Goal: Transaction & Acquisition: Purchase product/service

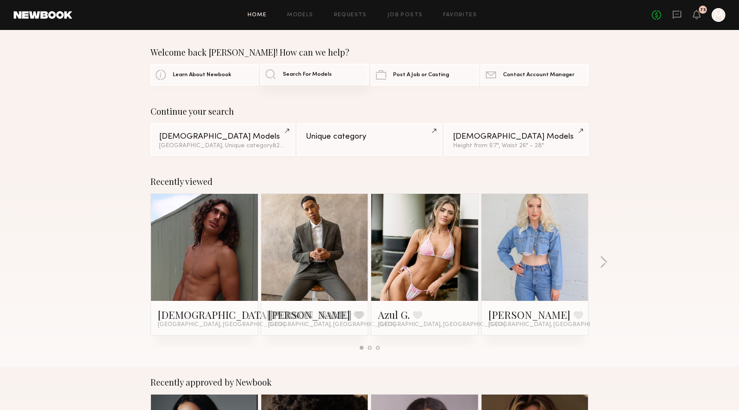
click at [315, 72] on span "Search For Models" at bounding box center [307, 75] width 49 height 6
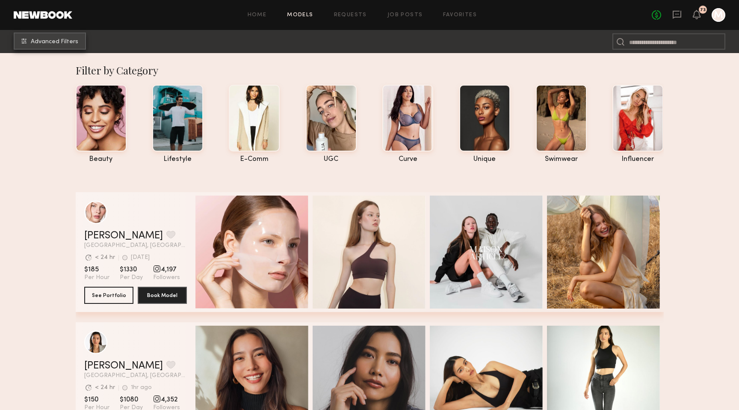
click at [66, 44] on span "Advanced Filters" at bounding box center [54, 42] width 47 height 6
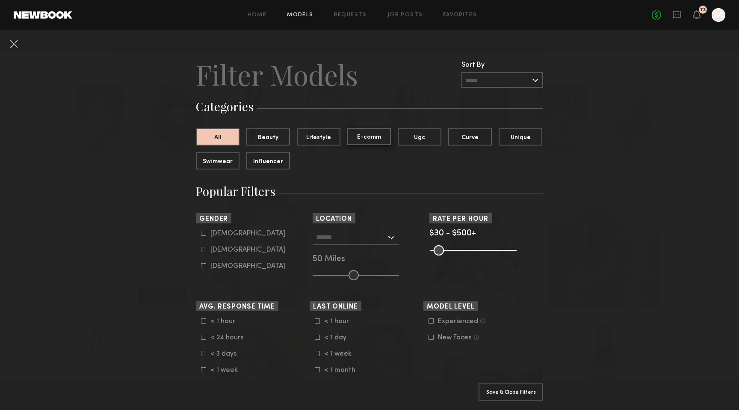
click at [368, 136] on button "E-comm" at bounding box center [369, 136] width 44 height 17
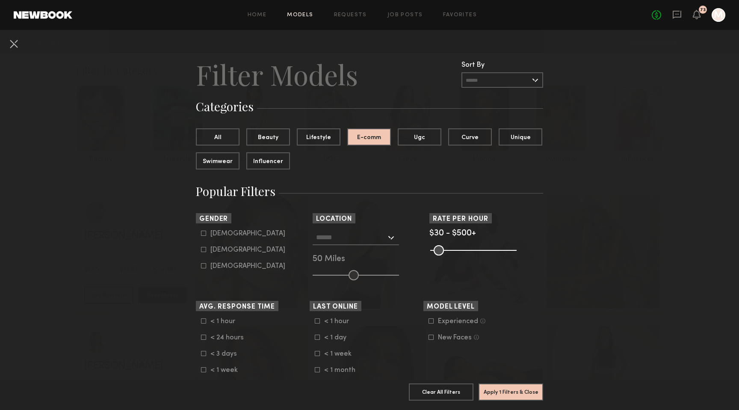
click at [205, 231] on icon at bounding box center [204, 233] width 5 height 5
type input "*"
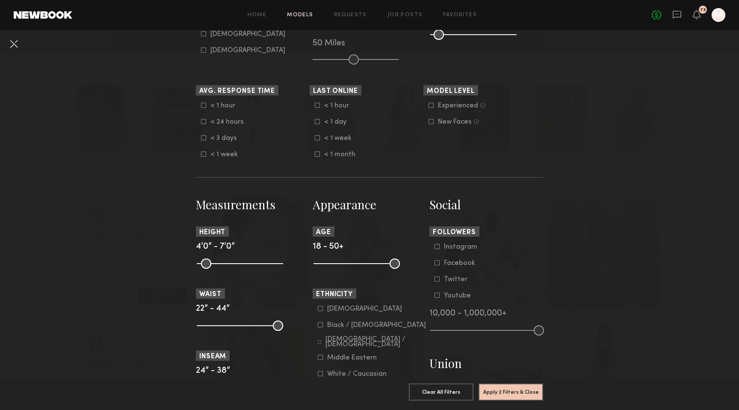
scroll to position [223, 0]
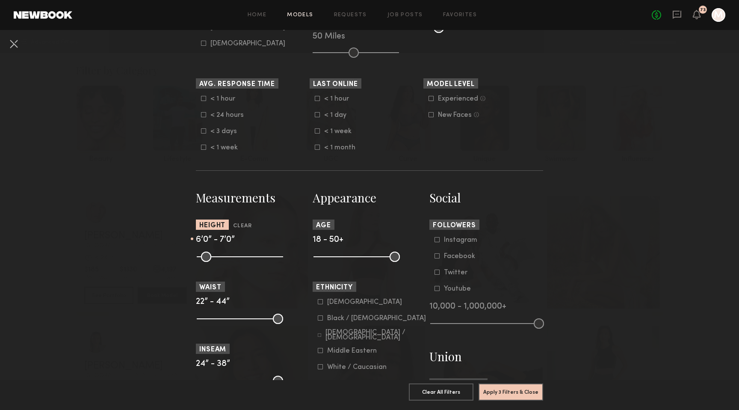
drag, startPoint x: 201, startPoint y: 261, endPoint x: 253, endPoint y: 256, distance: 52.0
type input "**"
click at [253, 256] on input "range" at bounding box center [240, 257] width 86 height 10
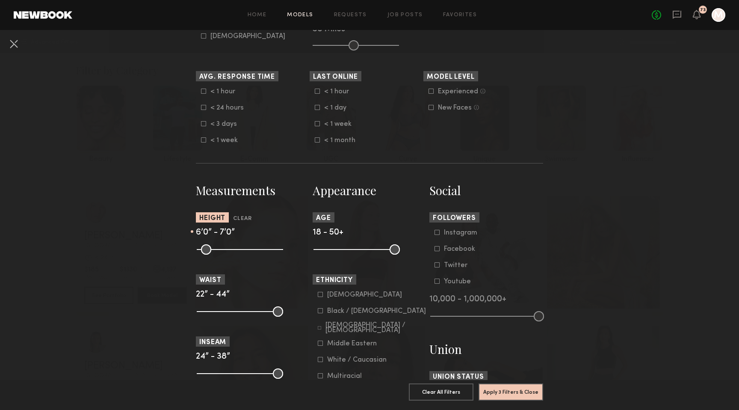
scroll to position [234, 0]
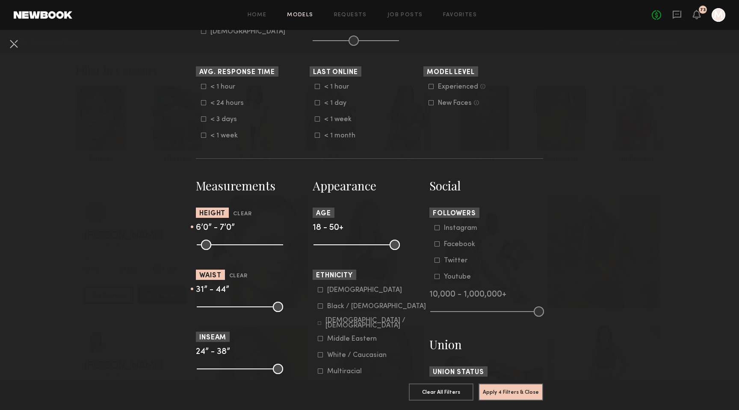
drag, startPoint x: 205, startPoint y: 306, endPoint x: 230, endPoint y: 305, distance: 25.3
type input "**"
click at [231, 305] on input "range" at bounding box center [240, 307] width 86 height 10
drag, startPoint x: 275, startPoint y: 307, endPoint x: 244, endPoint y: 306, distance: 30.4
type input "**"
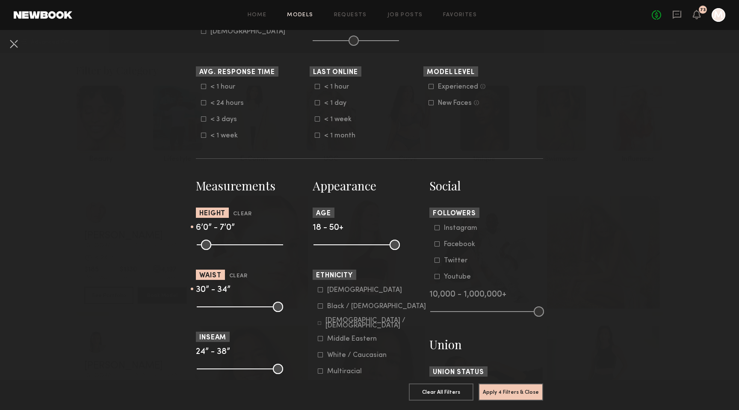
click at [244, 306] on input "range" at bounding box center [240, 307] width 86 height 10
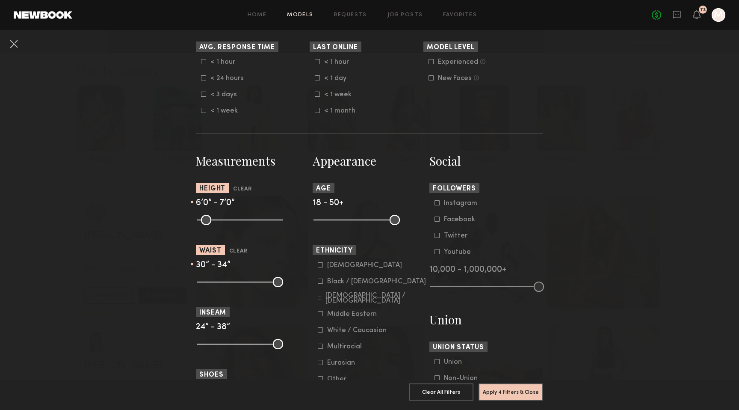
scroll to position [264, 0]
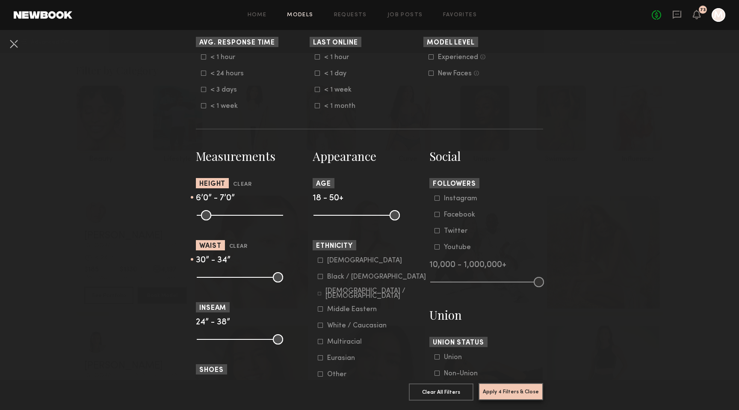
click at [492, 391] on button "Apply 4 Filters & Close" at bounding box center [511, 391] width 65 height 17
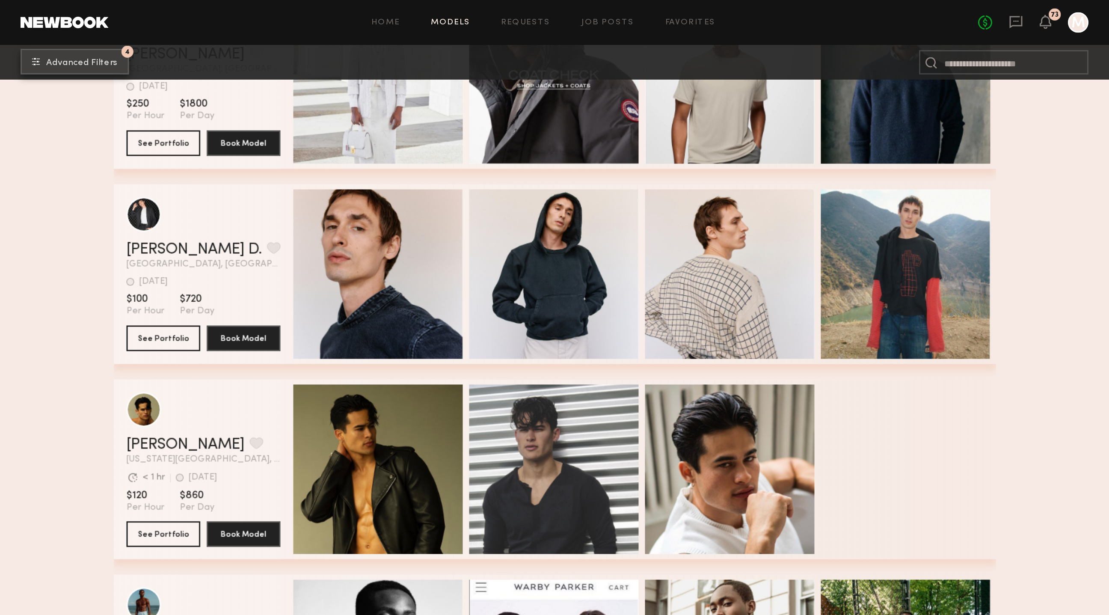
scroll to position [7752, 0]
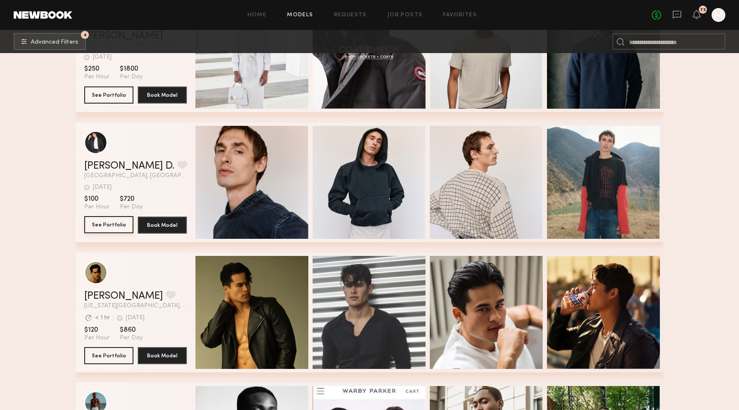
click at [122, 224] on button "See Portfolio" at bounding box center [108, 224] width 49 height 17
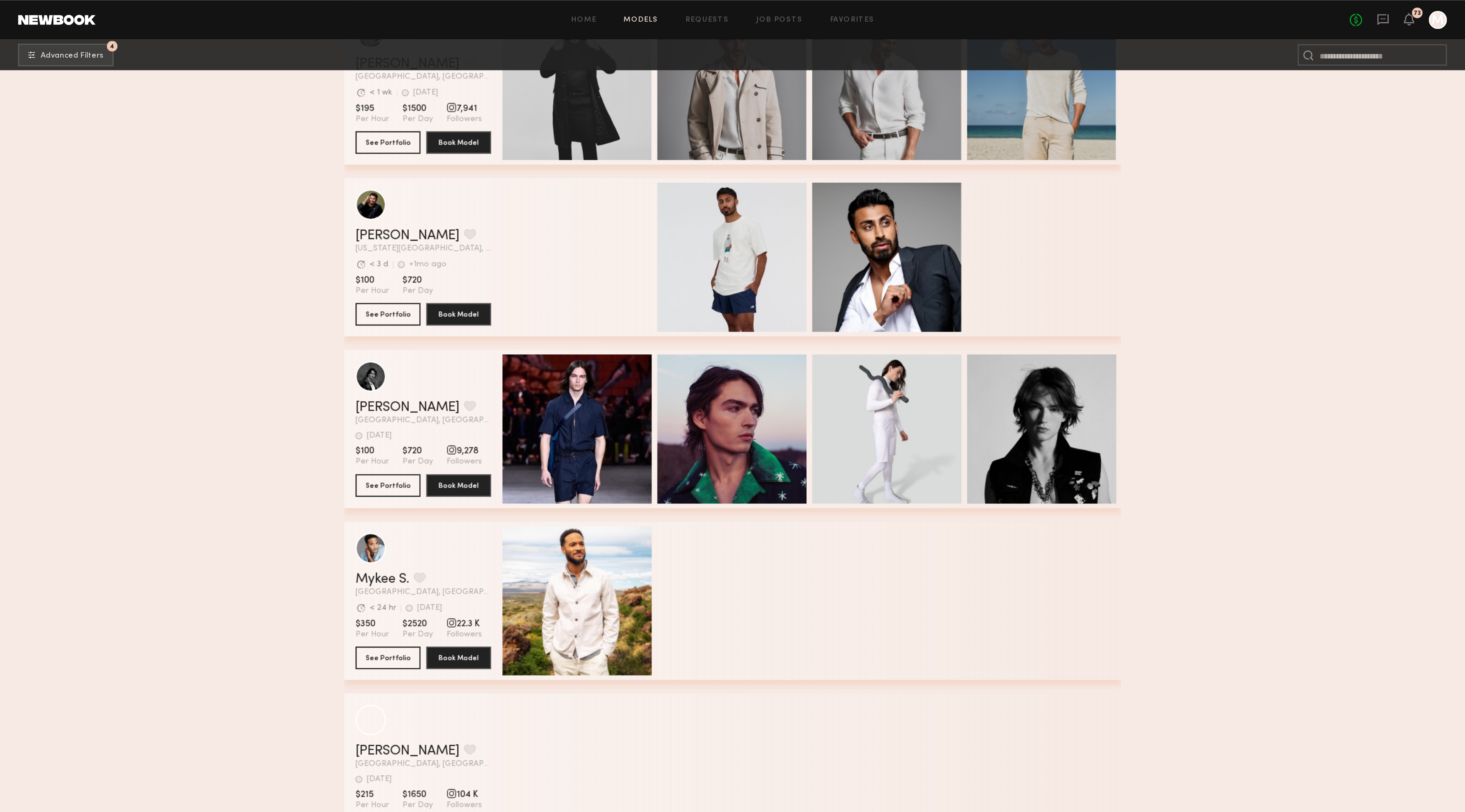
scroll to position [9984, 0]
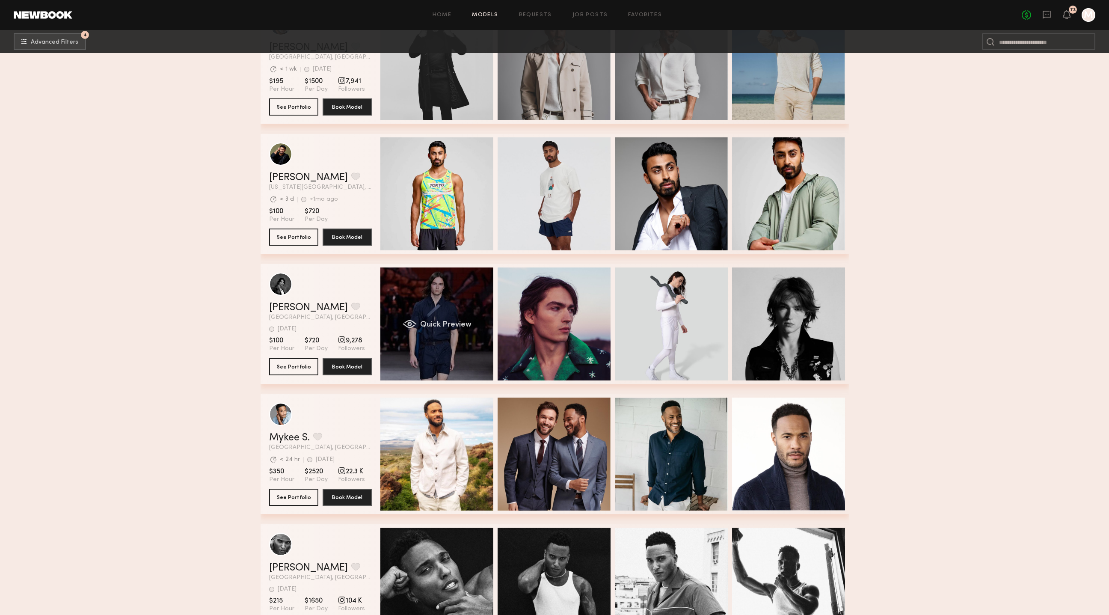
click at [414, 320] on div "grid" at bounding box center [409, 324] width 14 height 9
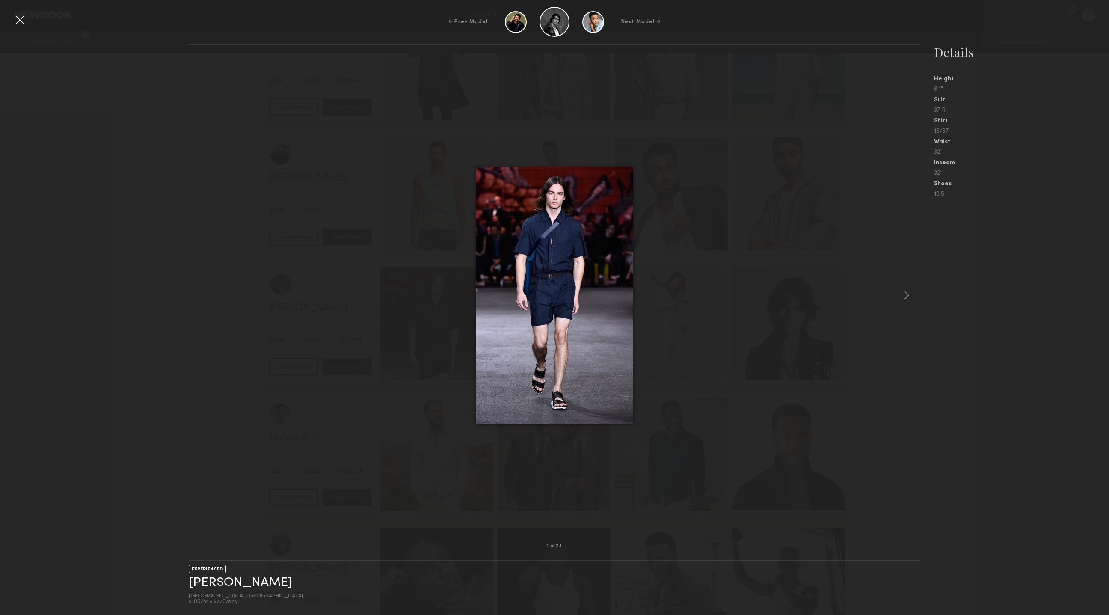
click at [19, 22] on div at bounding box center [20, 20] width 14 height 14
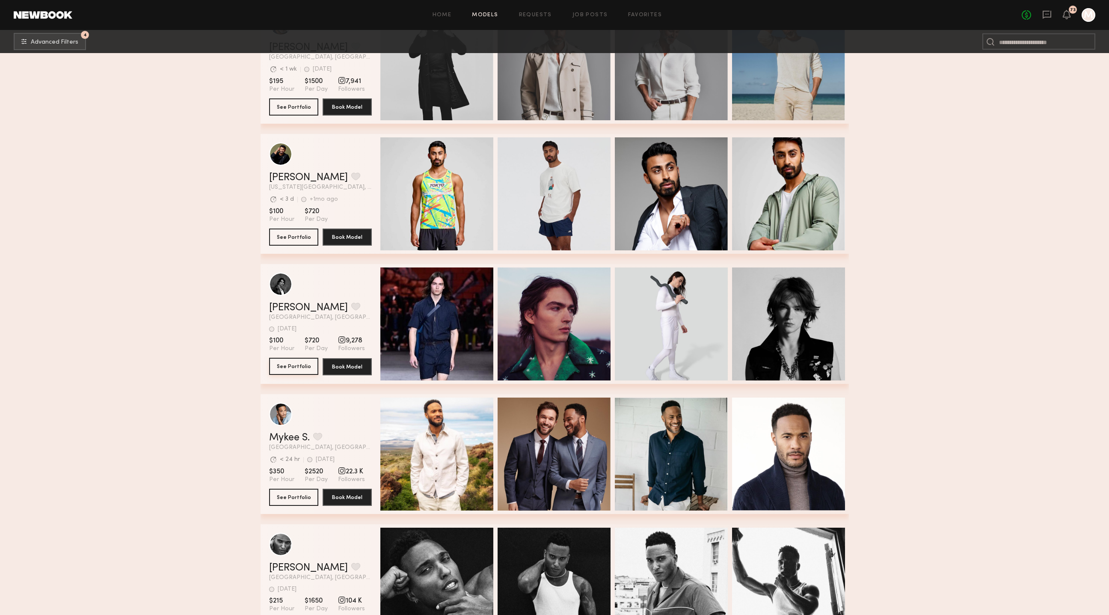
click at [309, 369] on button "See Portfolio" at bounding box center [293, 366] width 49 height 17
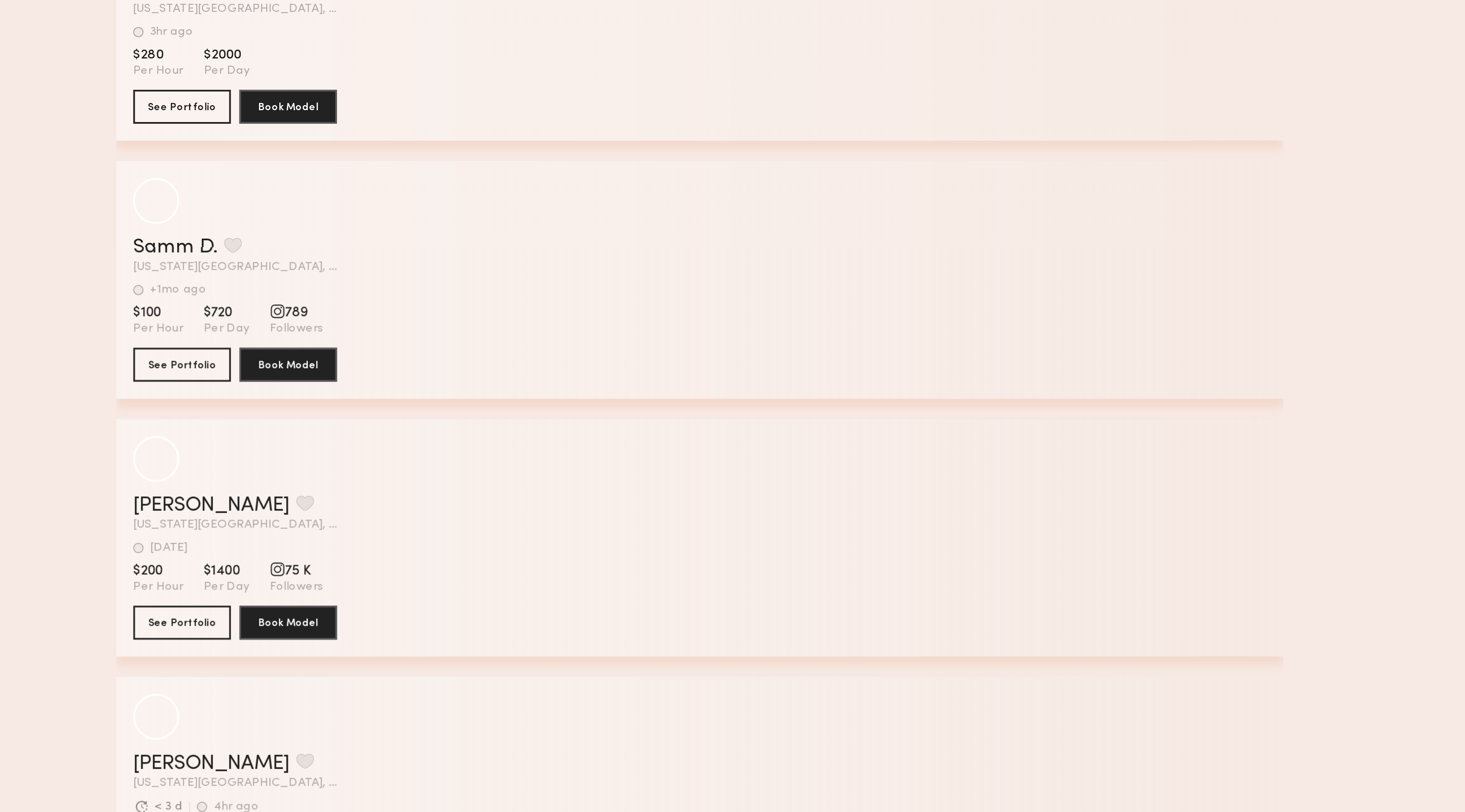
scroll to position [11176, 0]
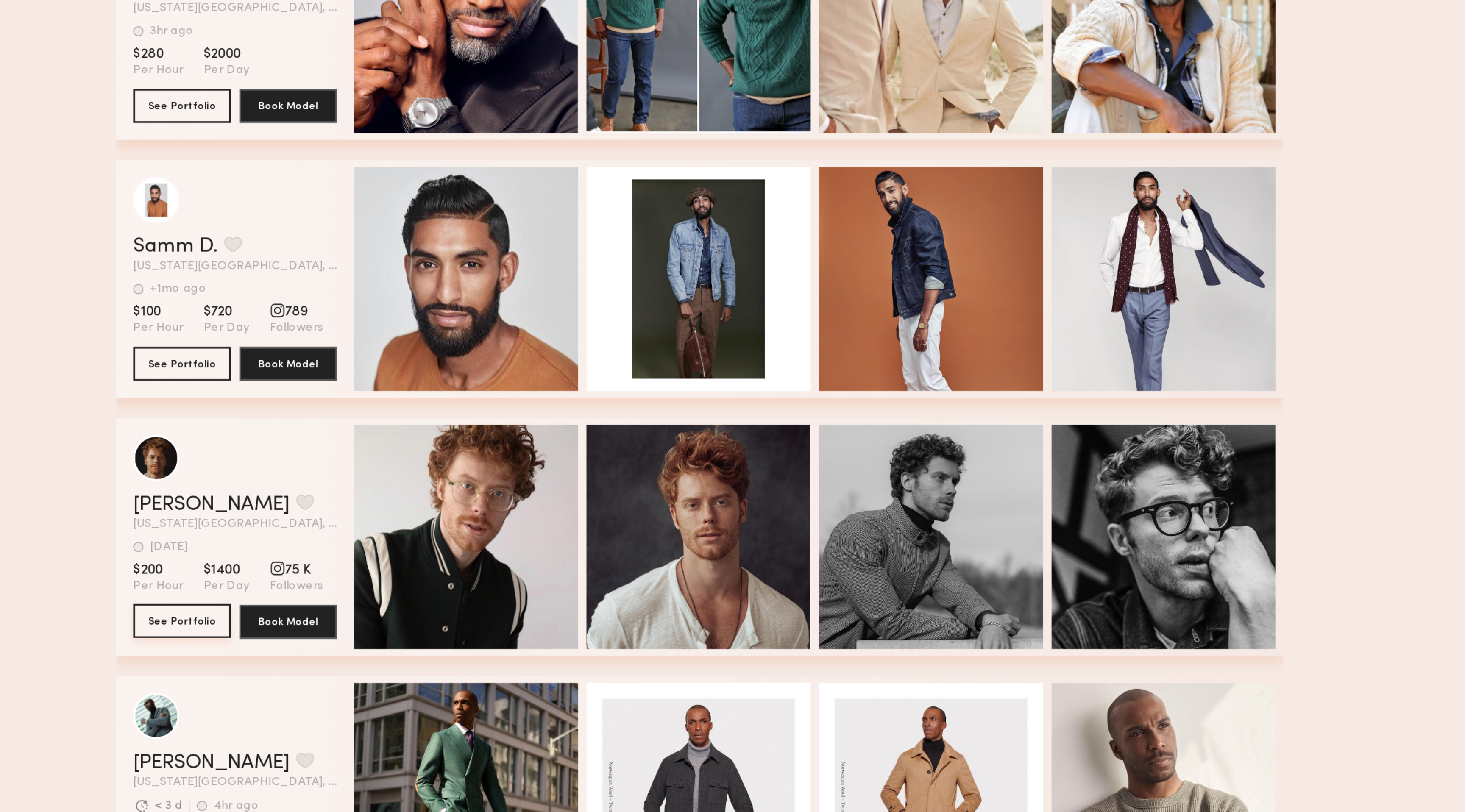
click at [485, 405] on button "See Portfolio" at bounding box center [473, 716] width 49 height 17
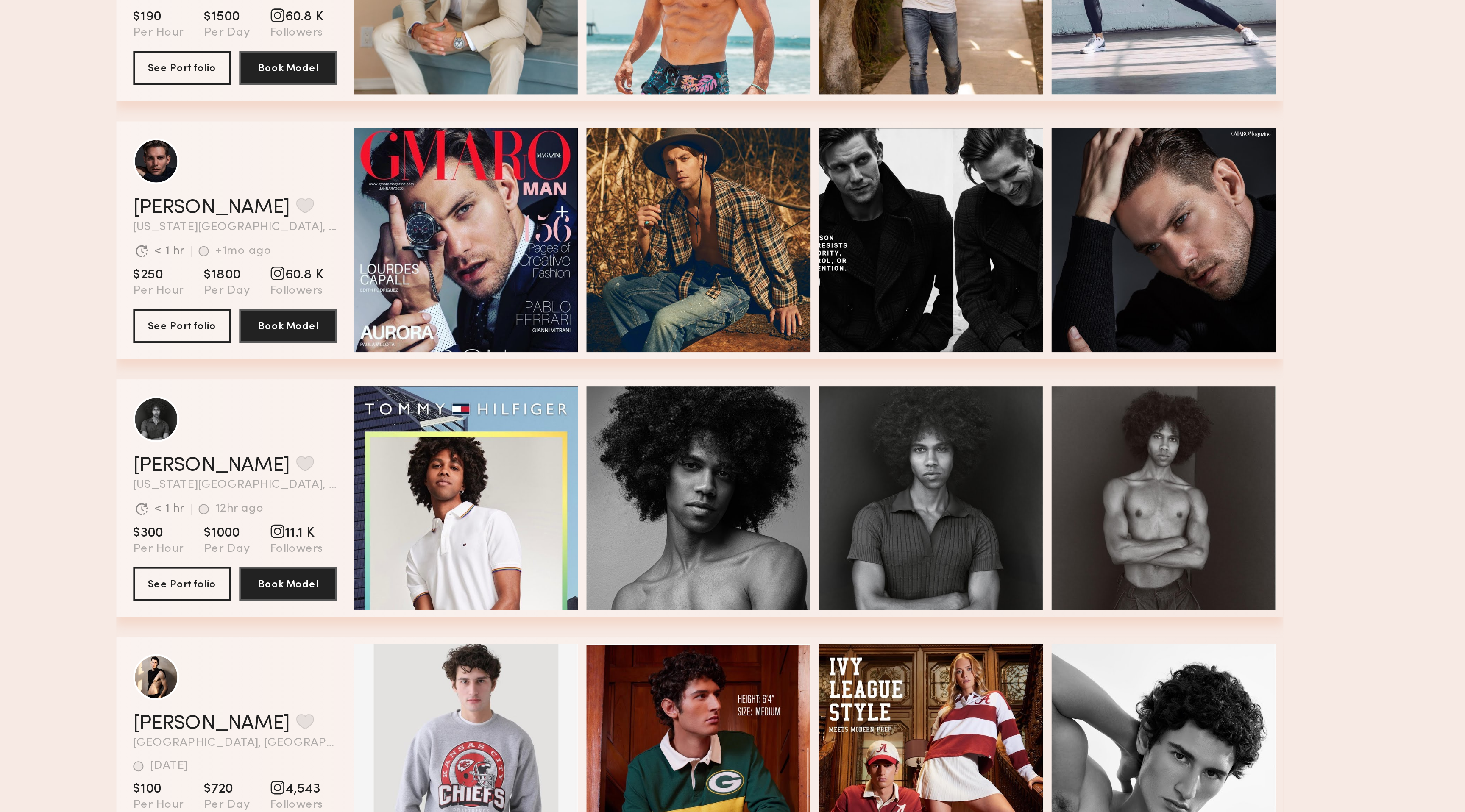
scroll to position [12226, 0]
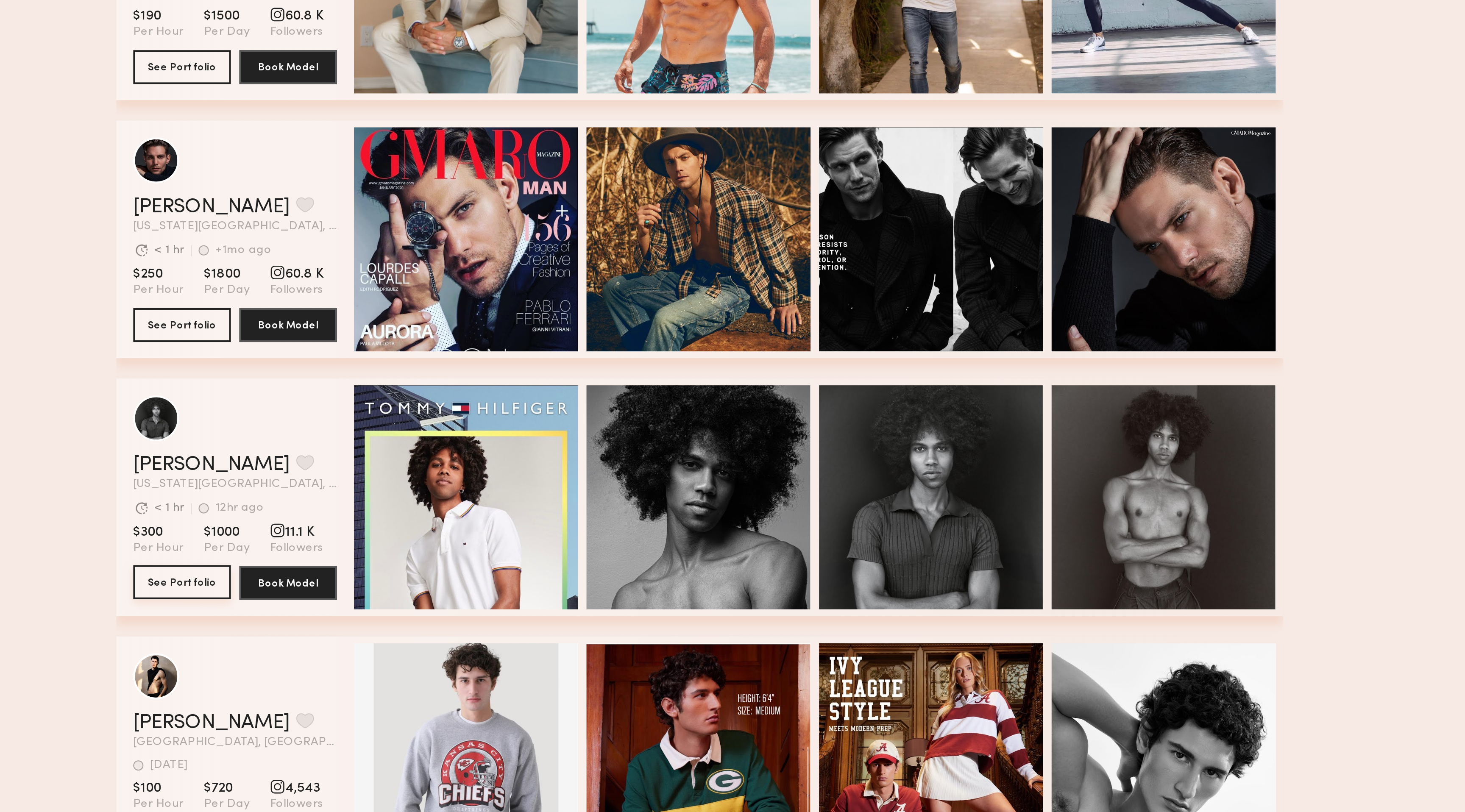
click at [480, 405] on button "See Portfolio" at bounding box center [473, 696] width 49 height 17
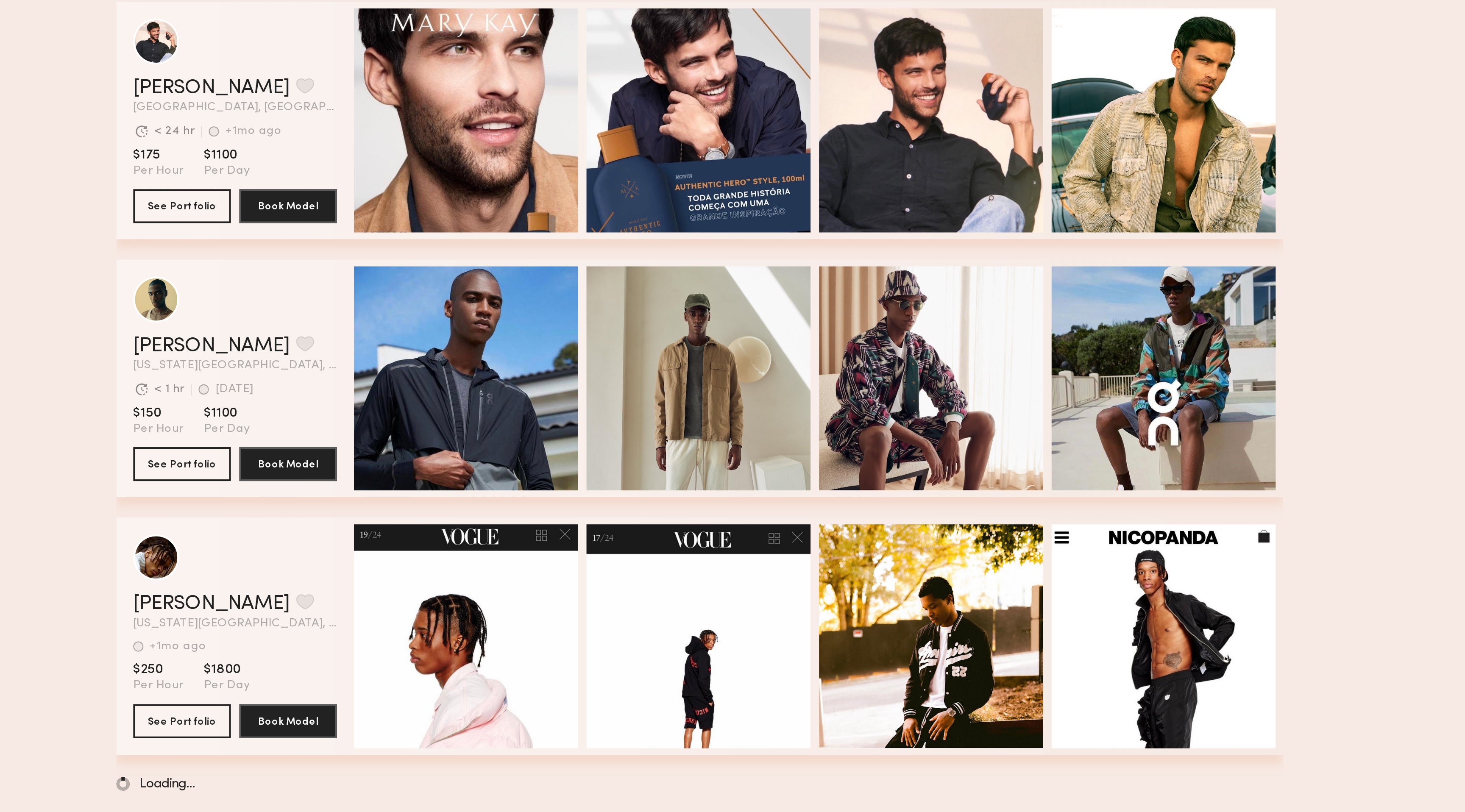
scroll to position [13319, 0]
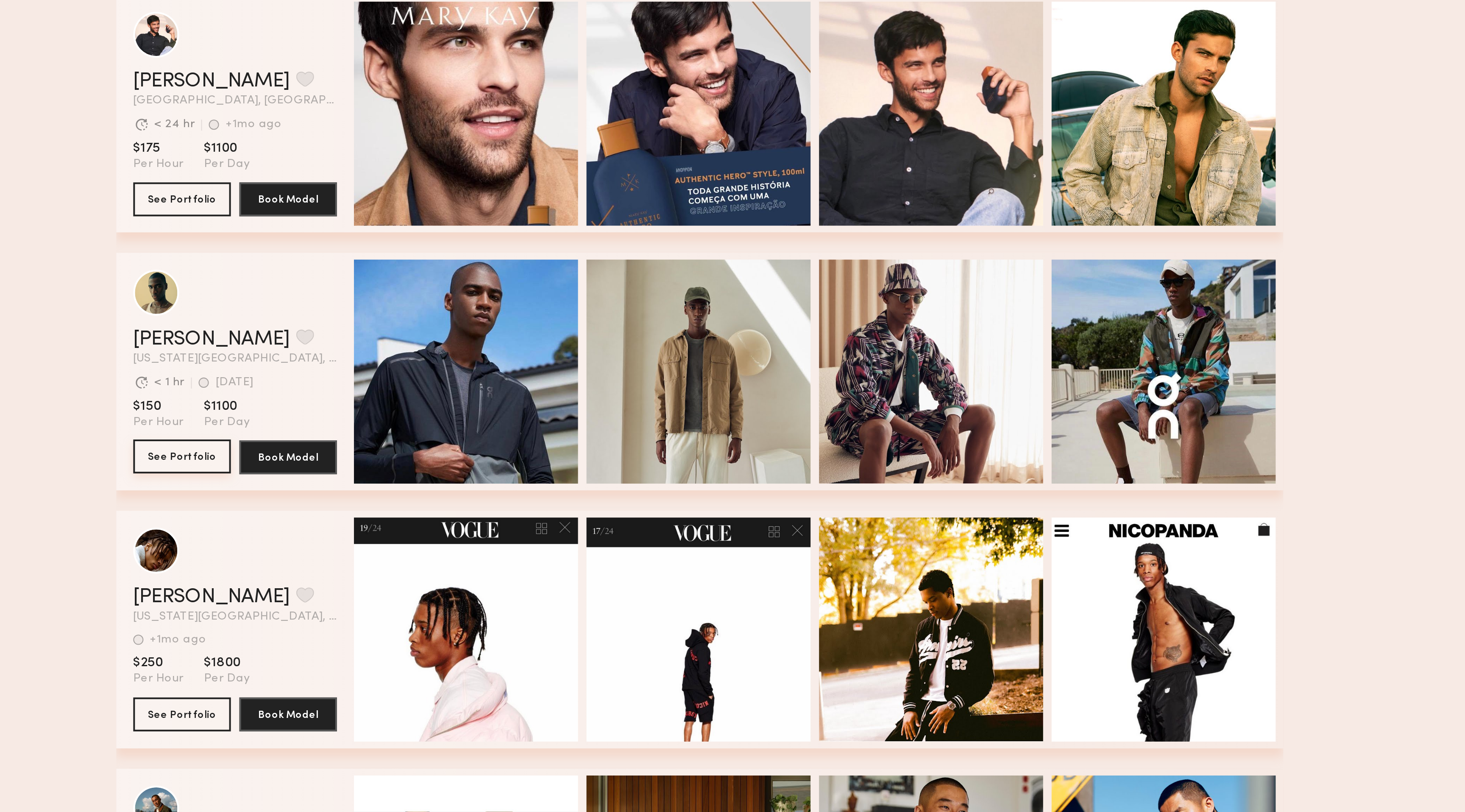
click at [479, 405] on button "See Portfolio" at bounding box center [473, 634] width 49 height 17
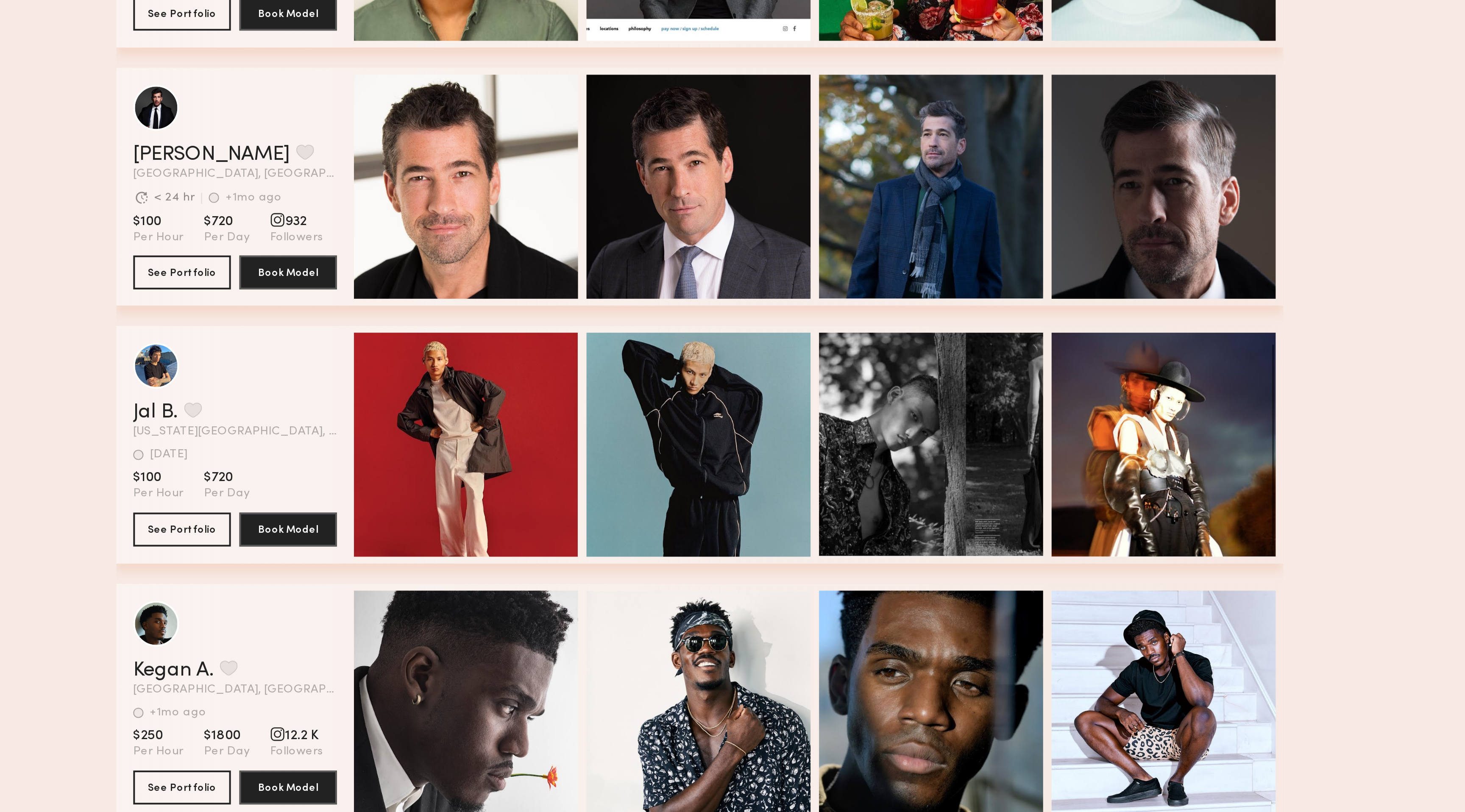
scroll to position [14314, 0]
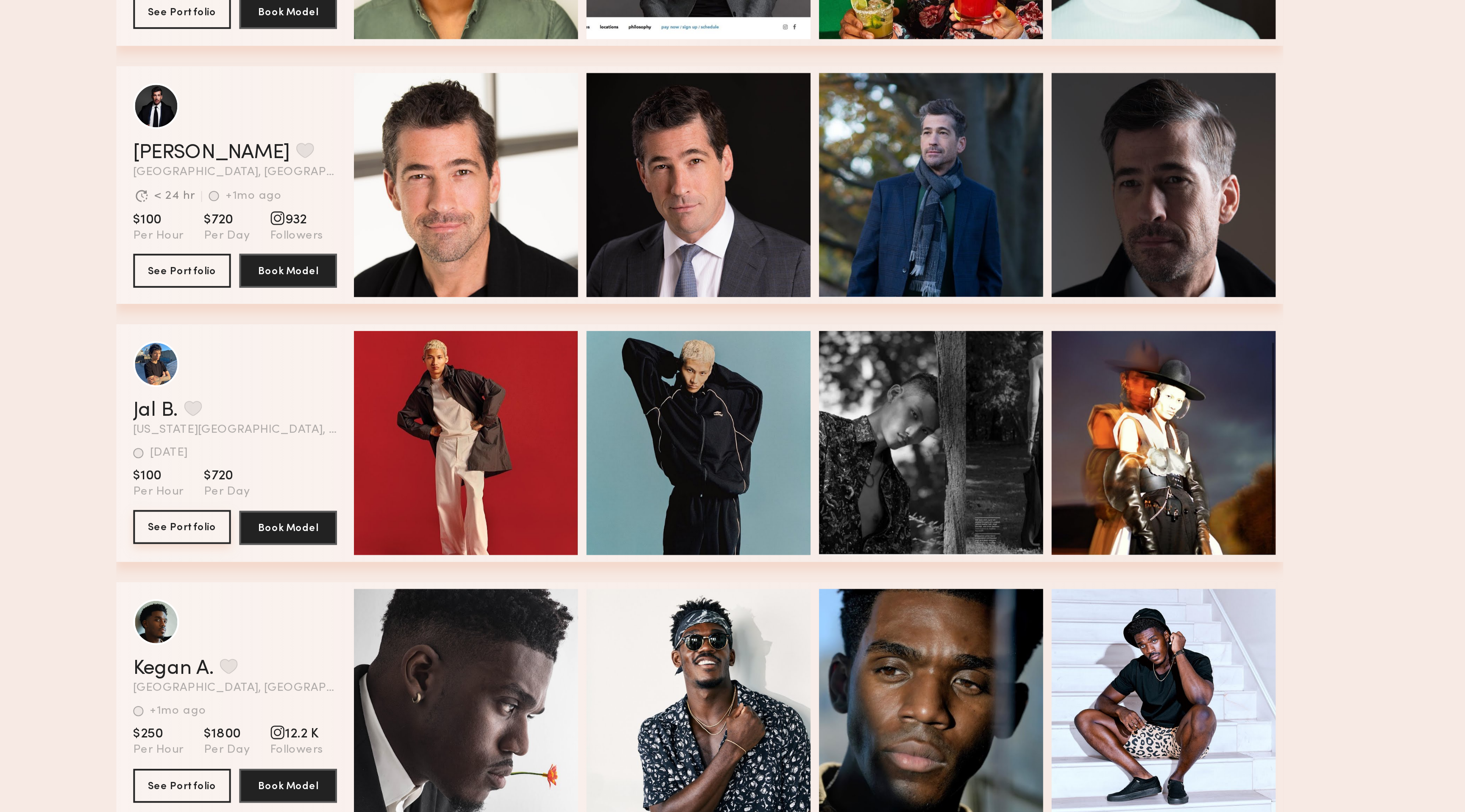
click at [486, 405] on button "See Portfolio" at bounding box center [473, 669] width 49 height 17
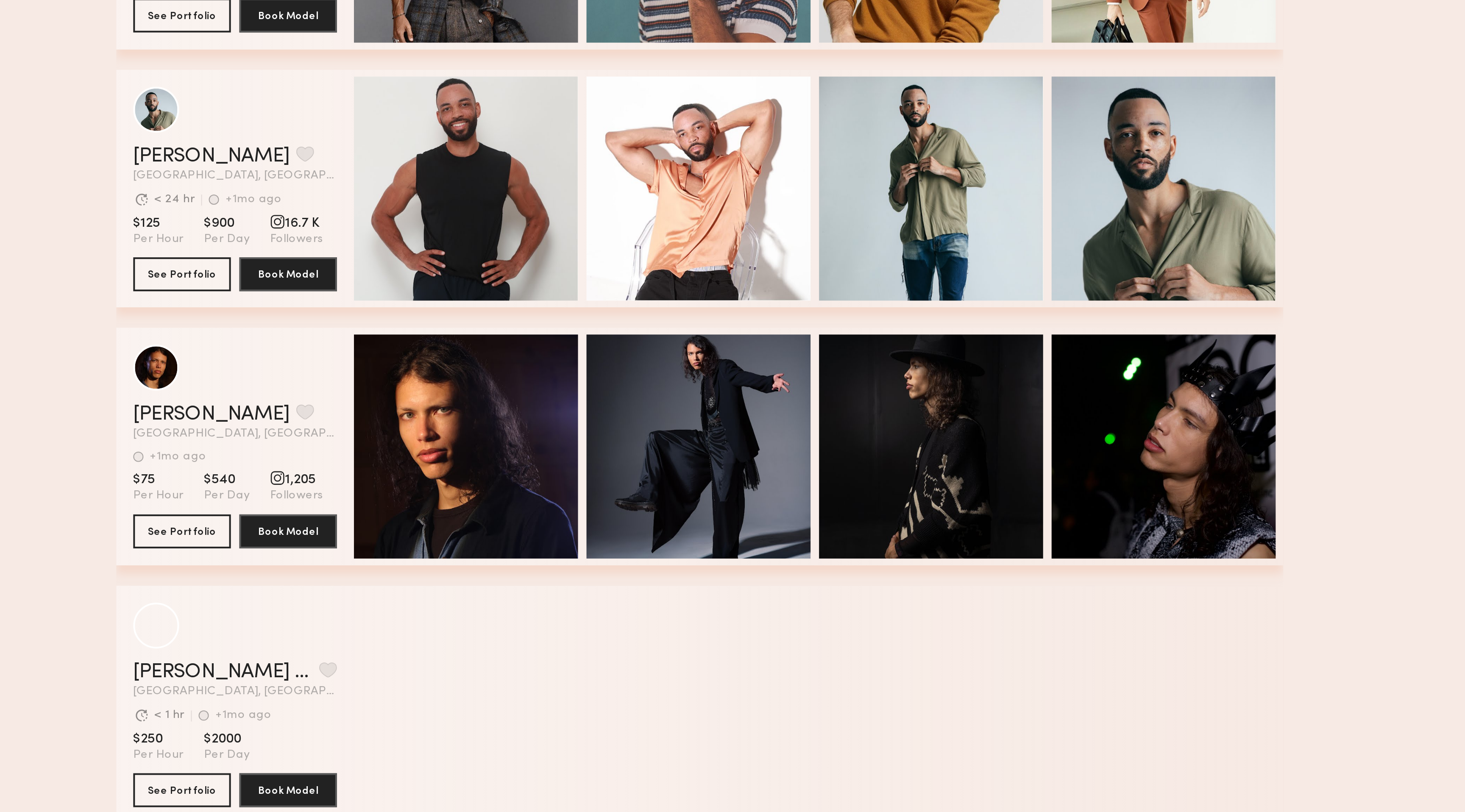
scroll to position [14957, 0]
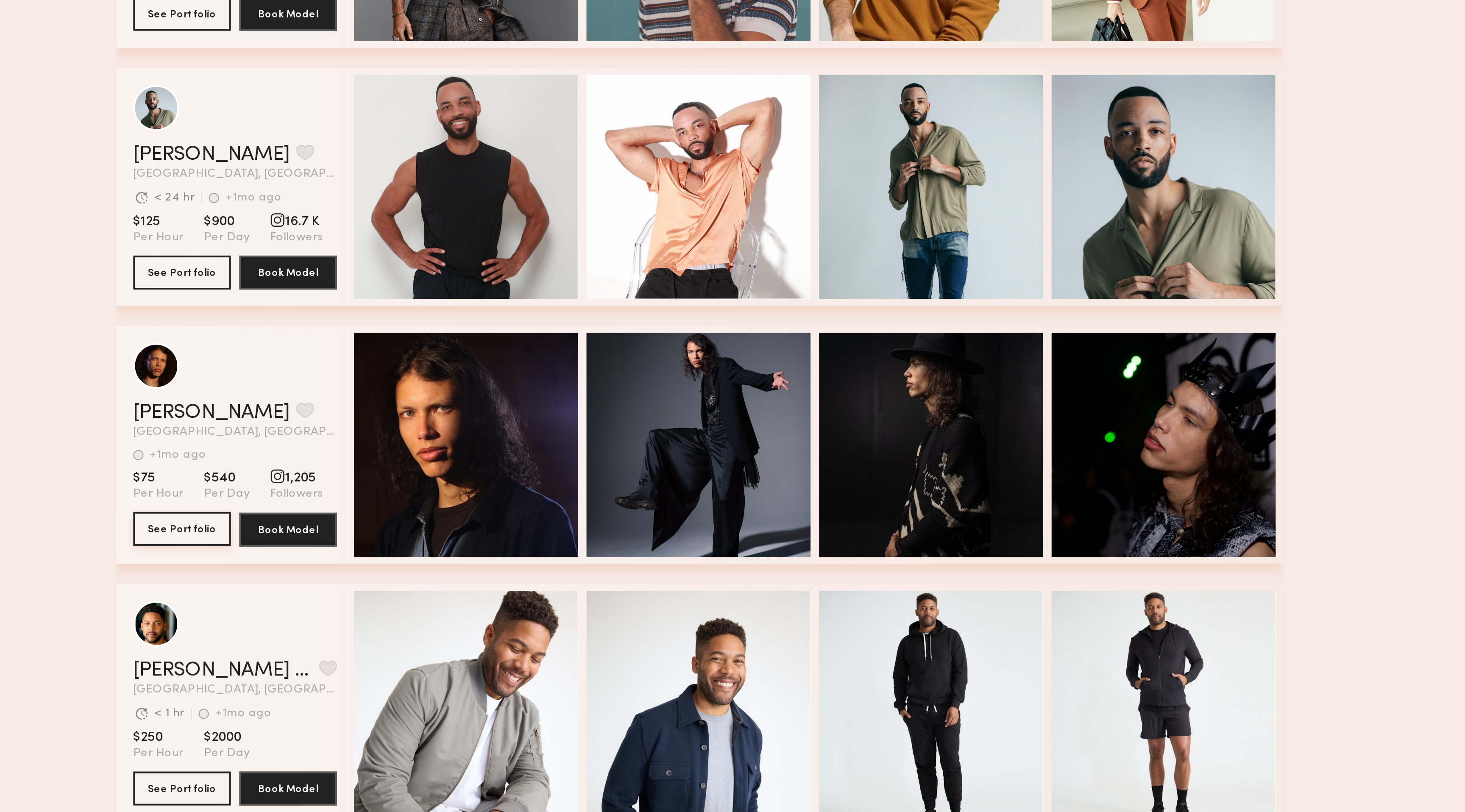
click at [484, 405] on button "See Portfolio" at bounding box center [473, 669] width 49 height 17
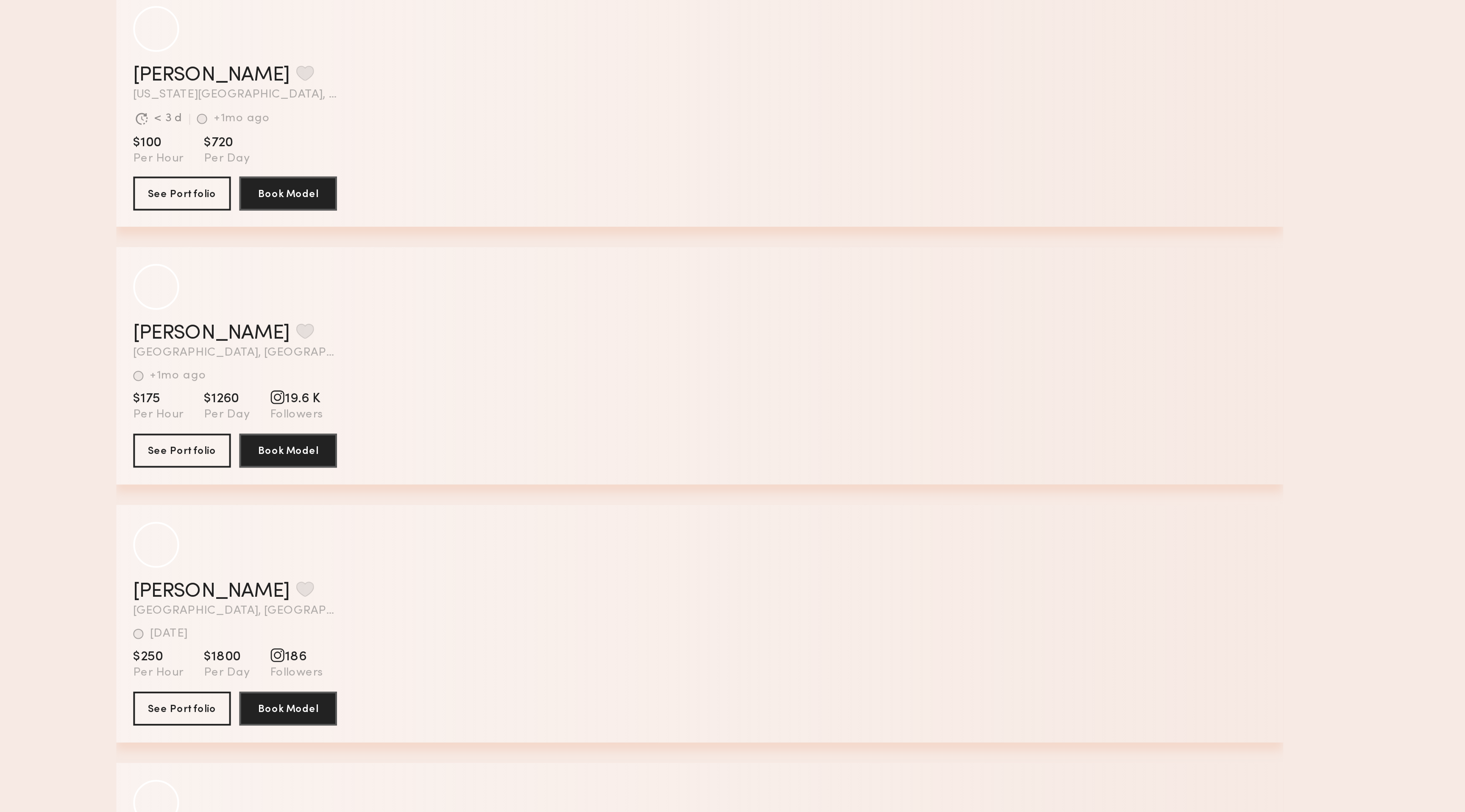
scroll to position [17194, 0]
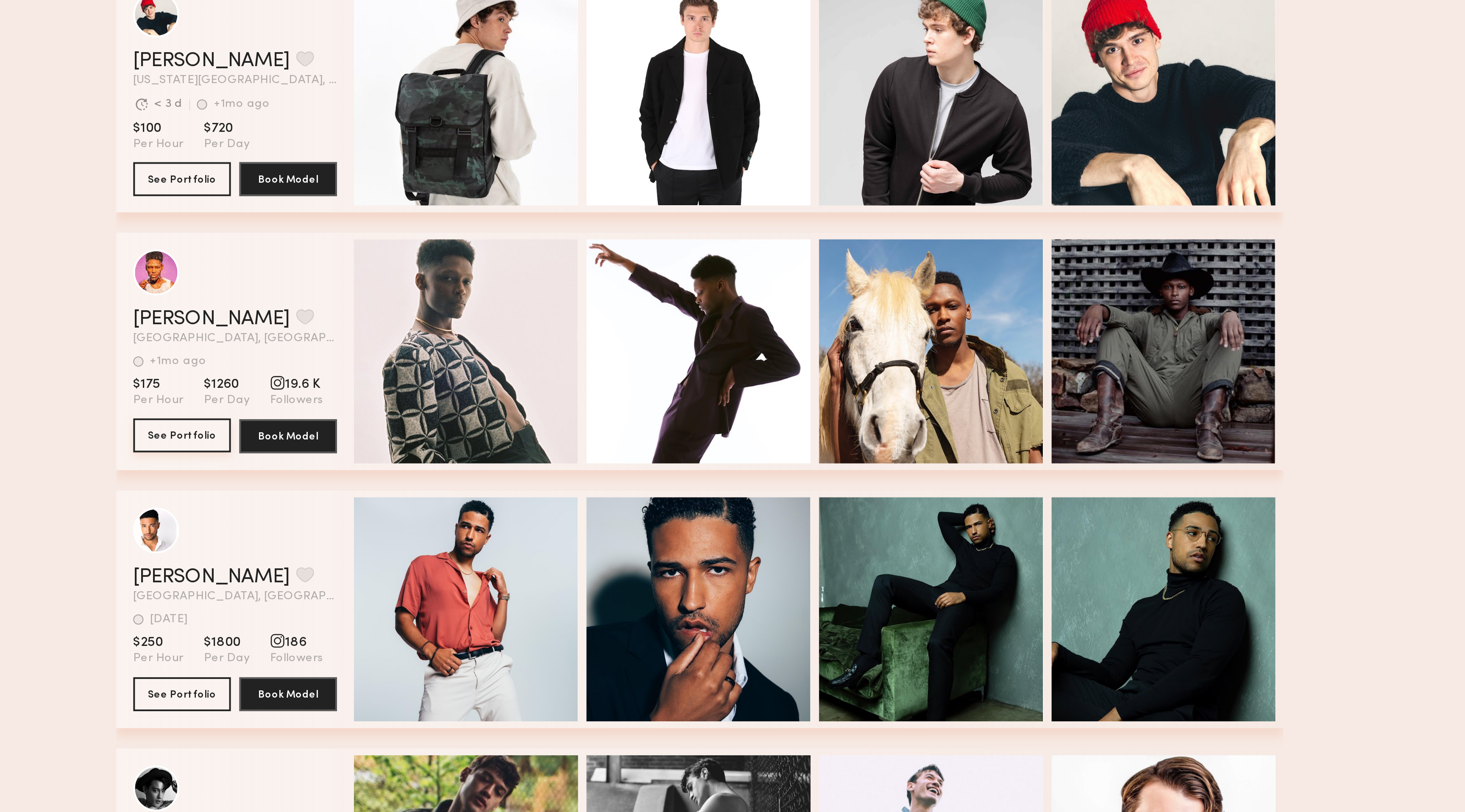
click at [478, 405] on button "See Portfolio" at bounding box center [473, 623] width 49 height 17
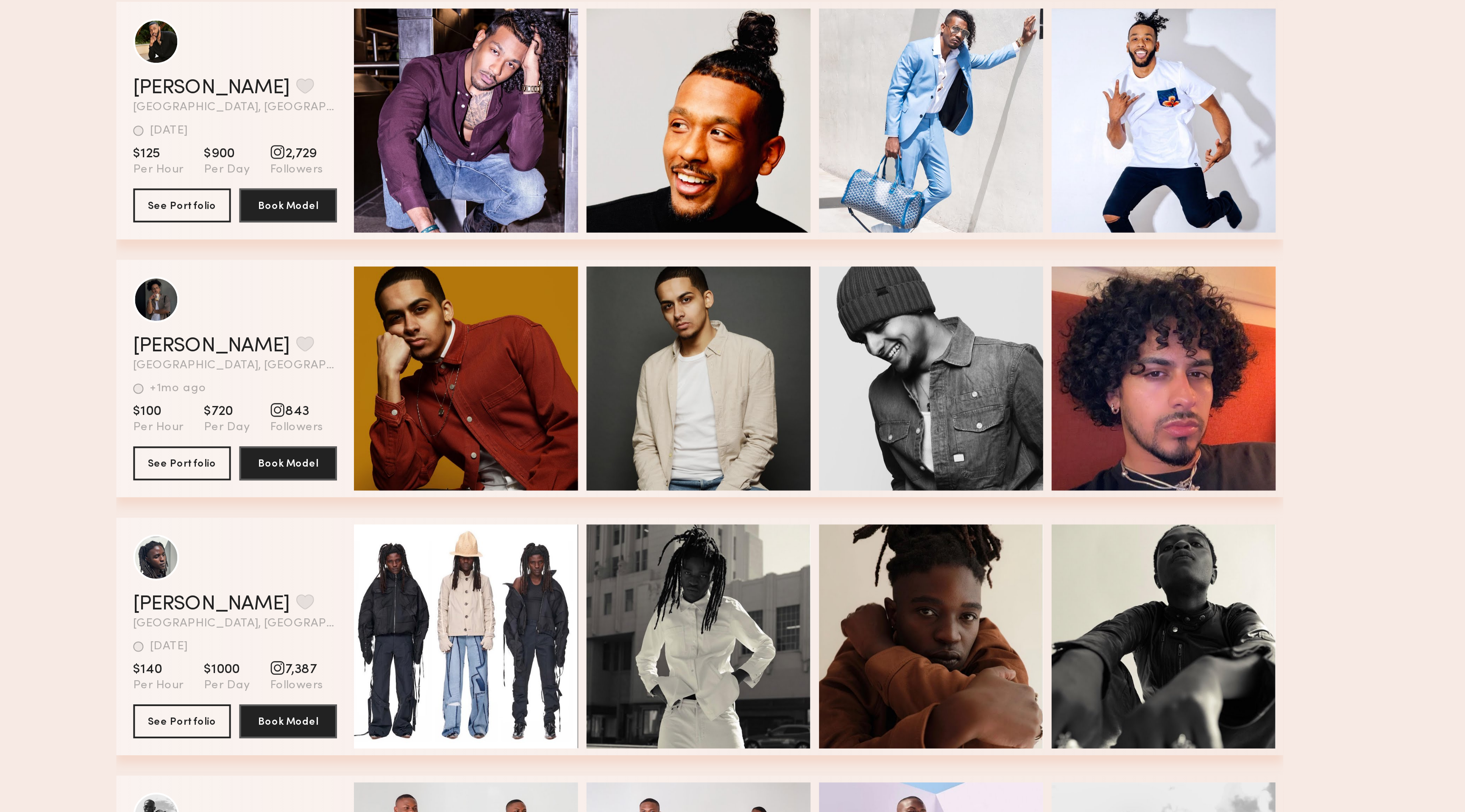
scroll to position [17963, 0]
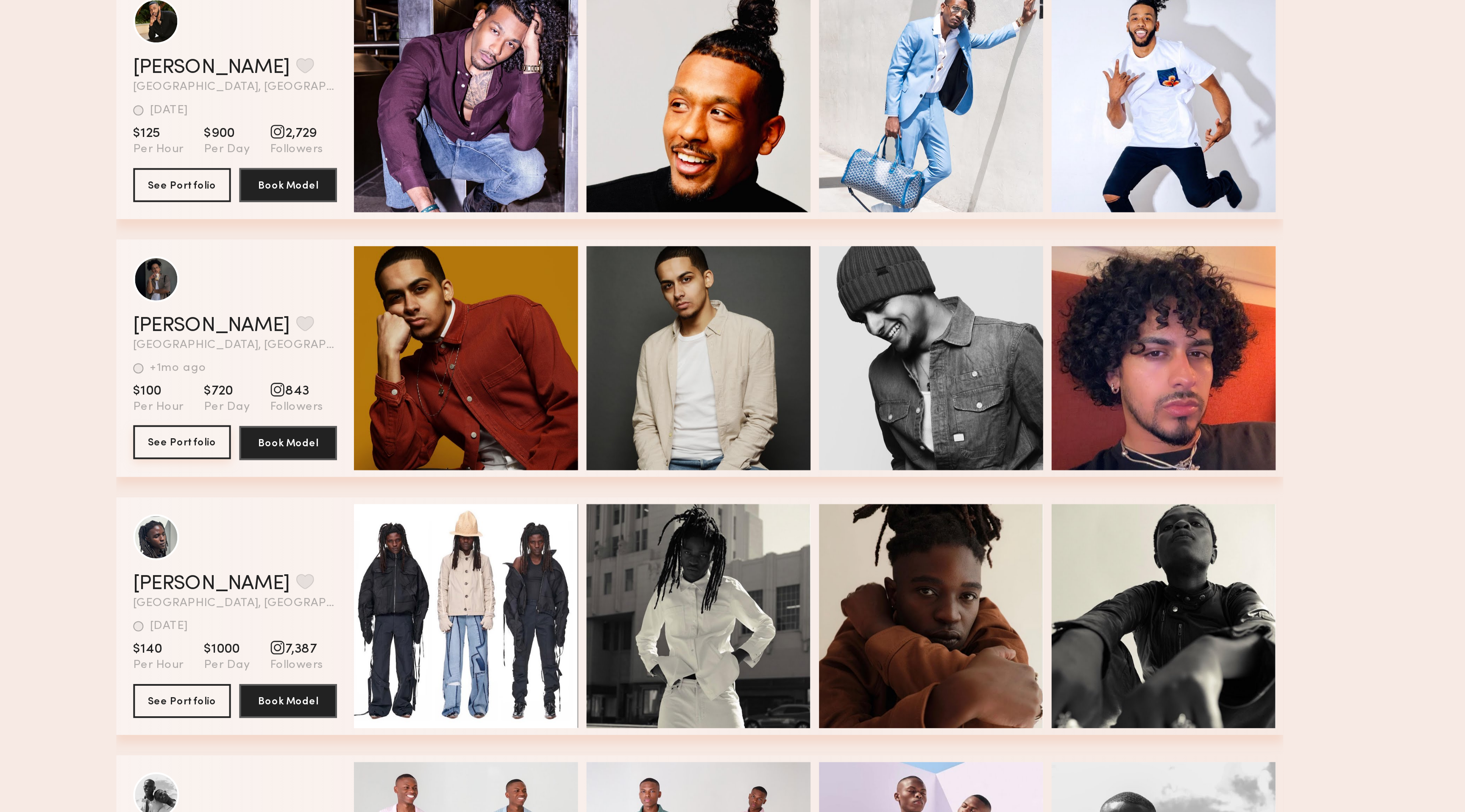
click at [472, 405] on button "See Portfolio" at bounding box center [473, 627] width 49 height 17
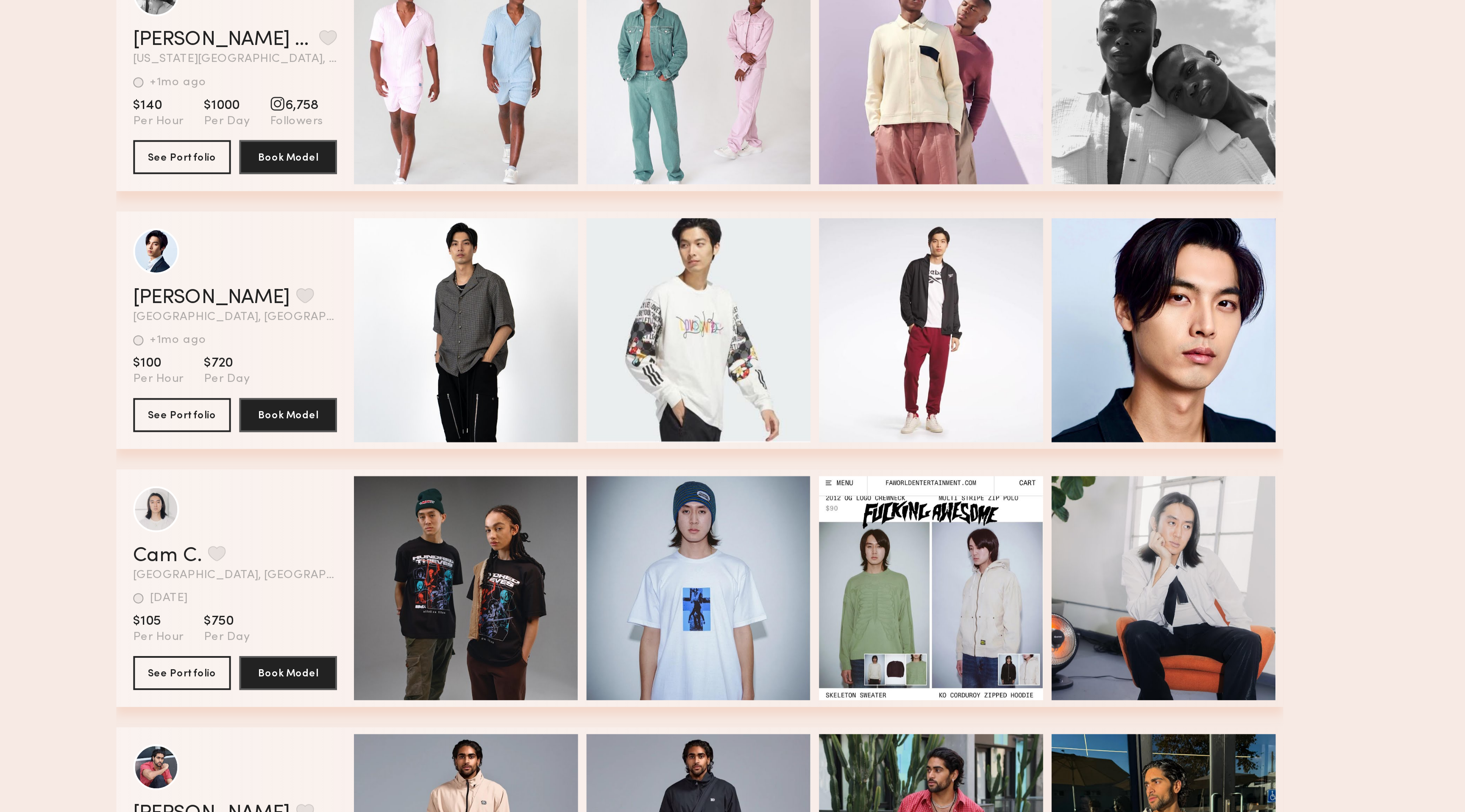
scroll to position [18363, 0]
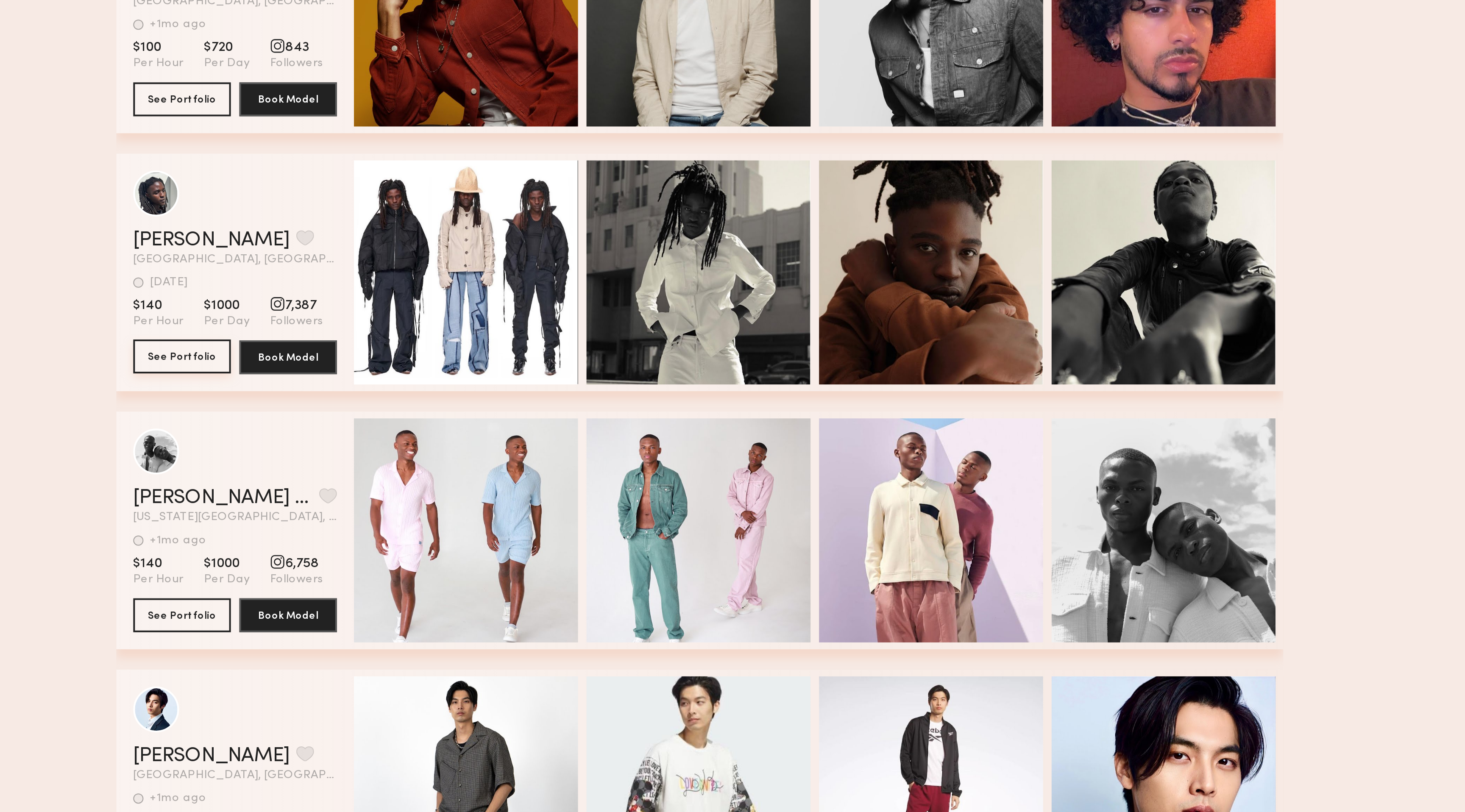
click at [483, 357] on button "See Portfolio" at bounding box center [473, 355] width 49 height 17
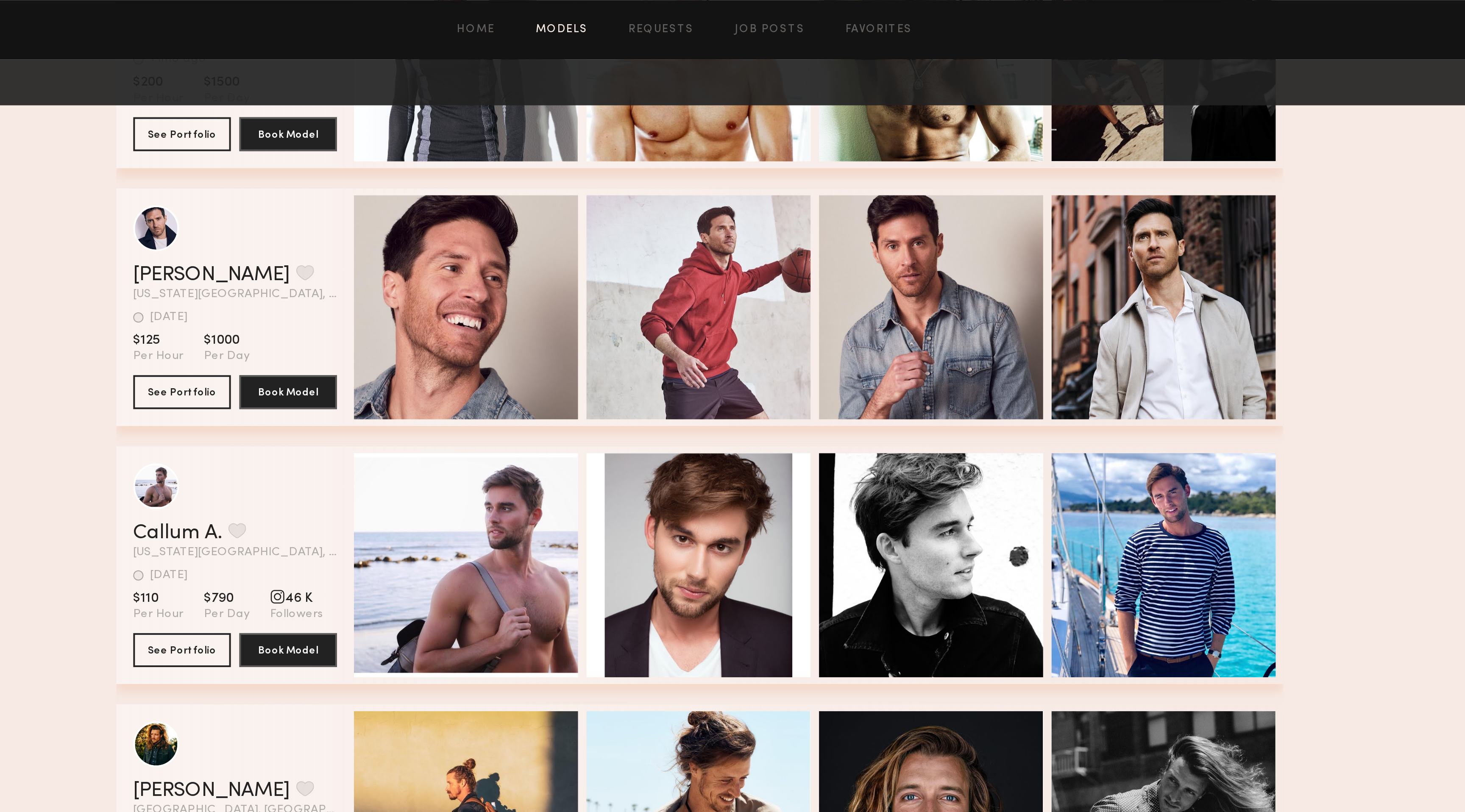
scroll to position [16381, 0]
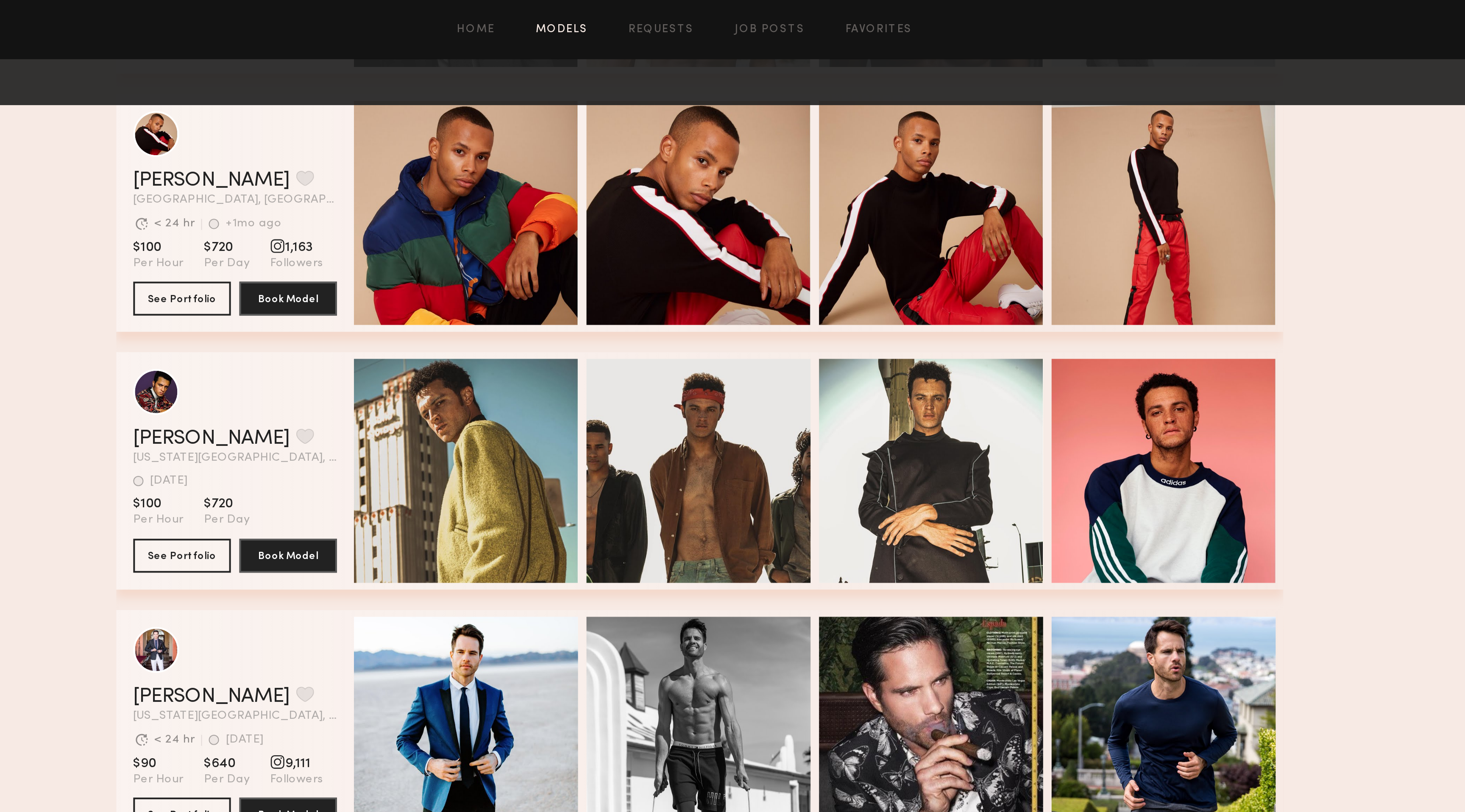
click at [659, 15] on link "Models" at bounding box center [664, 15] width 26 height 6
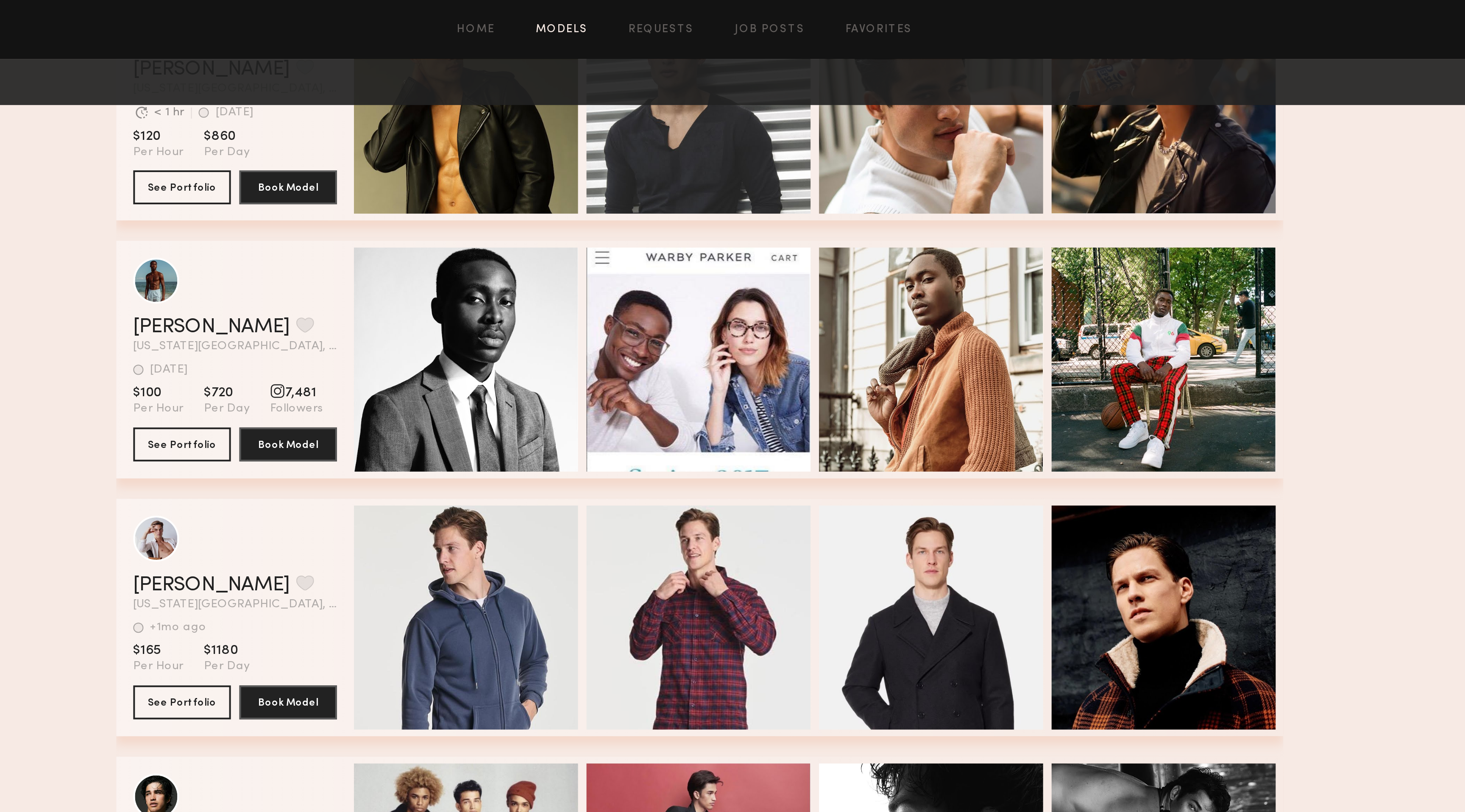
scroll to position [7875, 0]
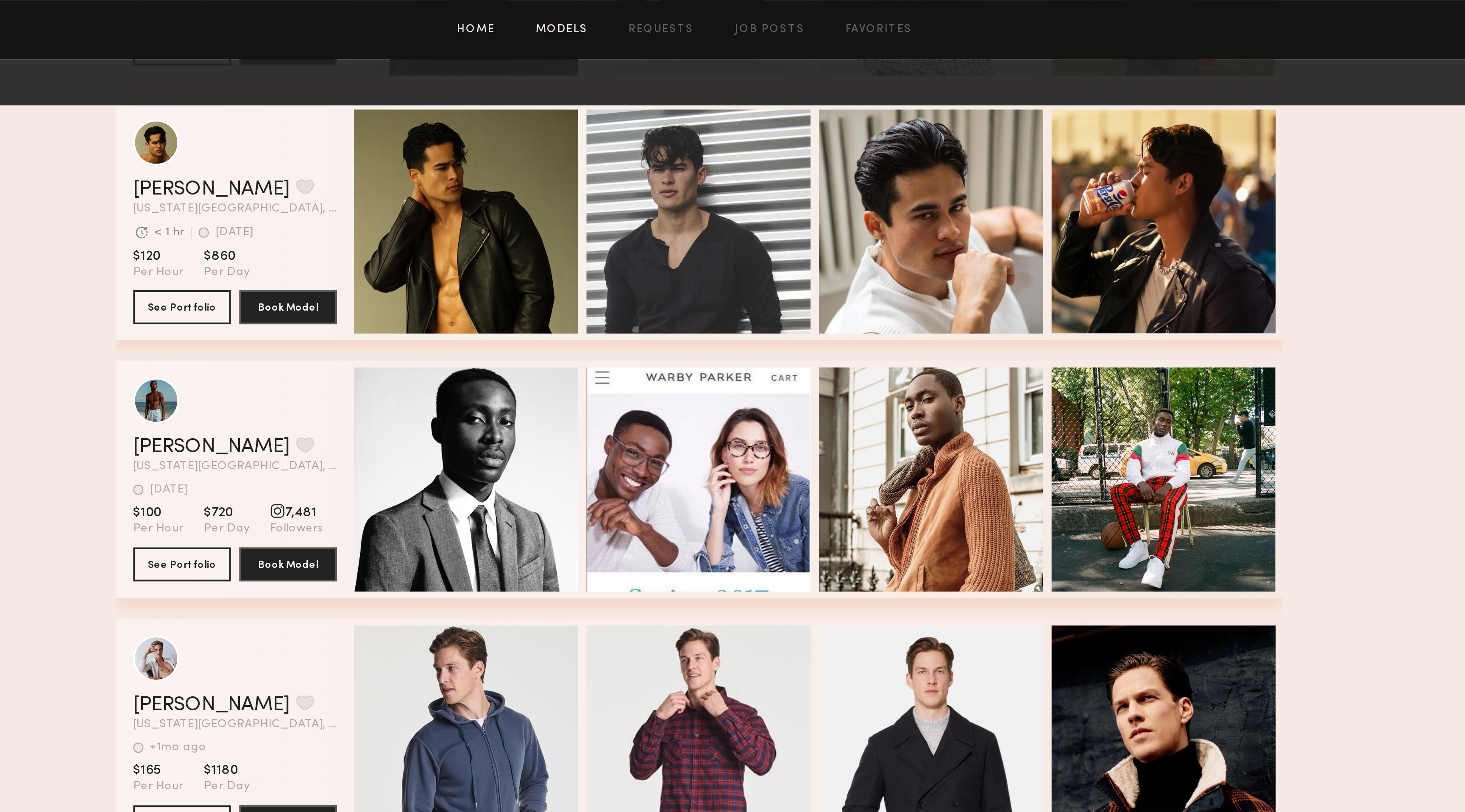
click at [620, 17] on link "Home" at bounding box center [620, 15] width 19 height 6
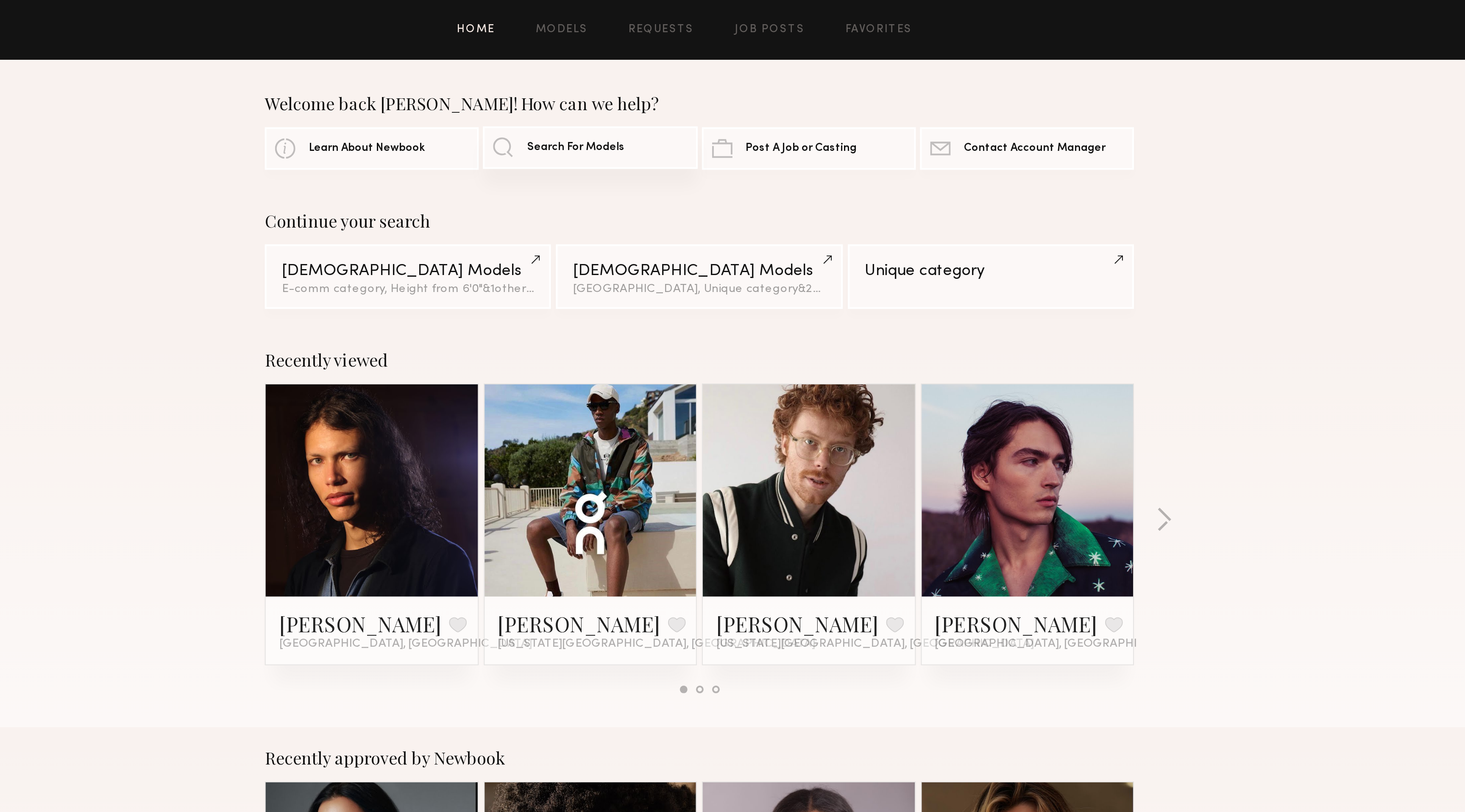
click at [630, 76] on link "Search For Models" at bounding box center [678, 73] width 107 height 21
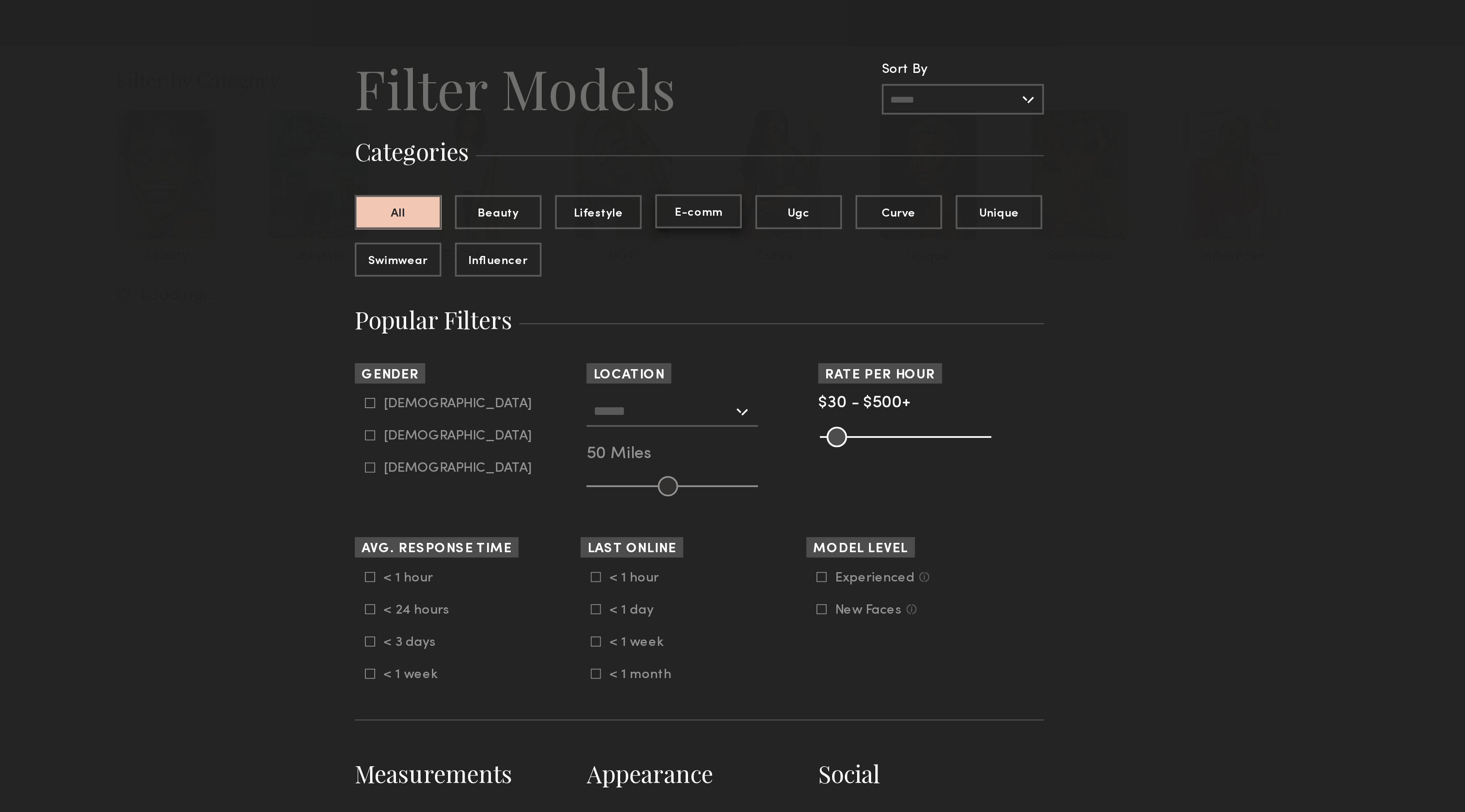
click at [732, 137] on button "E-comm" at bounding box center [732, 135] width 44 height 17
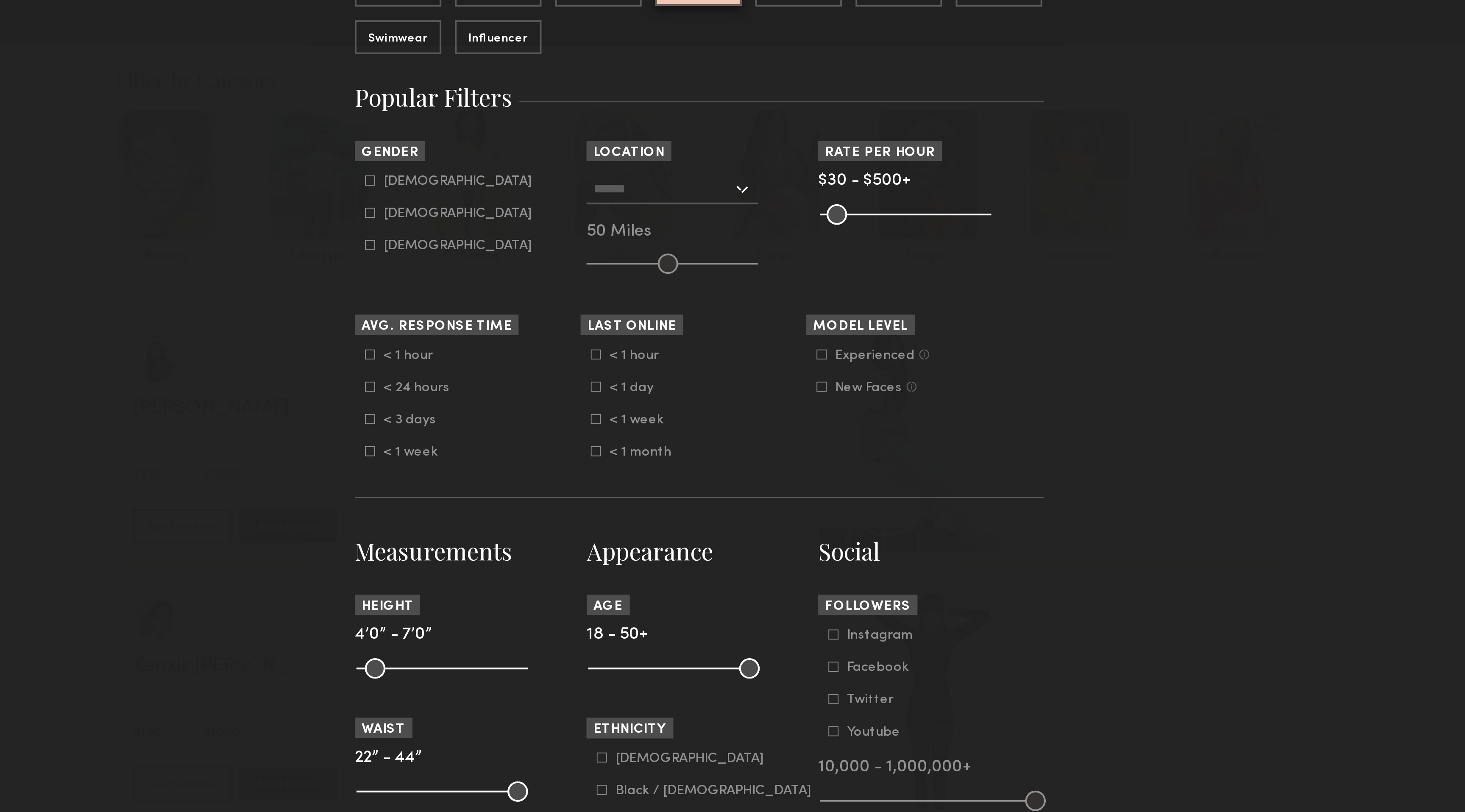
scroll to position [119, 0]
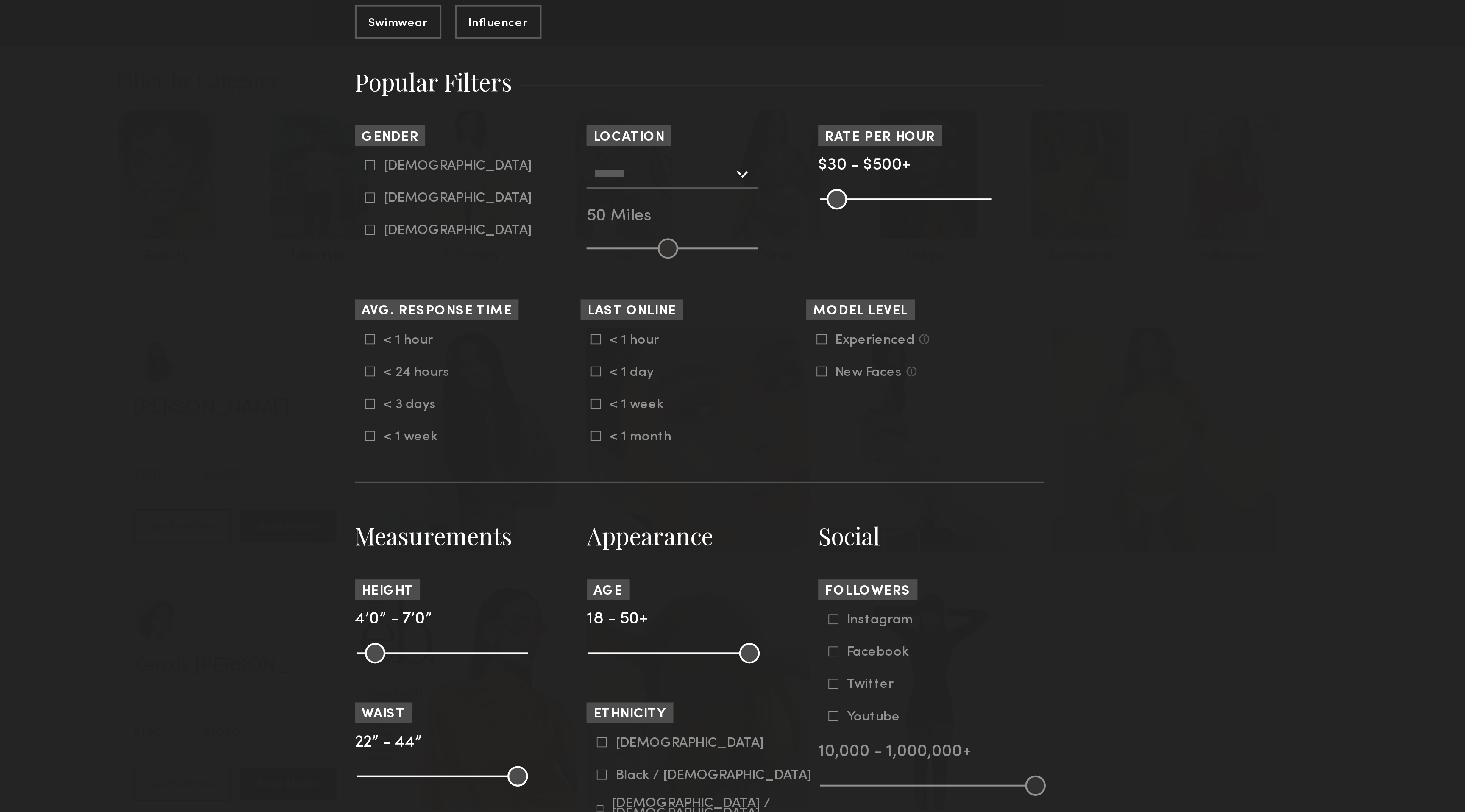
click at [732, 118] on div at bounding box center [718, 116] width 85 height 15
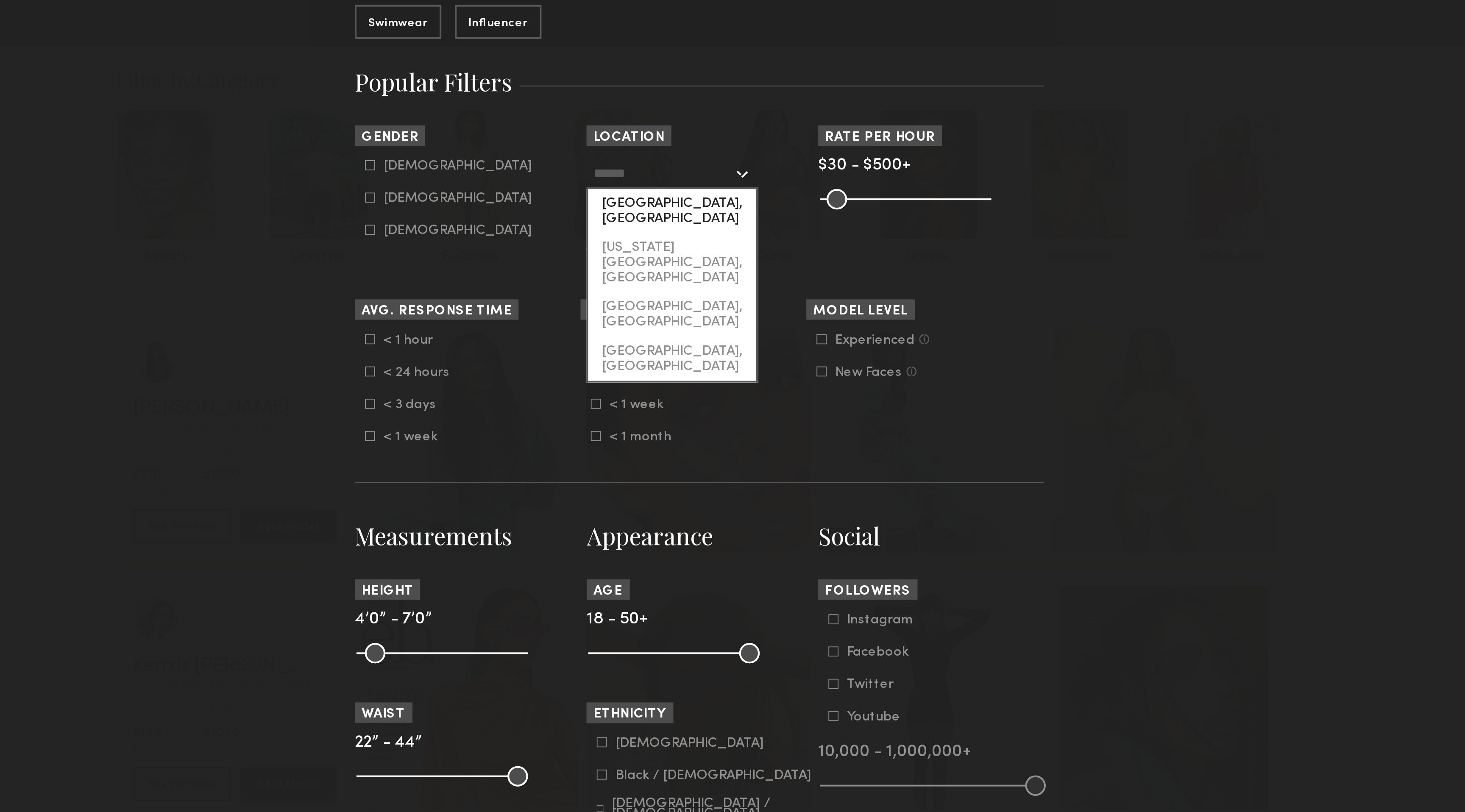
click at [732, 129] on div "[GEOGRAPHIC_DATA], [GEOGRAPHIC_DATA]" at bounding box center [718, 135] width 84 height 22
type input "**********"
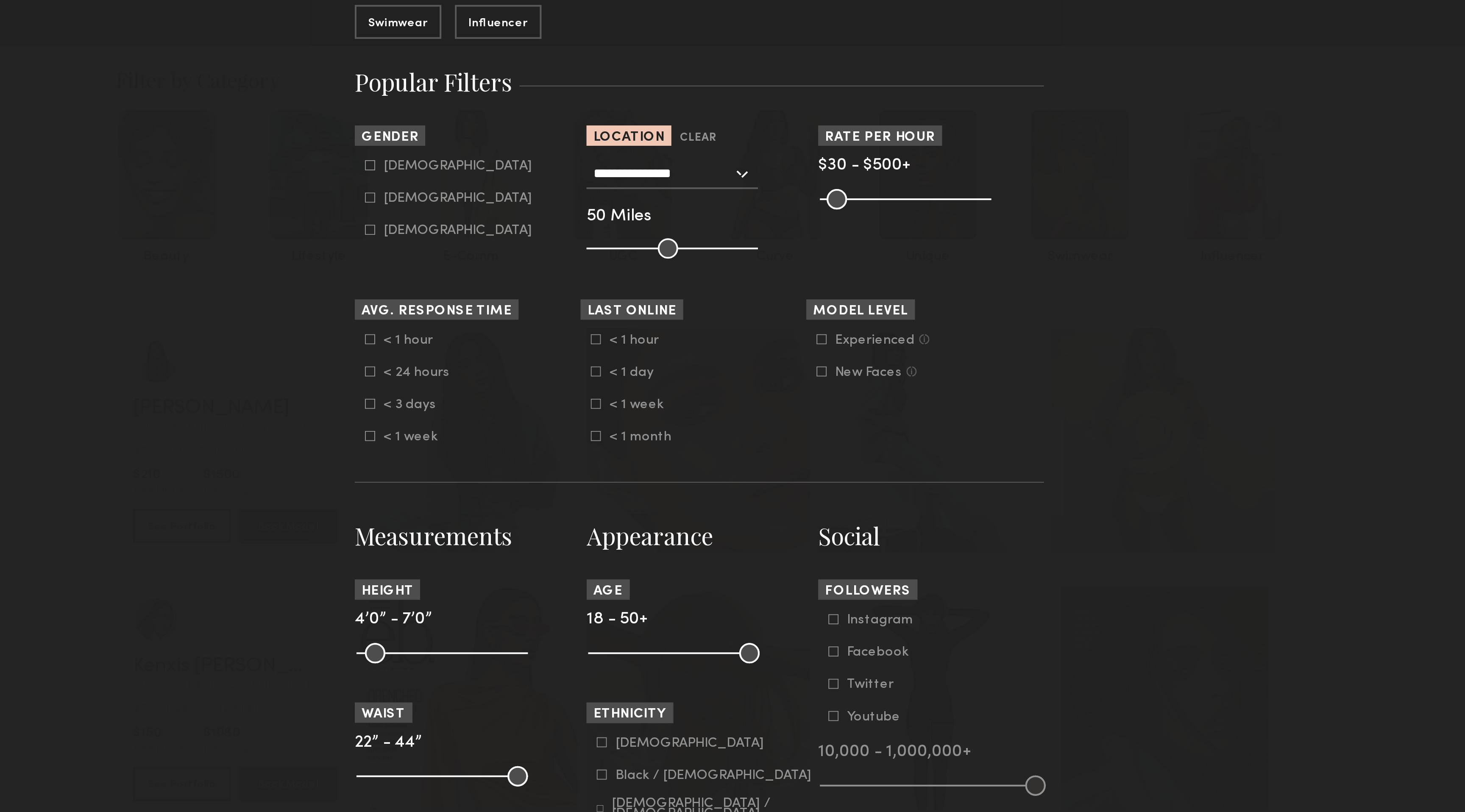
click at [569, 129] on icon at bounding box center [568, 128] width 5 height 5
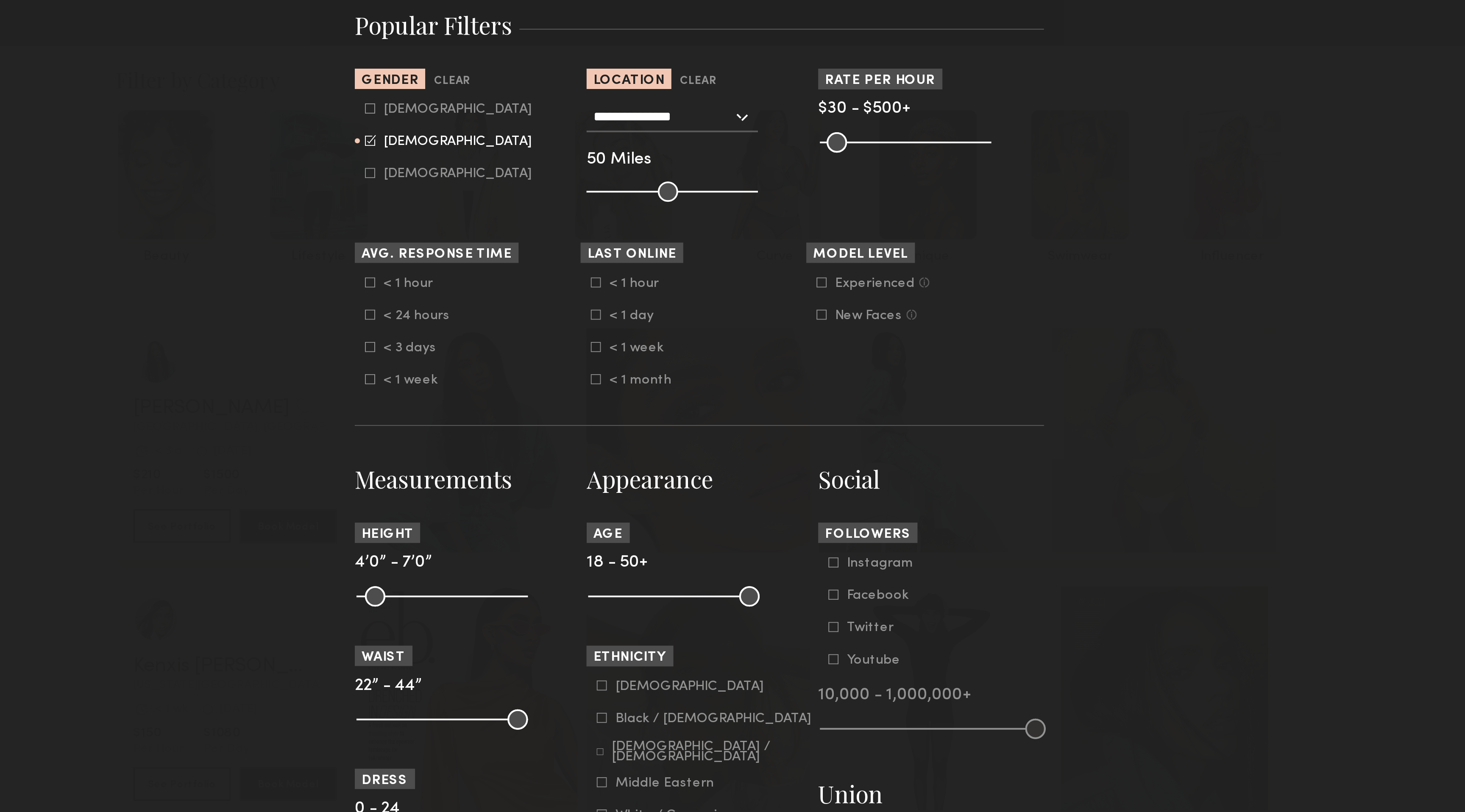
click at [569, 116] on icon at bounding box center [568, 116] width 5 height 5
type input "**"
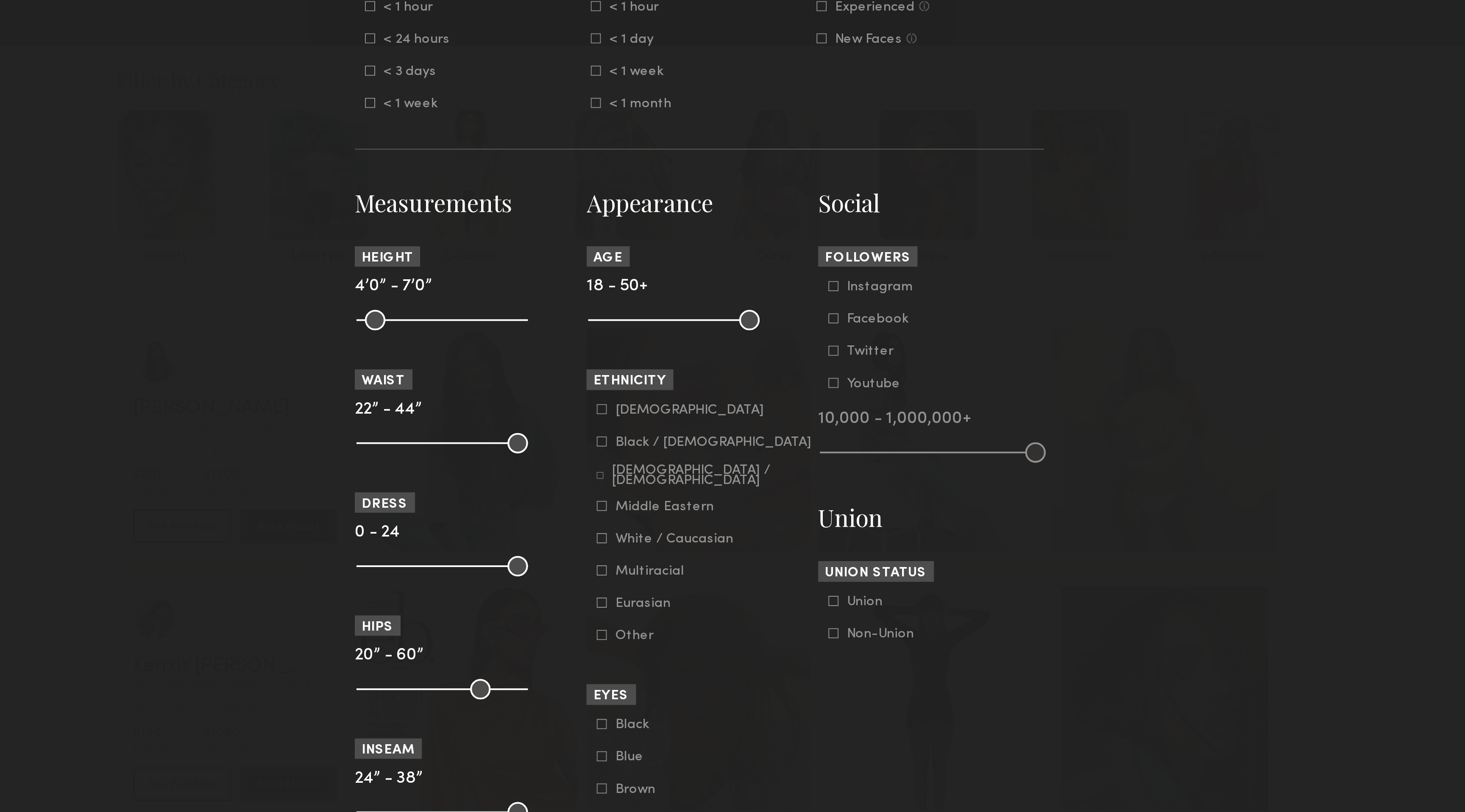
scroll to position [309, 0]
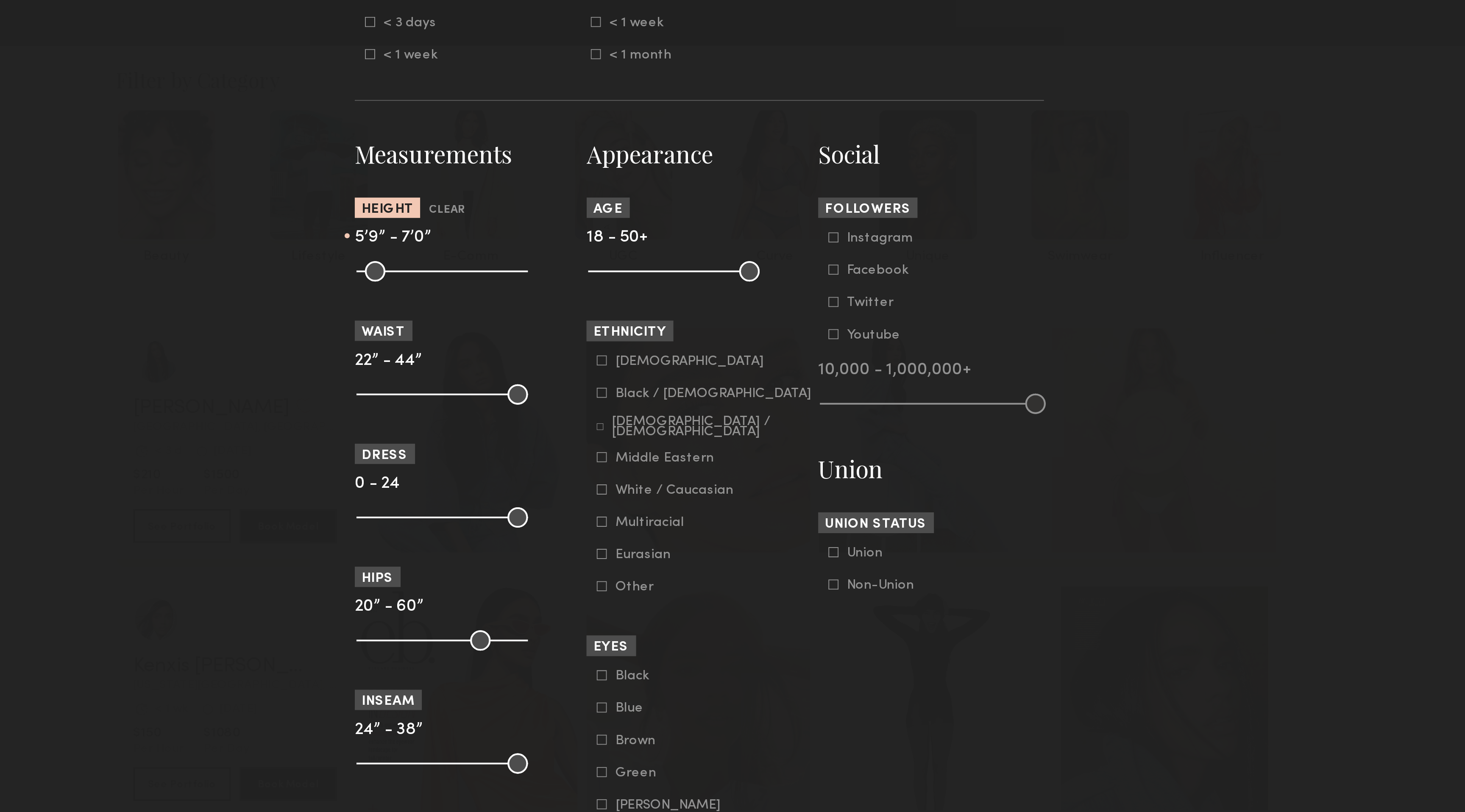
drag, startPoint x: 569, startPoint y: 167, endPoint x: 609, endPoint y: 163, distance: 40.2
type input "**"
click at [609, 163] on input "range" at bounding box center [604, 165] width 85 height 10
drag, startPoint x: 640, startPoint y: 225, endPoint x: 588, endPoint y: 226, distance: 52.0
type input "**"
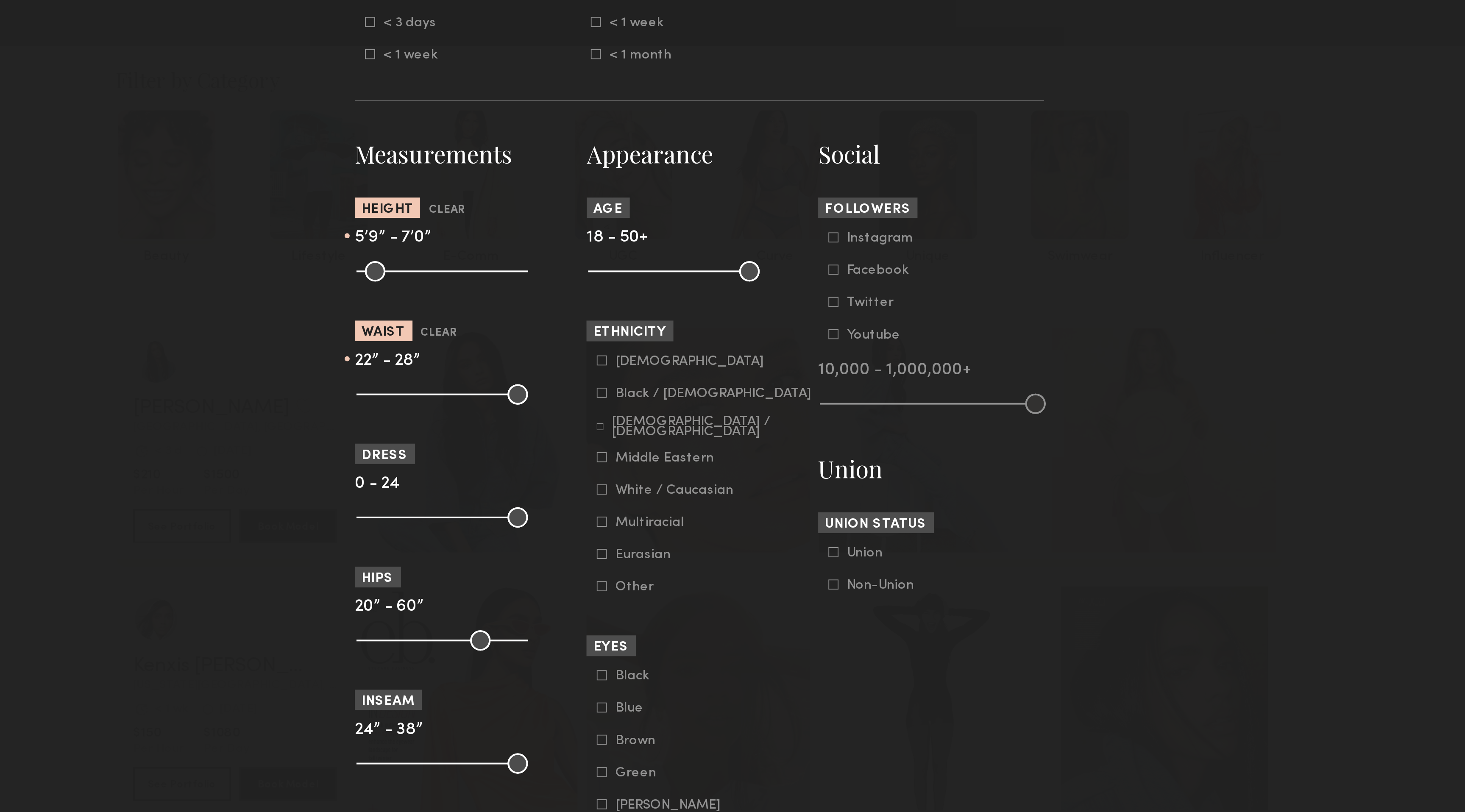
click at [588, 226] on input "range" at bounding box center [604, 227] width 85 height 10
drag, startPoint x: 569, startPoint y: 225, endPoint x: 576, endPoint y: 225, distance: 7.0
type input "**"
click at [576, 225] on input "range" at bounding box center [604, 227] width 85 height 10
drag, startPoint x: 758, startPoint y: 167, endPoint x: 710, endPoint y: 162, distance: 48.3
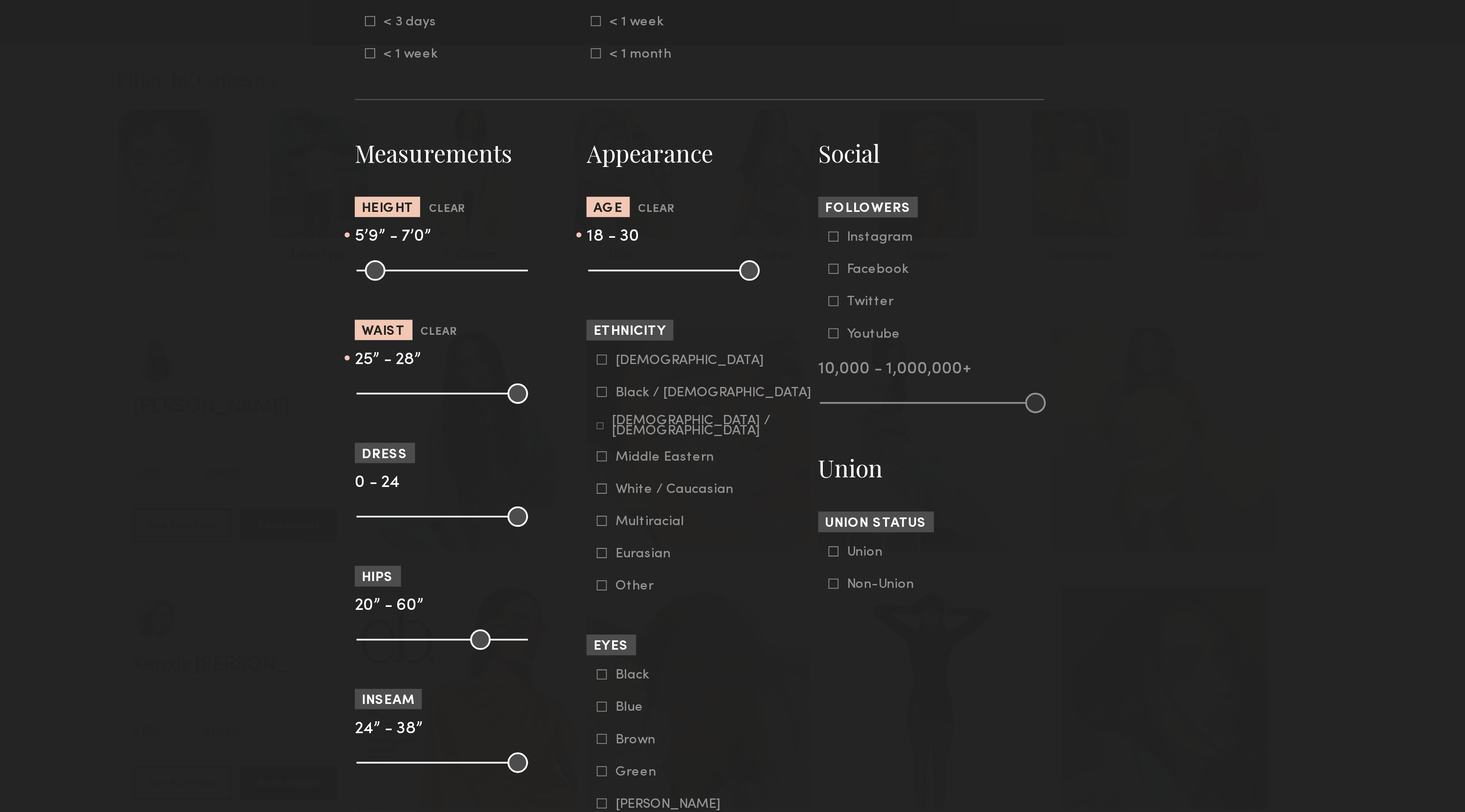
type input "**"
click at [710, 162] on input "range" at bounding box center [719, 165] width 85 height 10
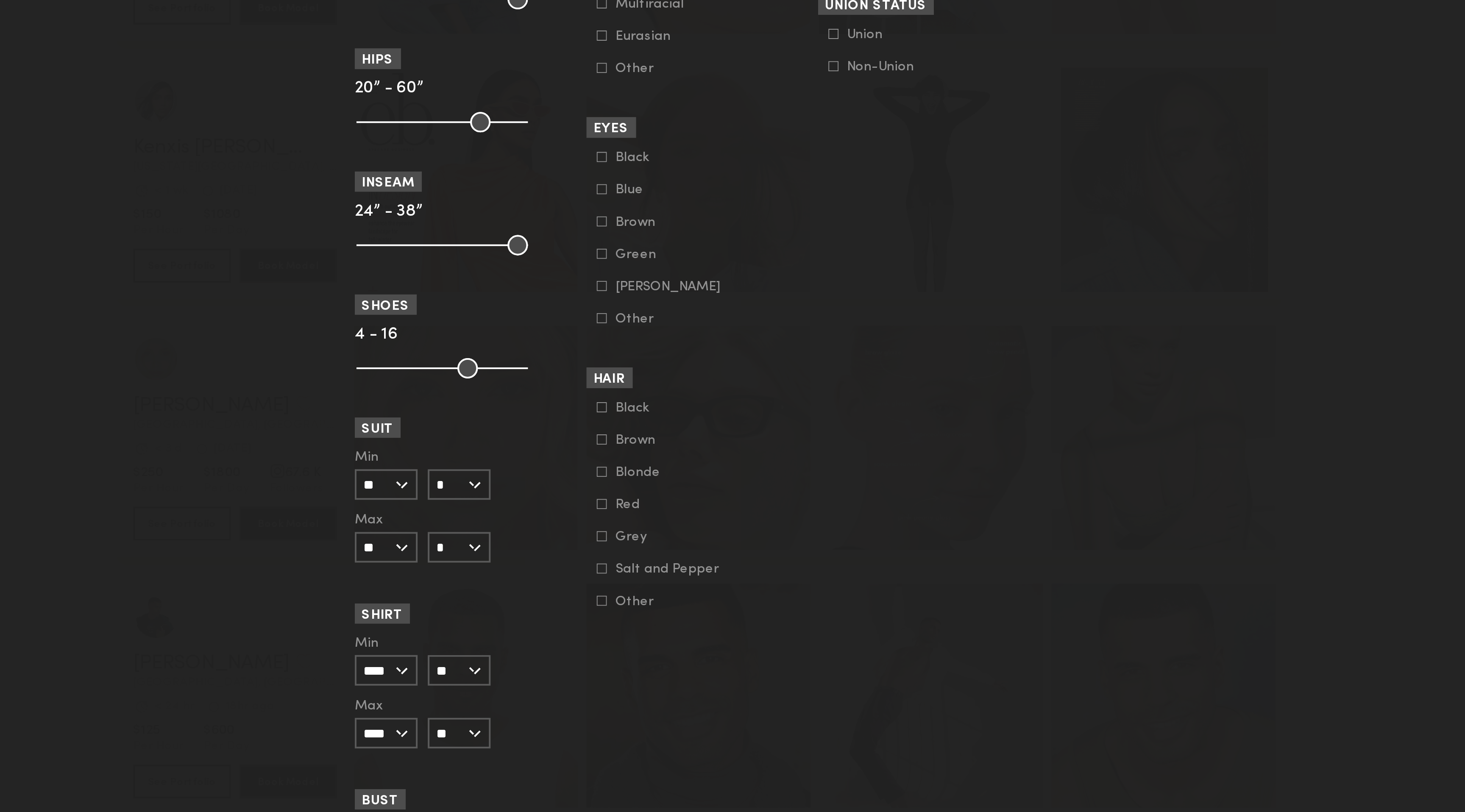
scroll to position [0, 0]
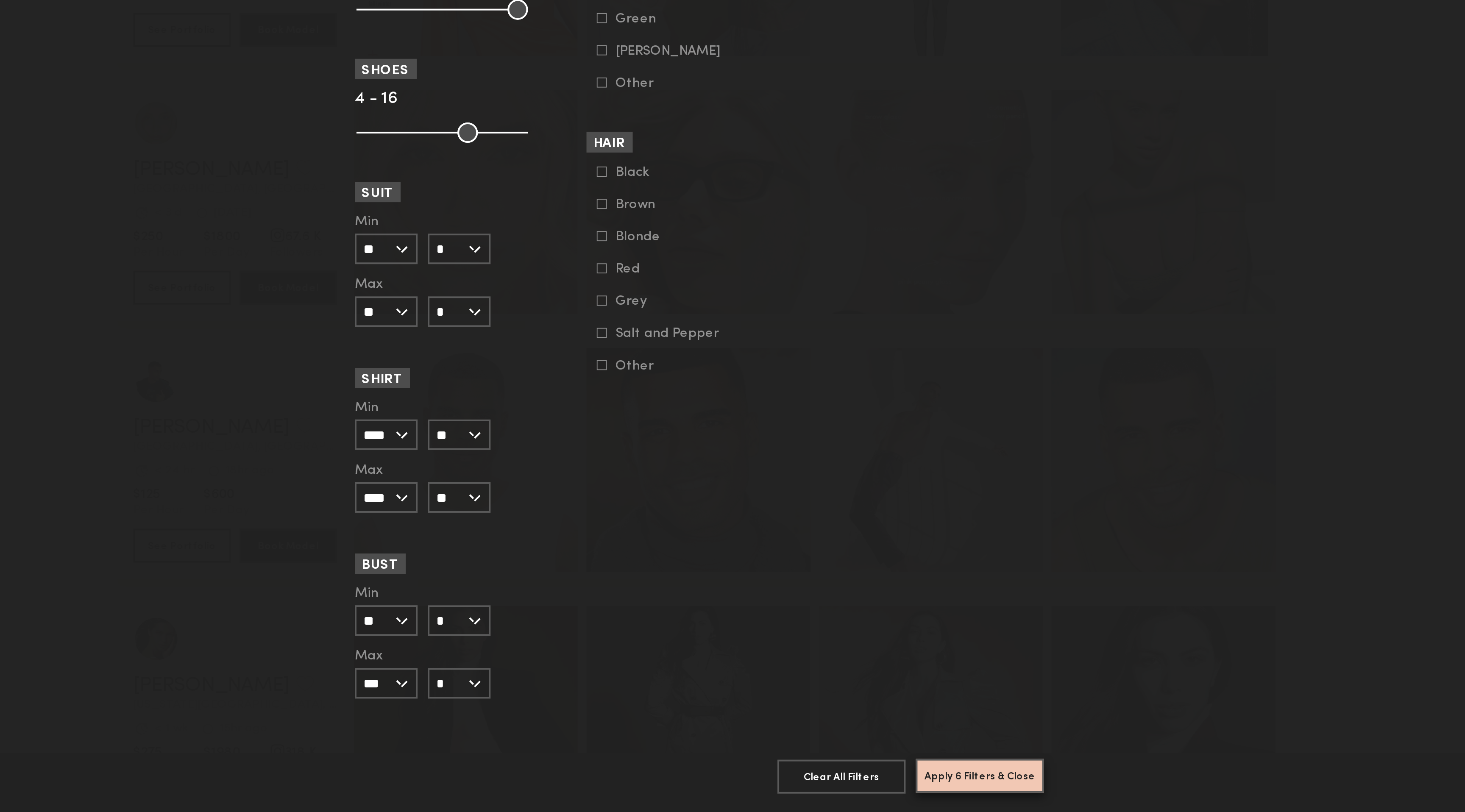
click at [732, 405] on button "Apply 6 Filters & Close" at bounding box center [873, 793] width 64 height 17
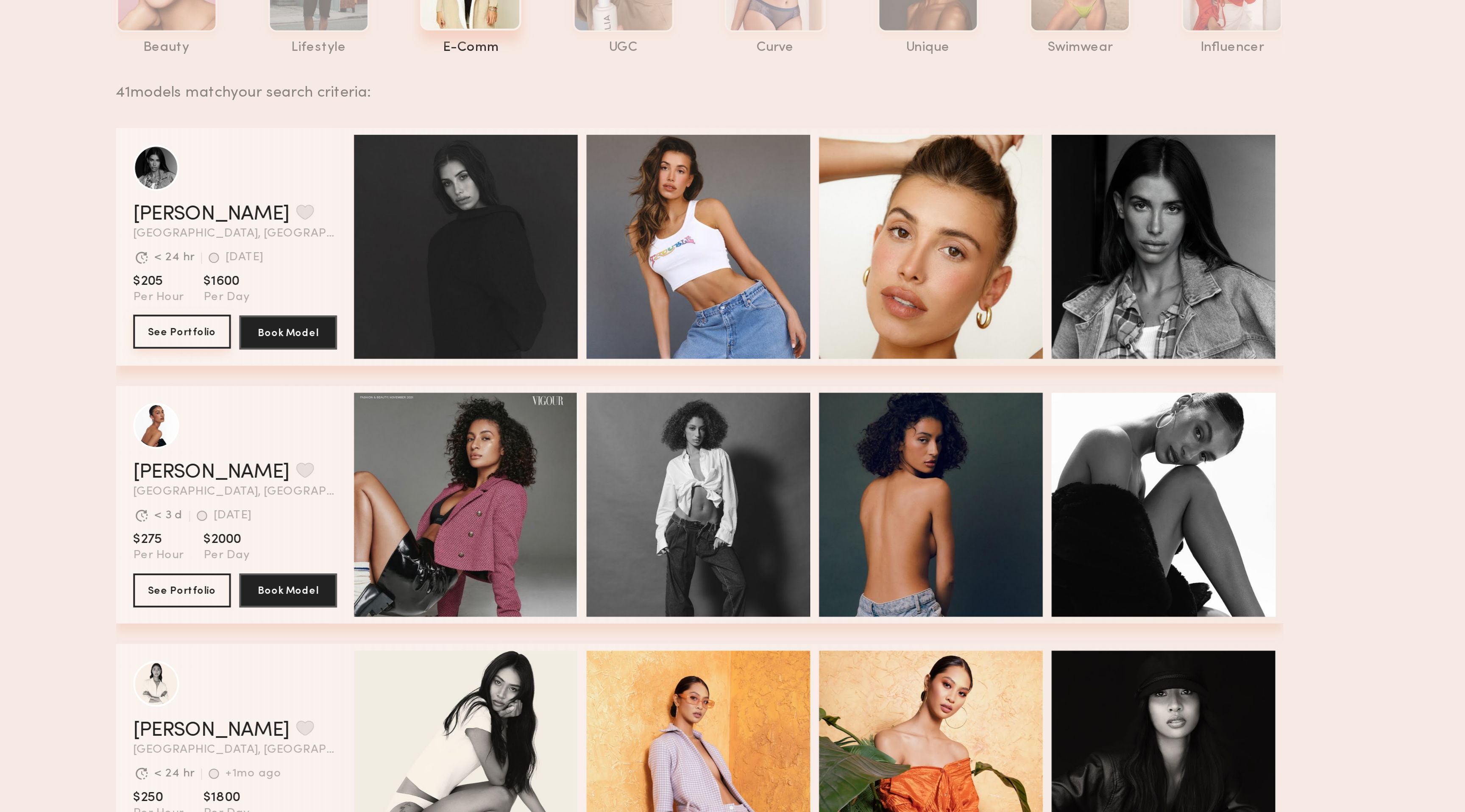
click at [479, 302] on button "See Portfolio" at bounding box center [473, 299] width 49 height 17
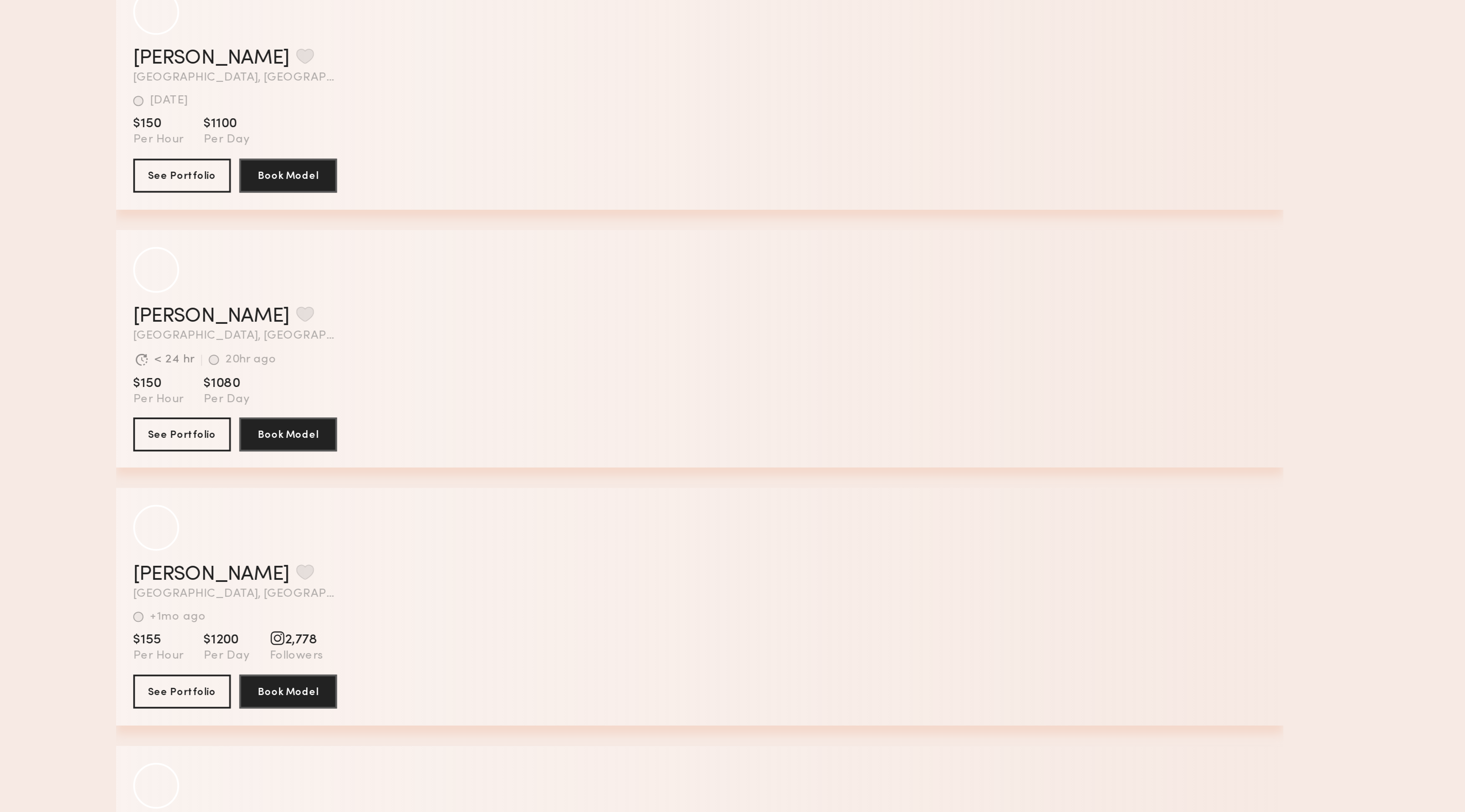
scroll to position [3799, 0]
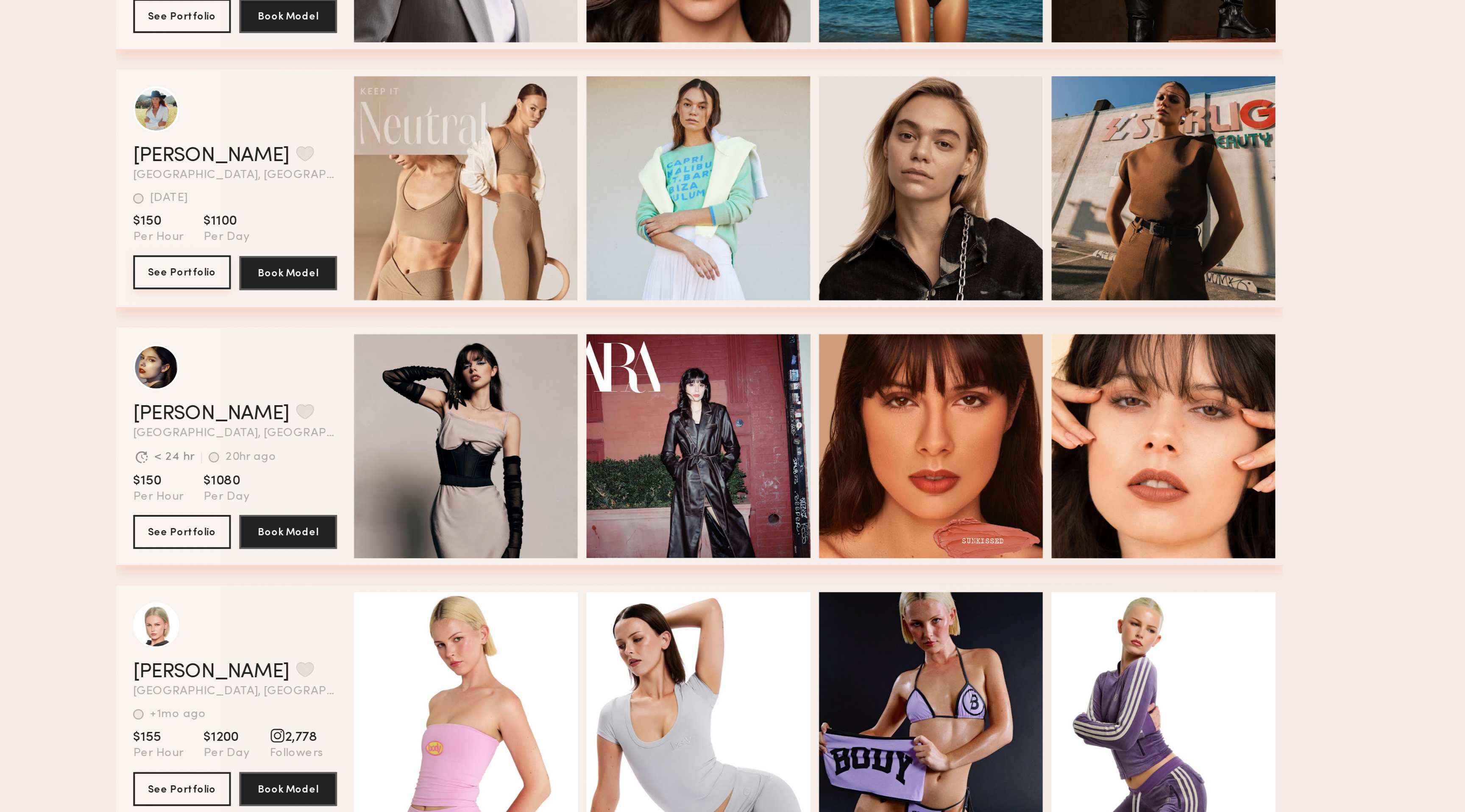
click at [488, 405] on button "See Portfolio" at bounding box center [473, 493] width 49 height 17
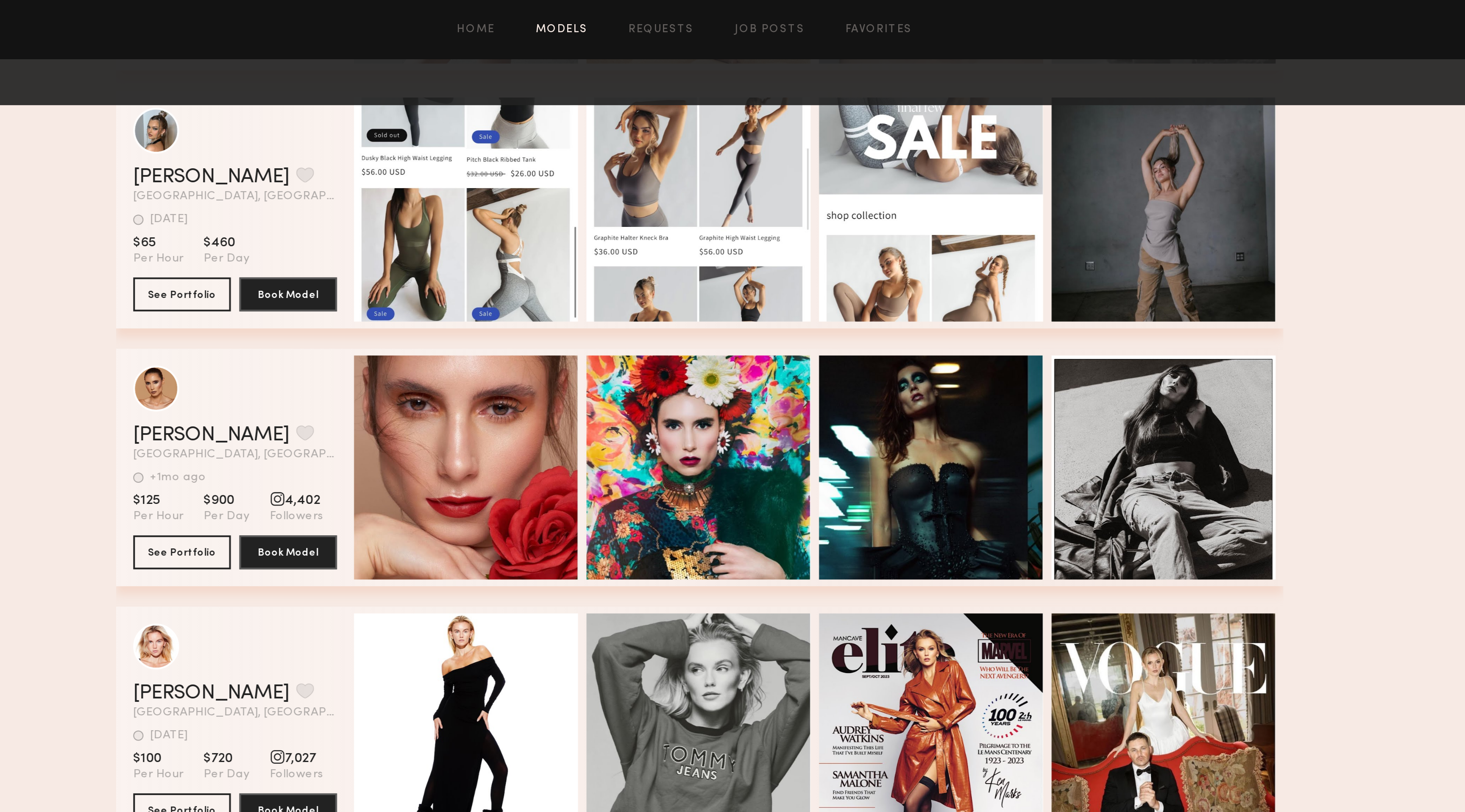
scroll to position [1685, 0]
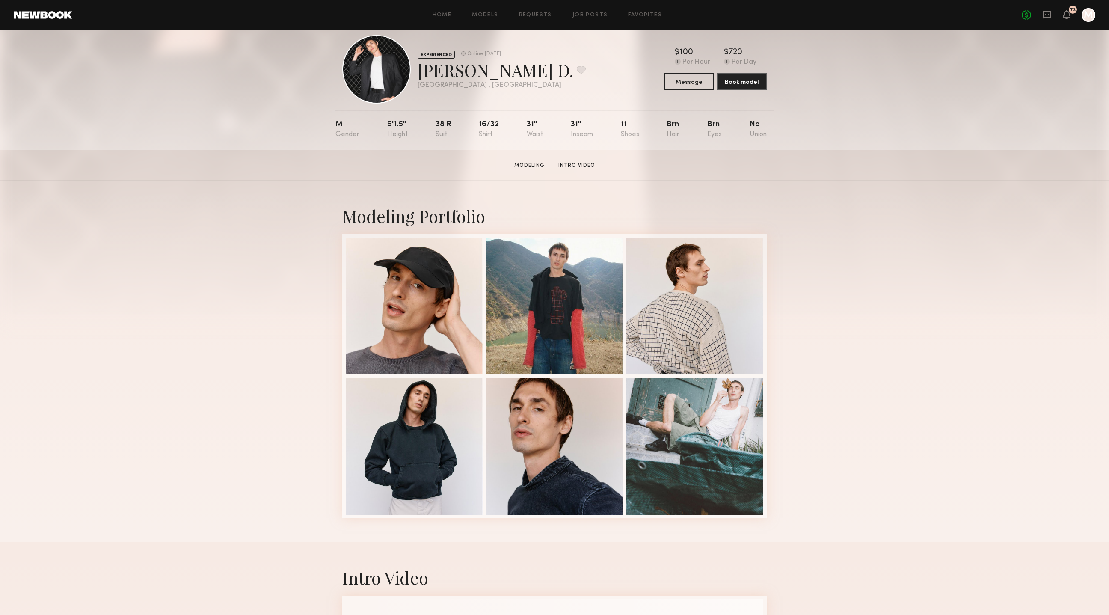
scroll to position [16, 0]
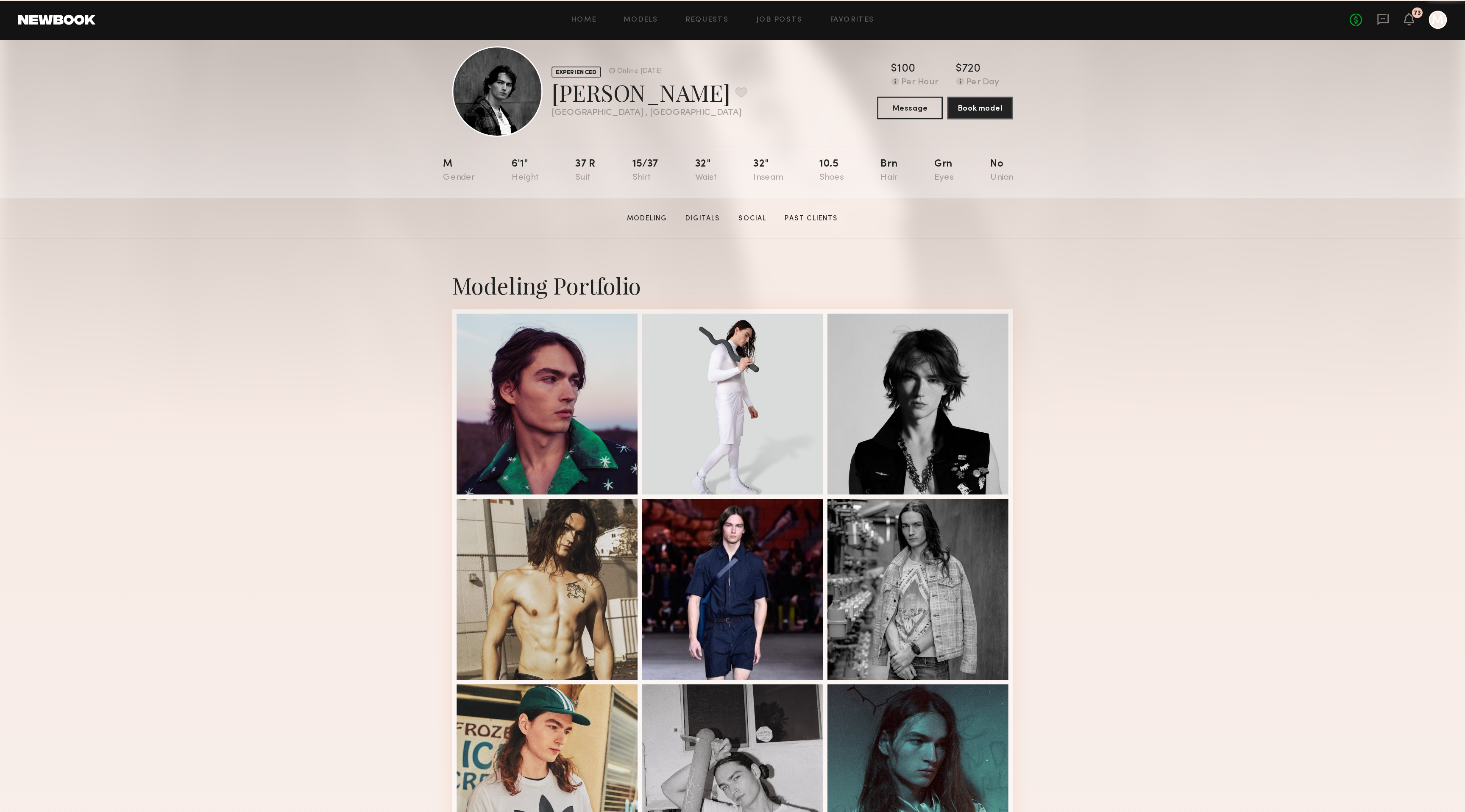
scroll to position [17, 0]
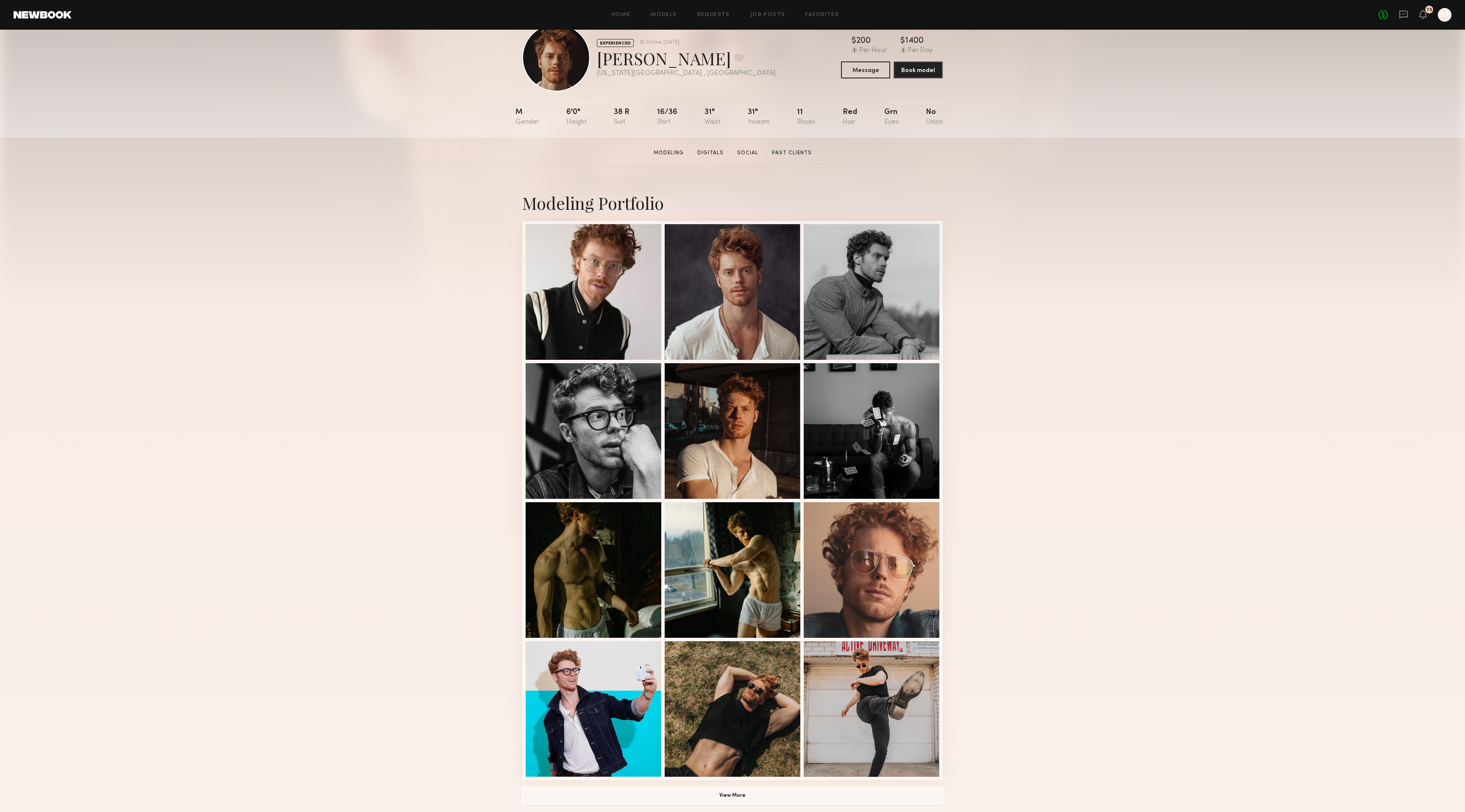
scroll to position [15, 0]
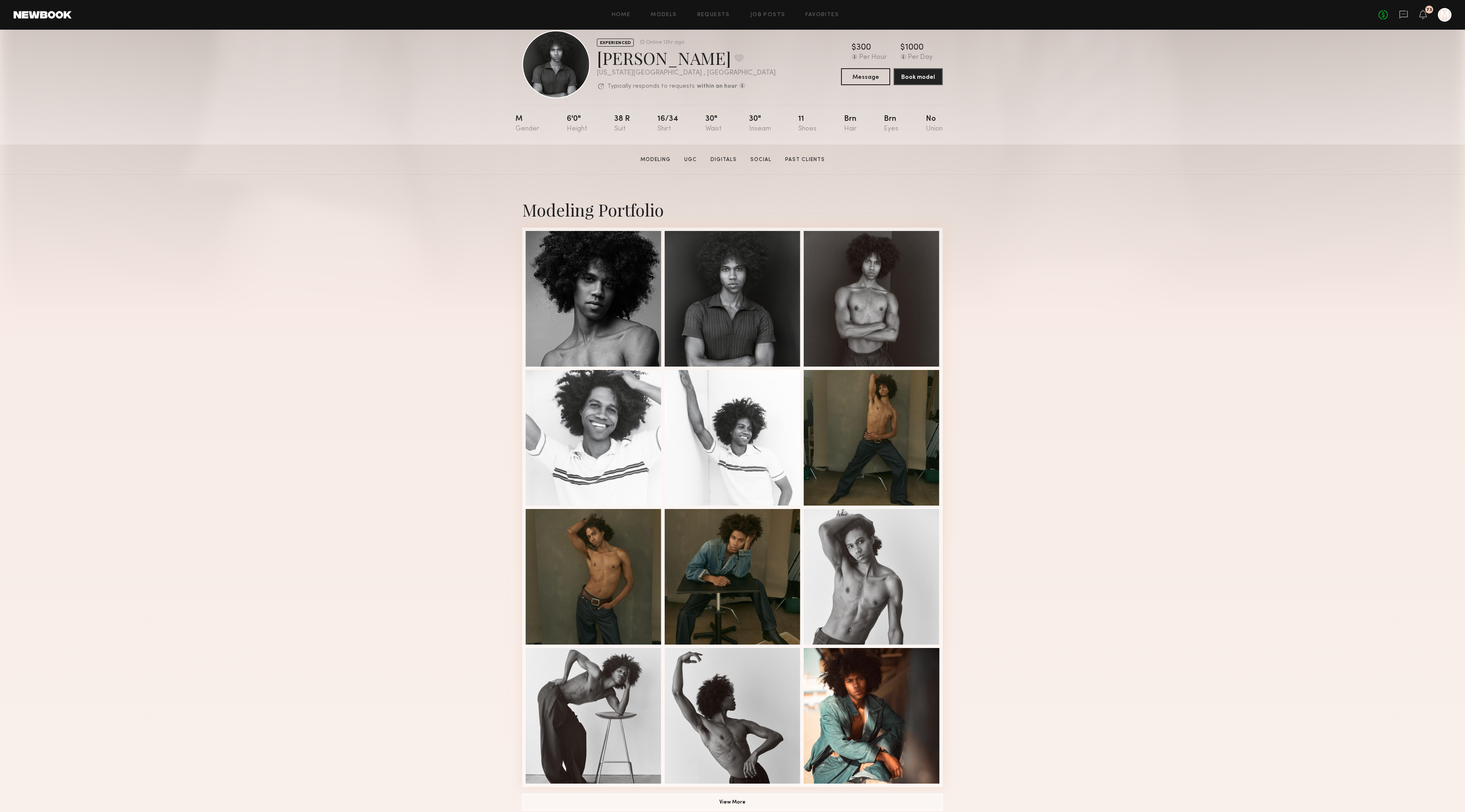
scroll to position [26, 0]
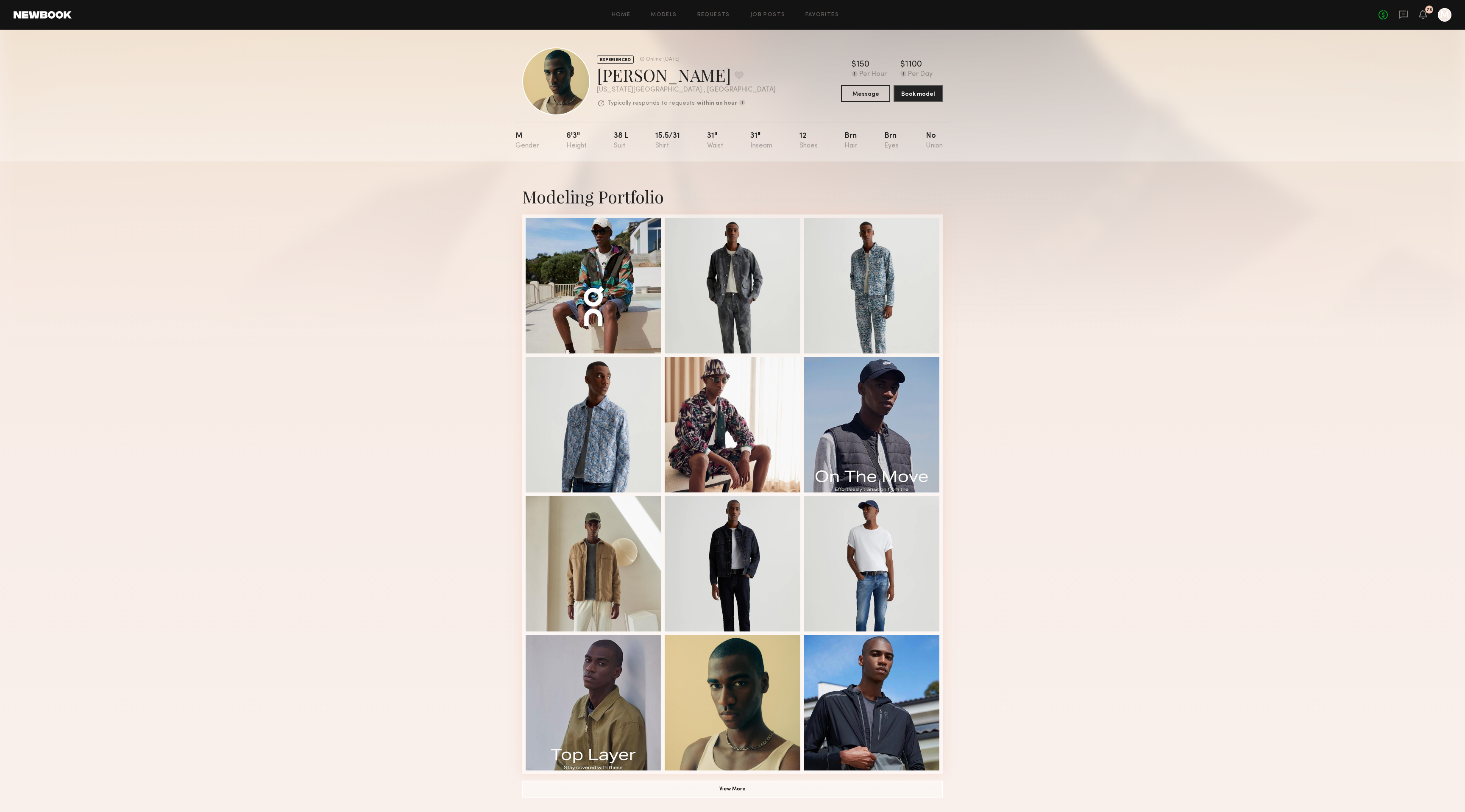
scroll to position [1, 0]
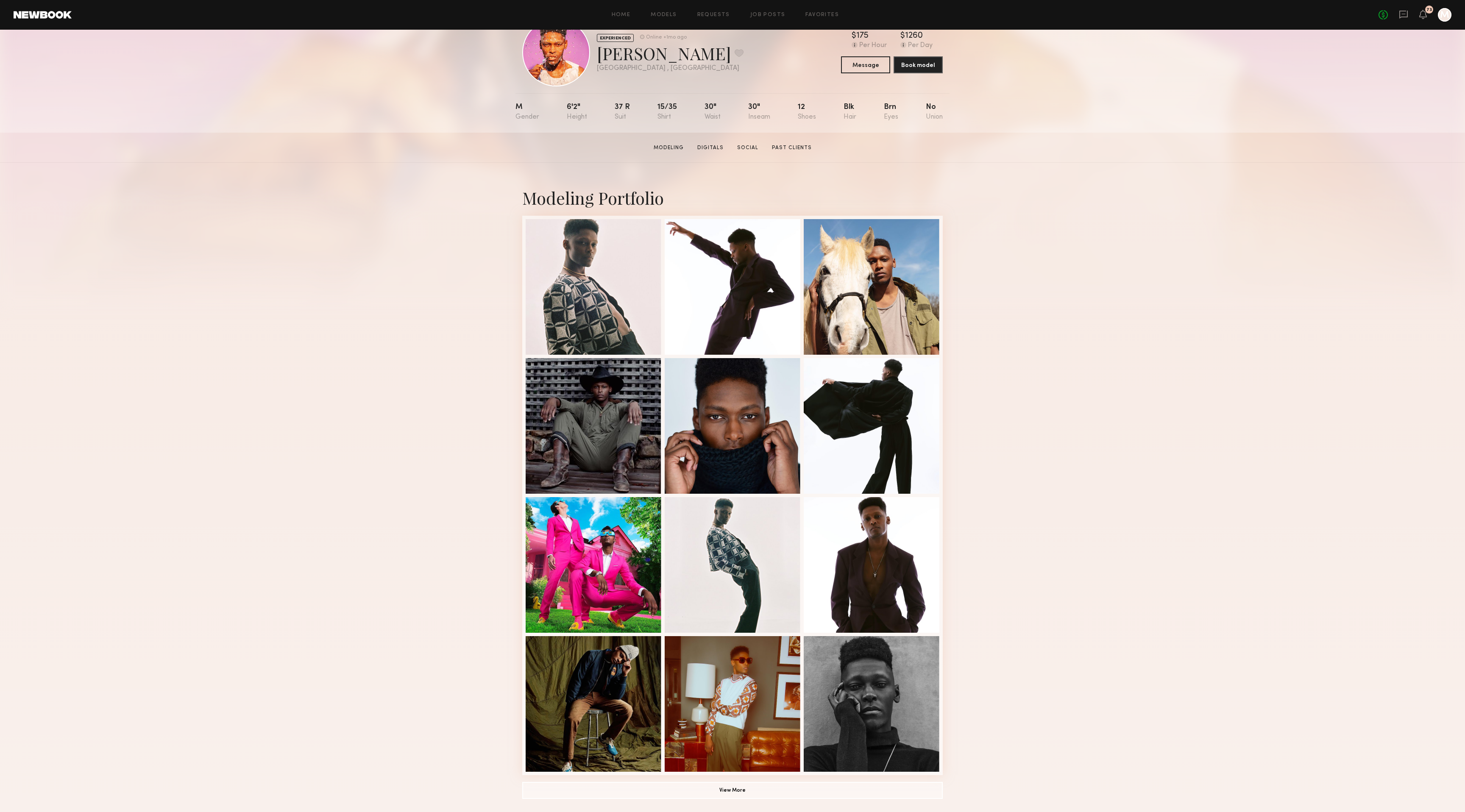
scroll to position [25, 0]
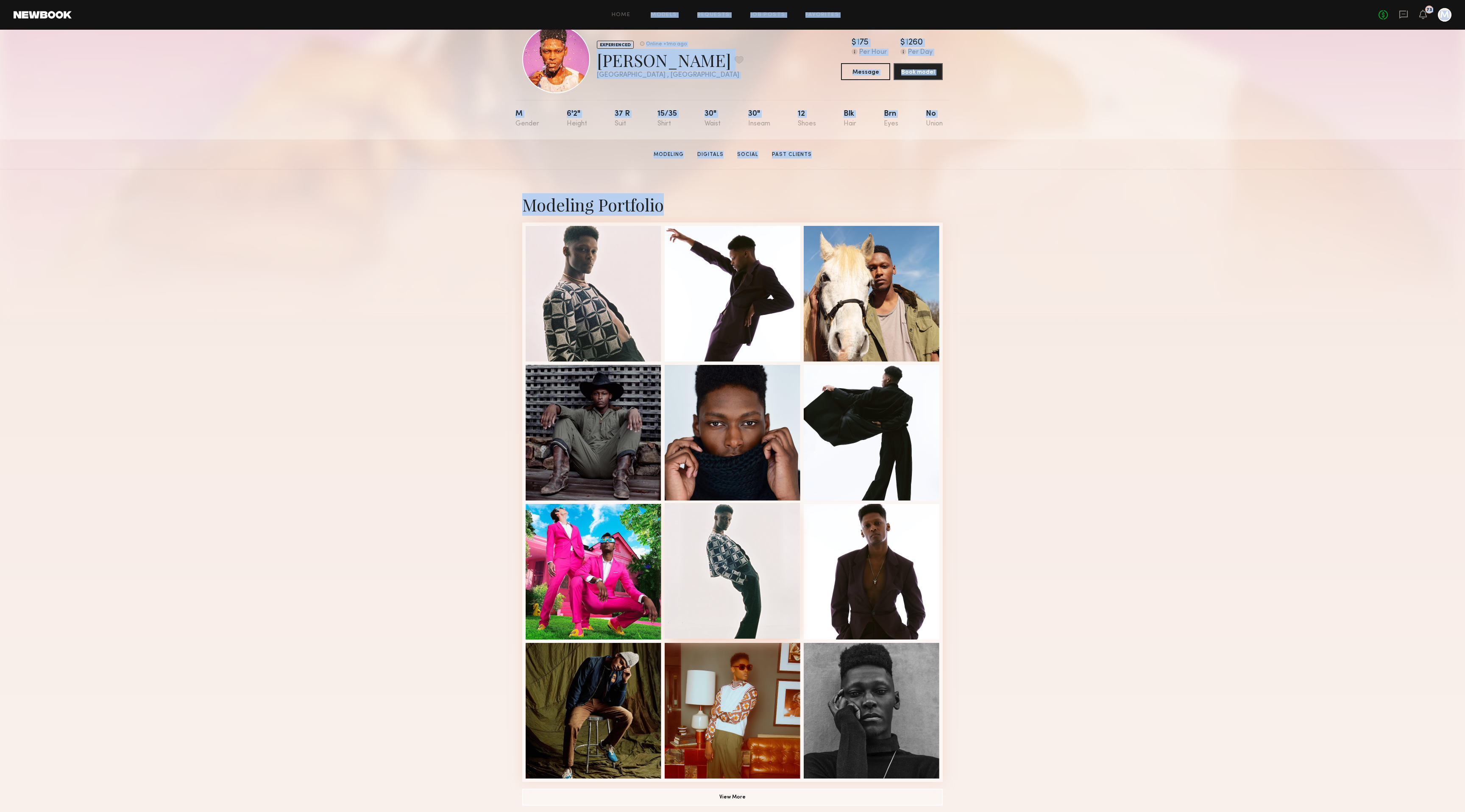
drag, startPoint x: 453, startPoint y: 30, endPoint x: 773, endPoint y: 542, distance: 603.8
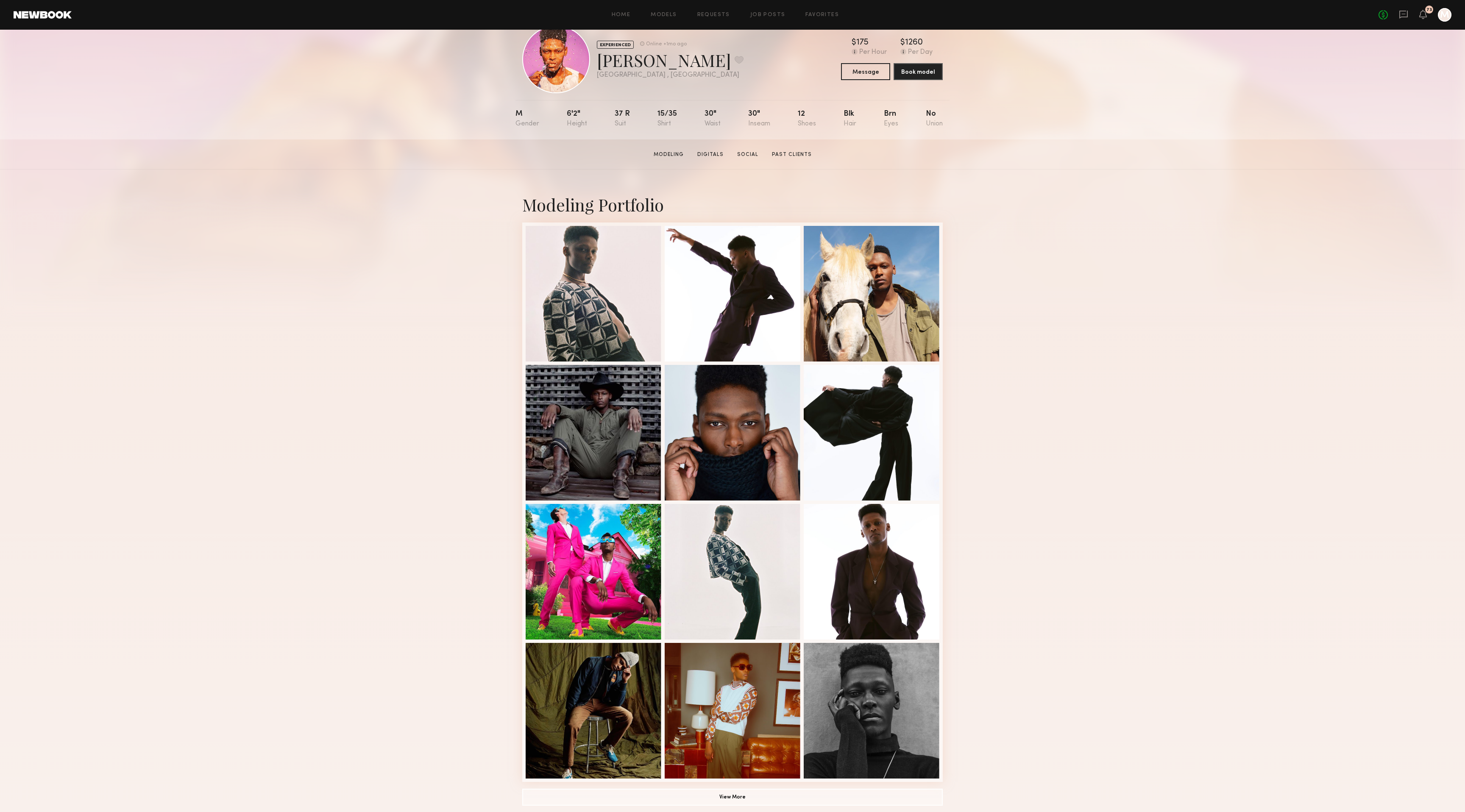
click at [456, 486] on div "Modeling Portfolio View More" at bounding box center [732, 499] width 1465 height 660
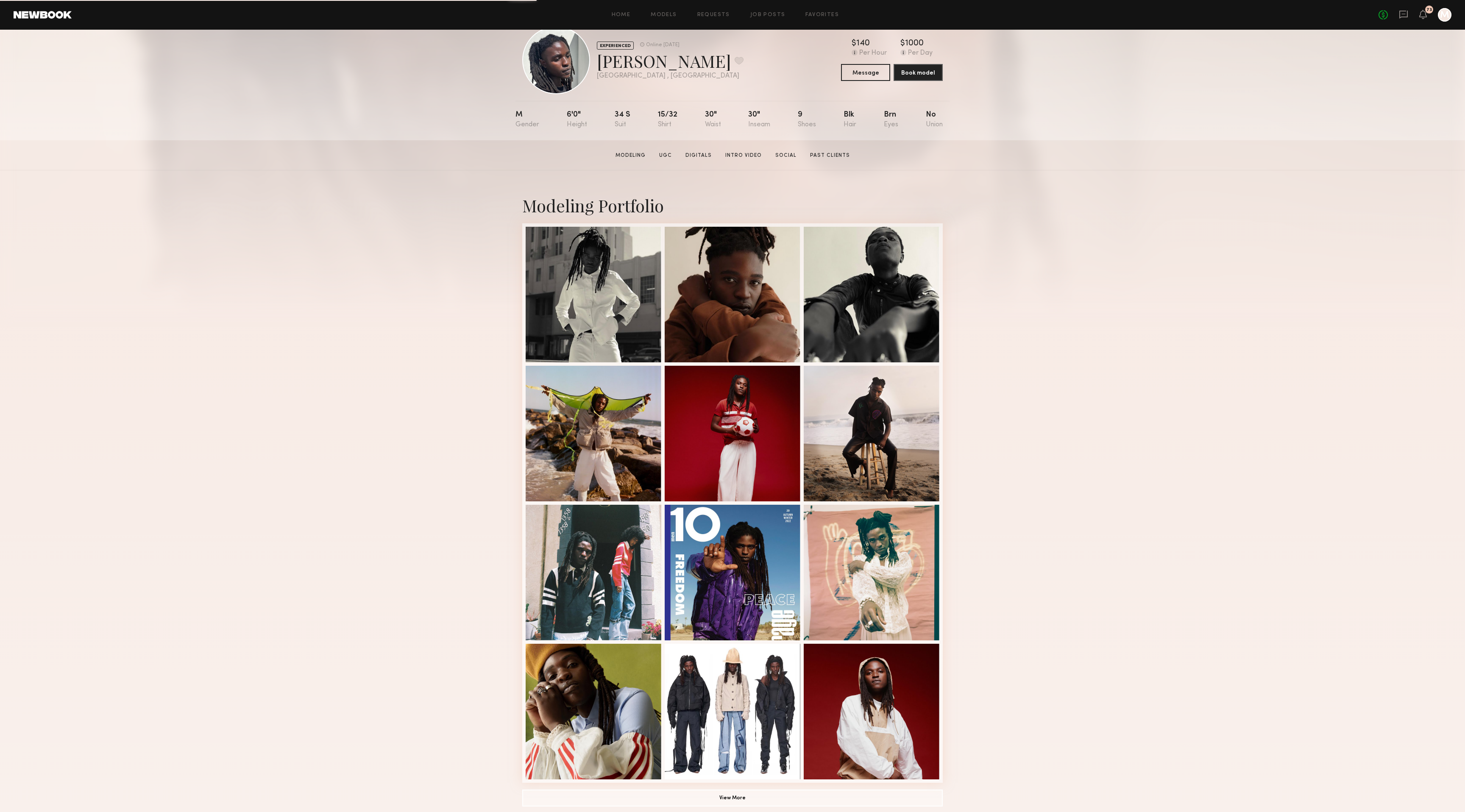
scroll to position [23, 0]
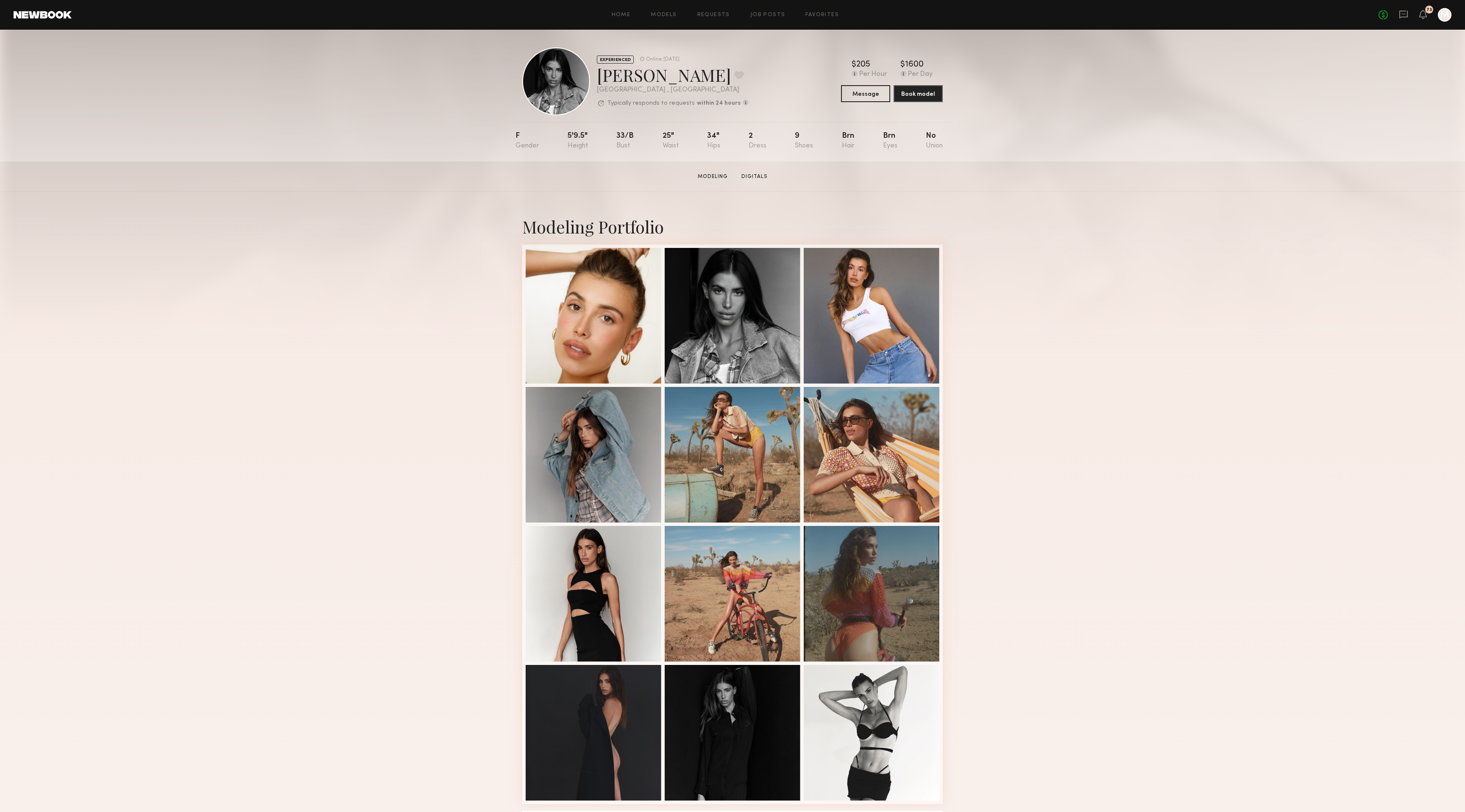
scroll to position [3, 0]
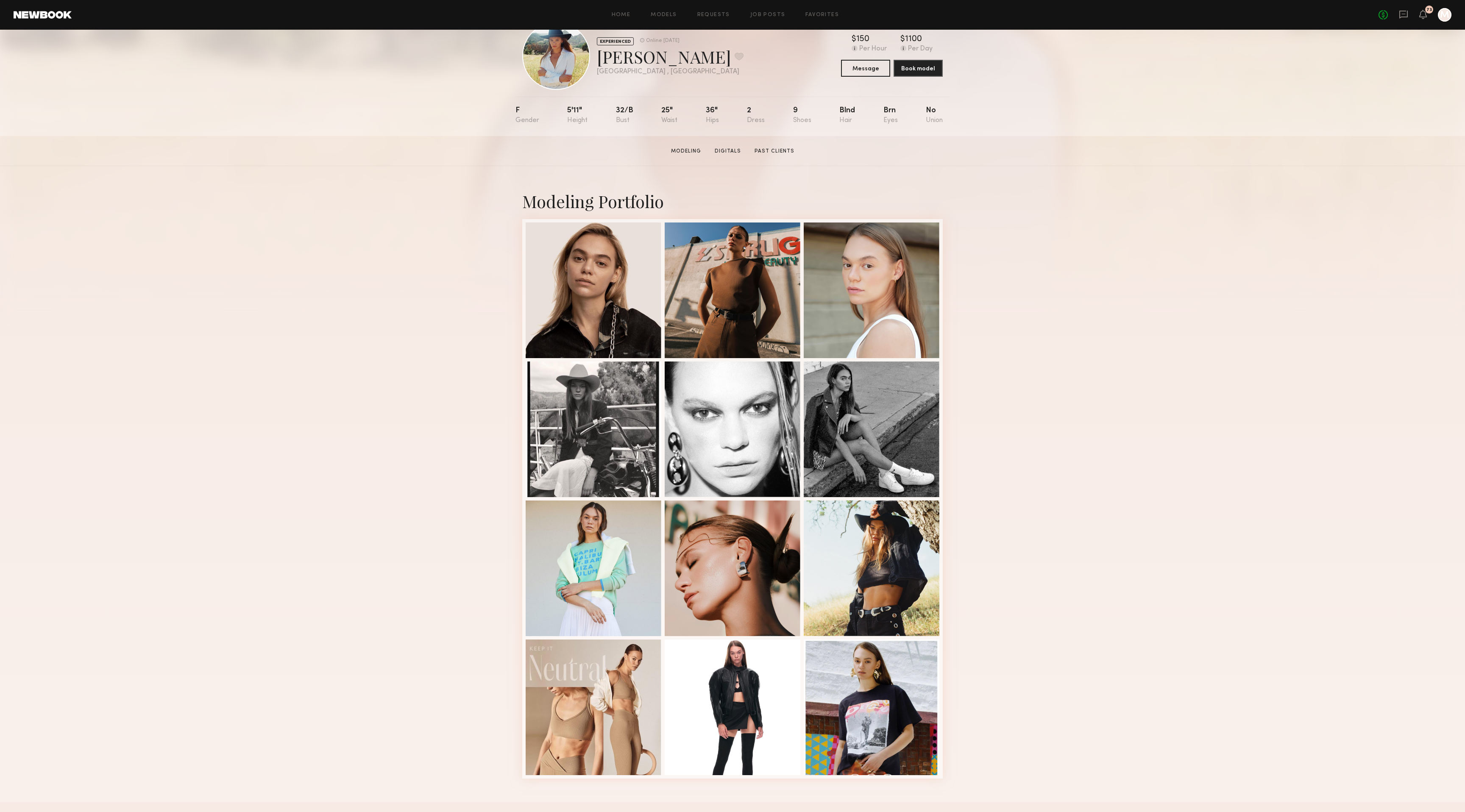
scroll to position [25, 0]
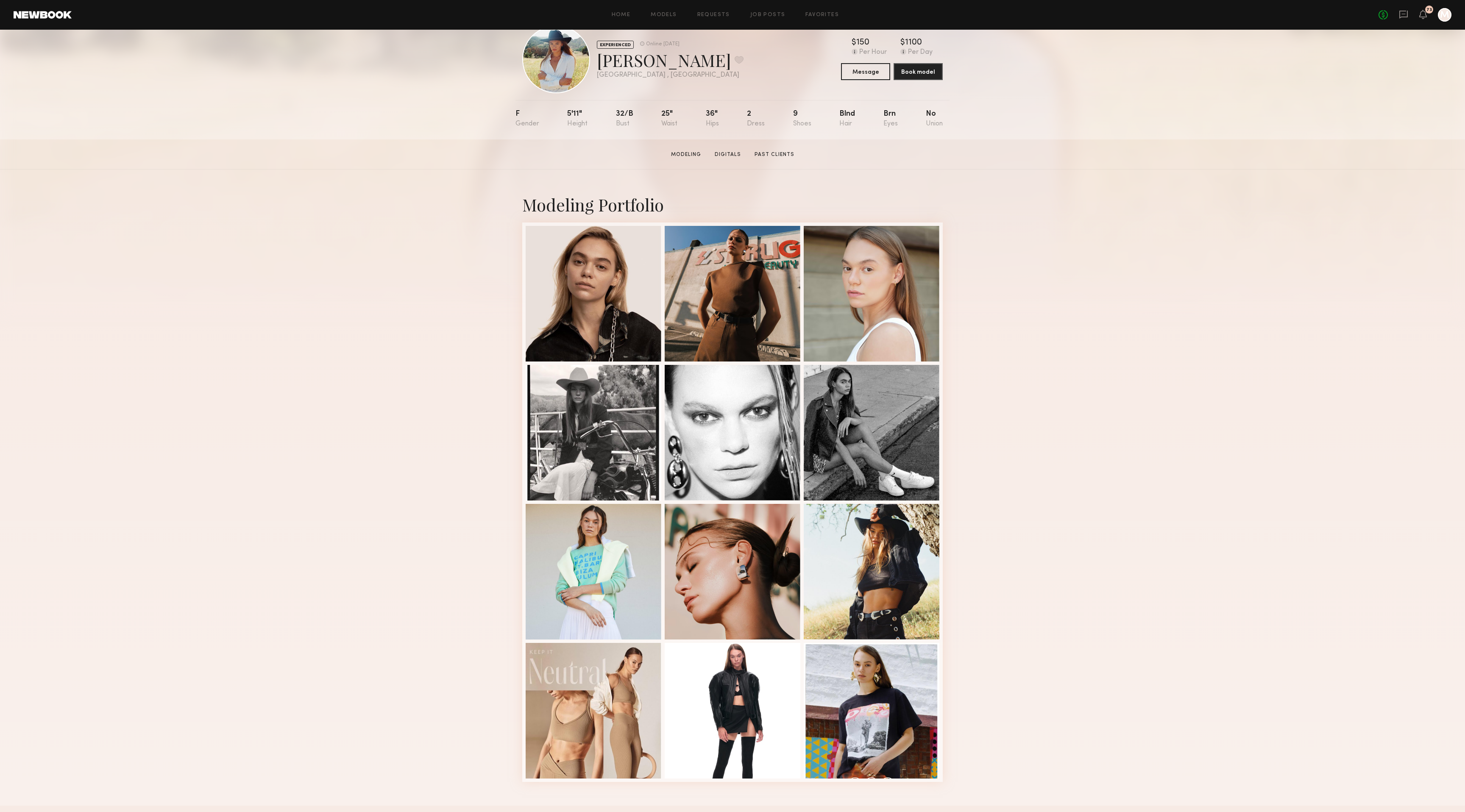
drag, startPoint x: 0, startPoint y: 0, endPoint x: 209, endPoint y: 266, distance: 338.3
click at [209, 266] on div "Modeling Portfolio" at bounding box center [732, 487] width 1465 height 636
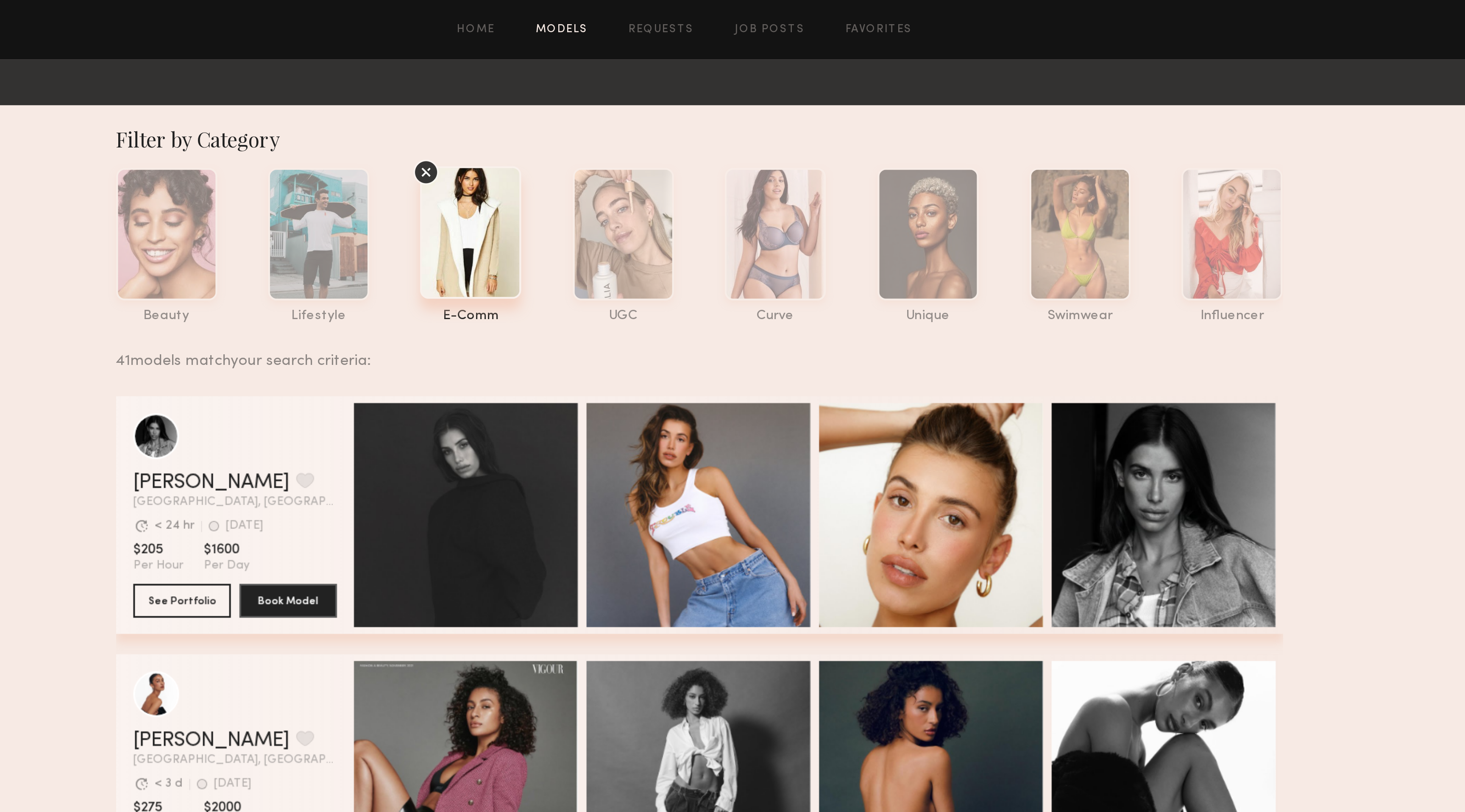
click at [595, 88] on icon at bounding box center [595, 85] width 13 height 13
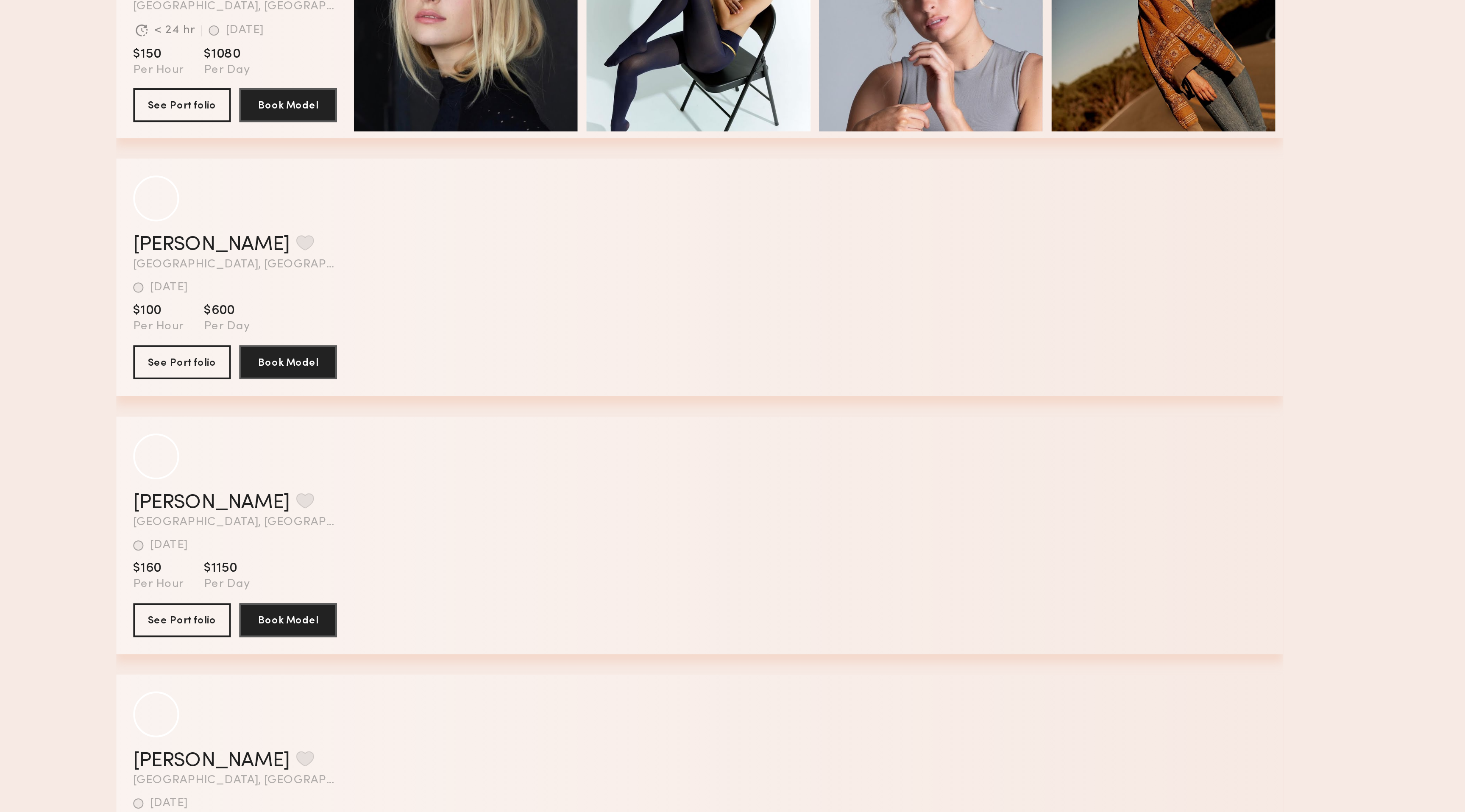
scroll to position [2807, 0]
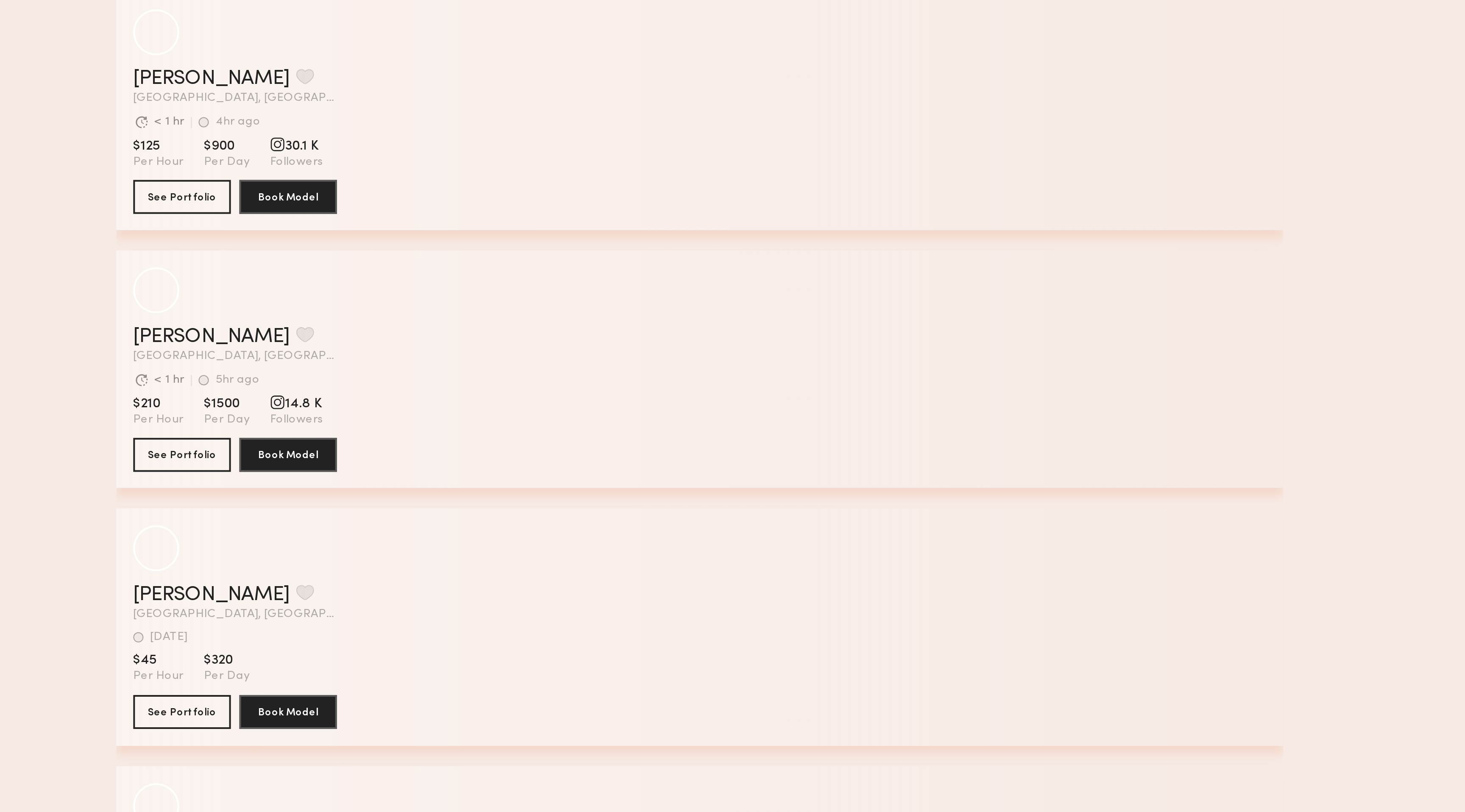
scroll to position [6494, 0]
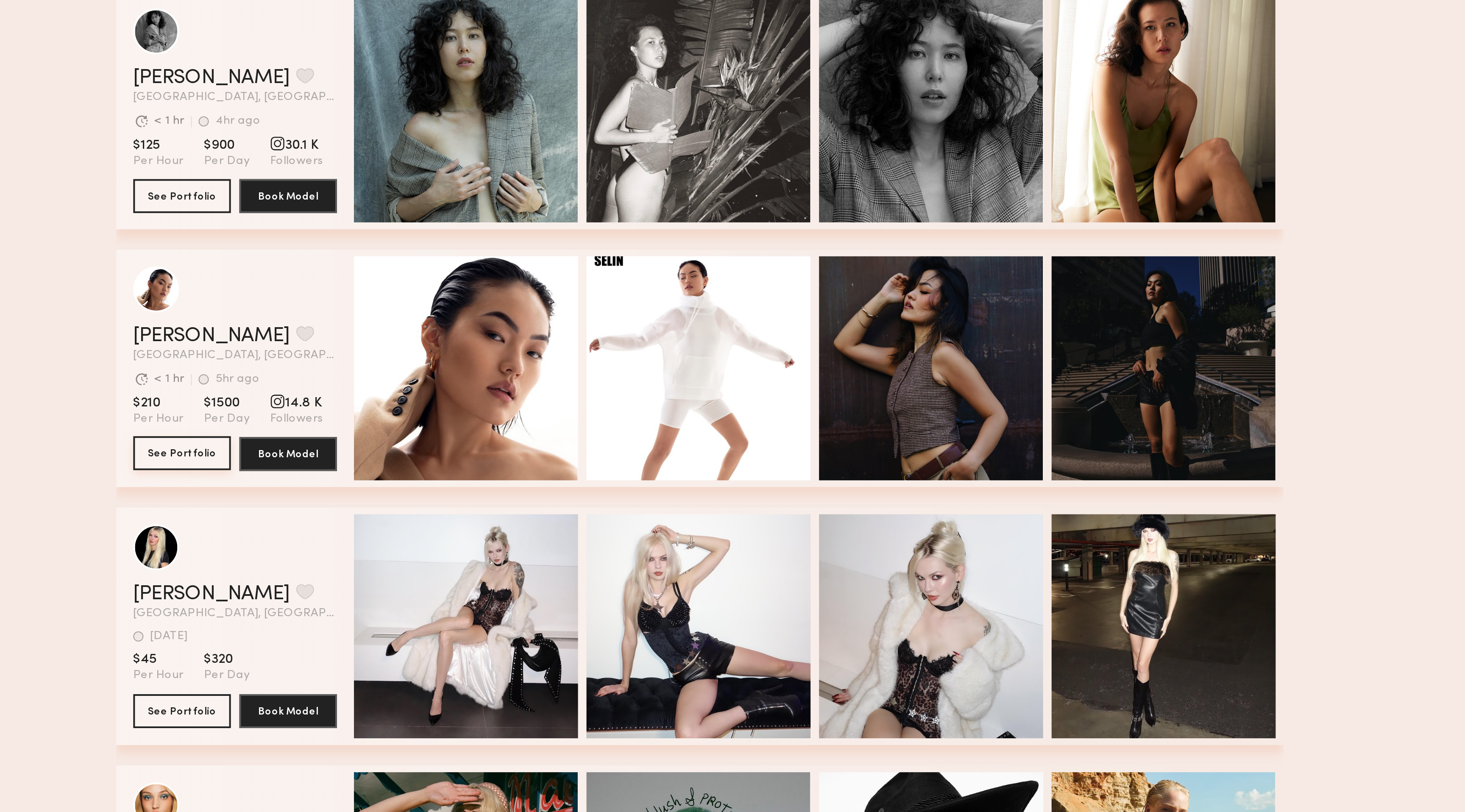
click at [471, 634] on button "See Portfolio" at bounding box center [473, 632] width 49 height 17
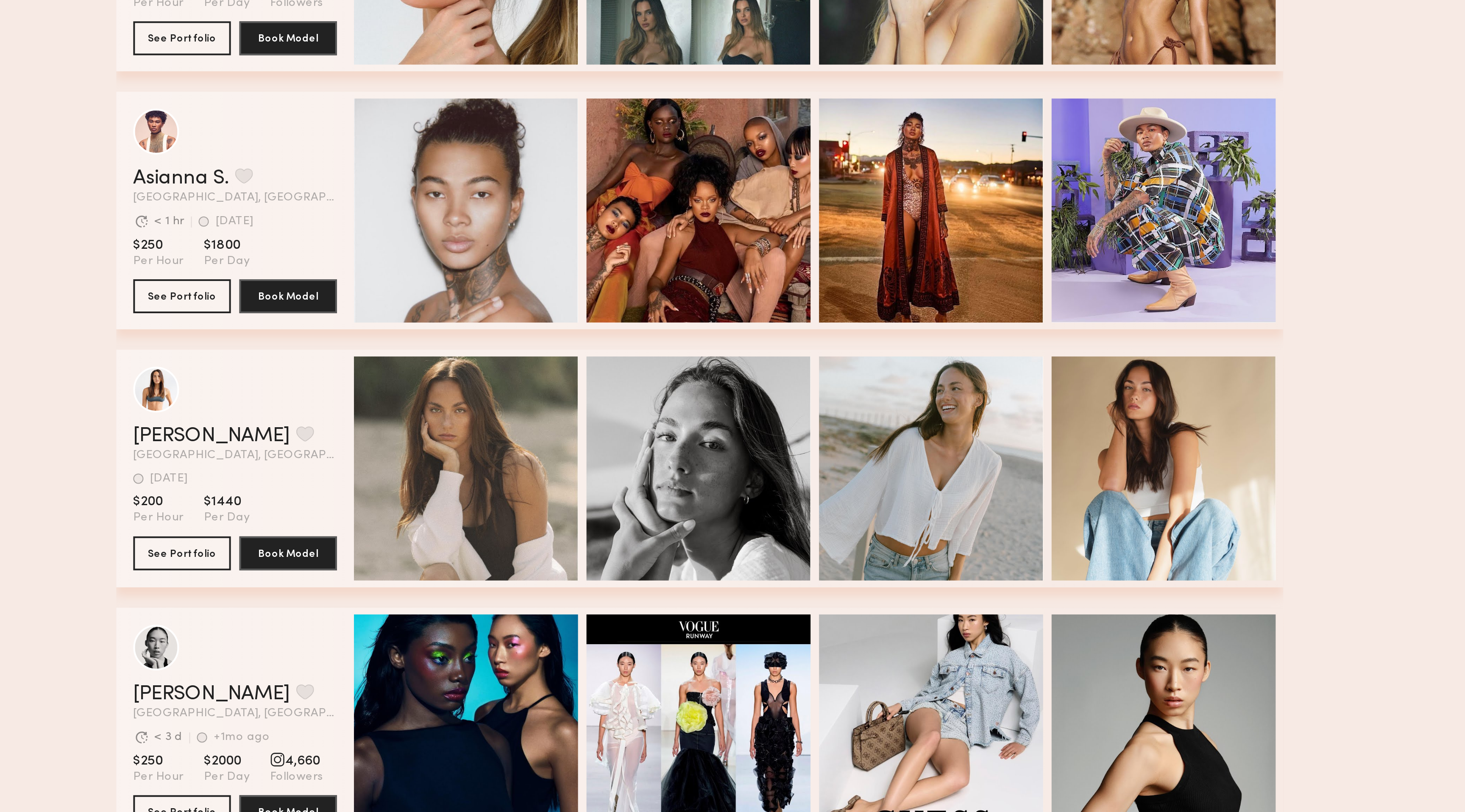
scroll to position [7089, 0]
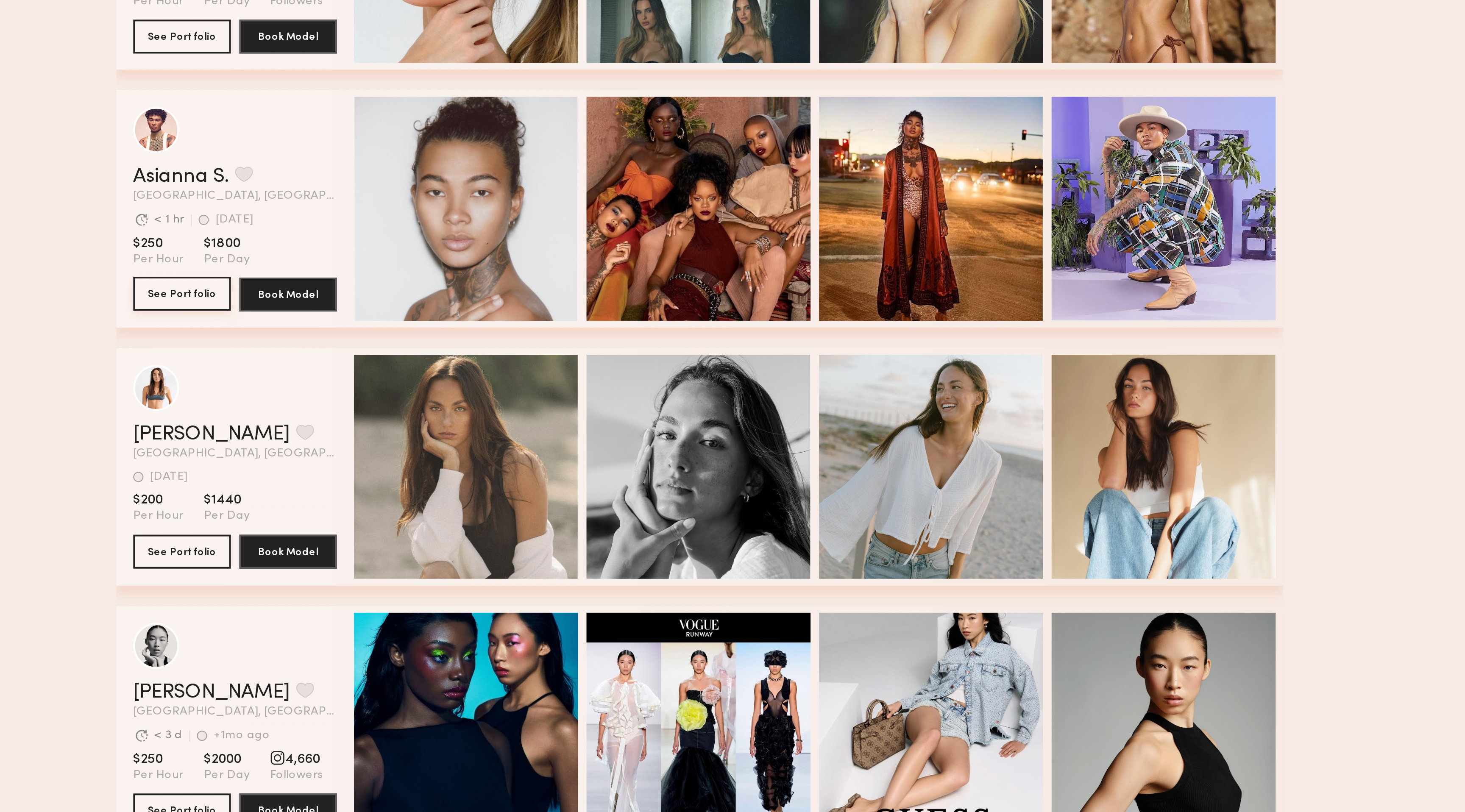
click at [465, 557] on button "See Portfolio" at bounding box center [473, 553] width 49 height 17
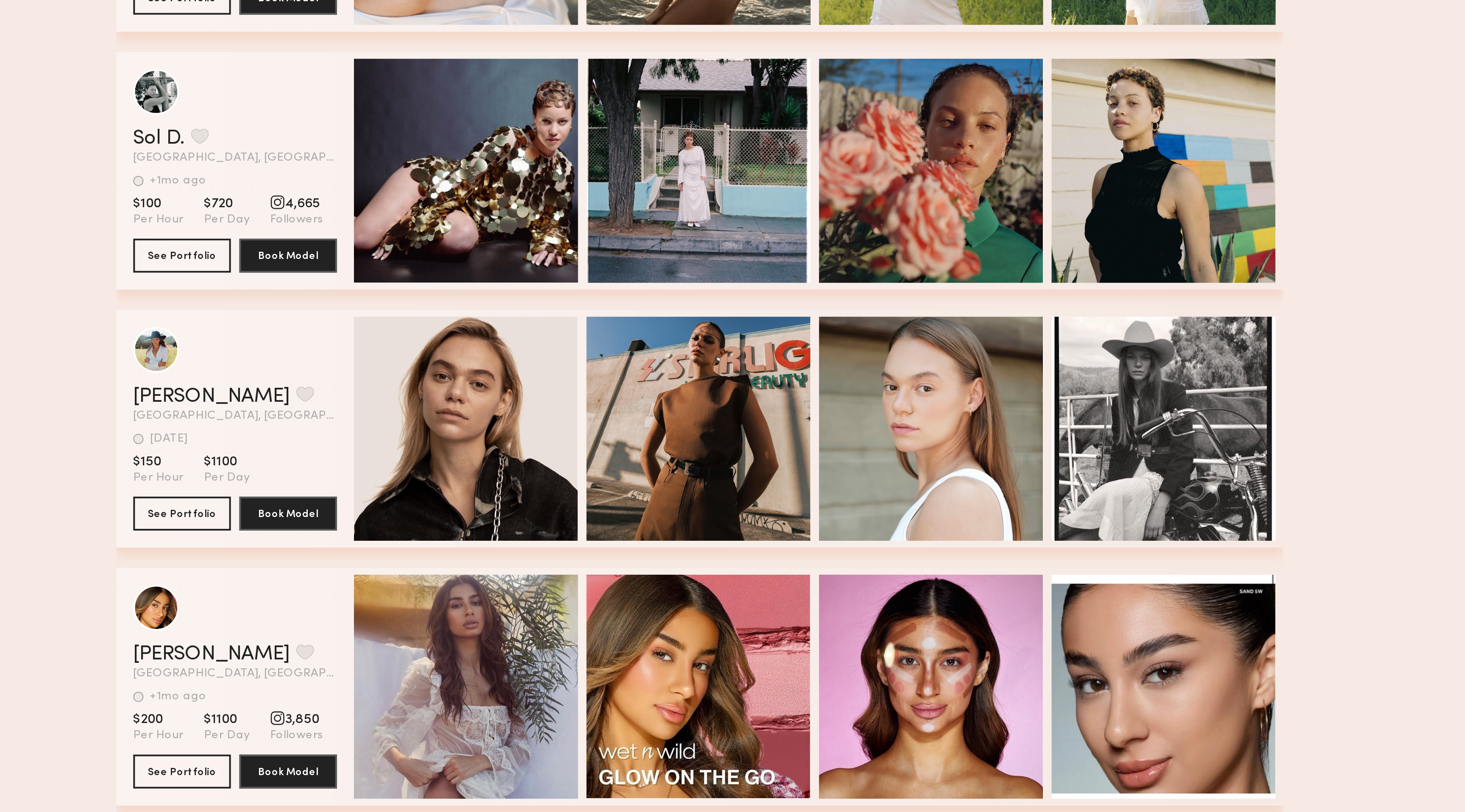
scroll to position [10201, 0]
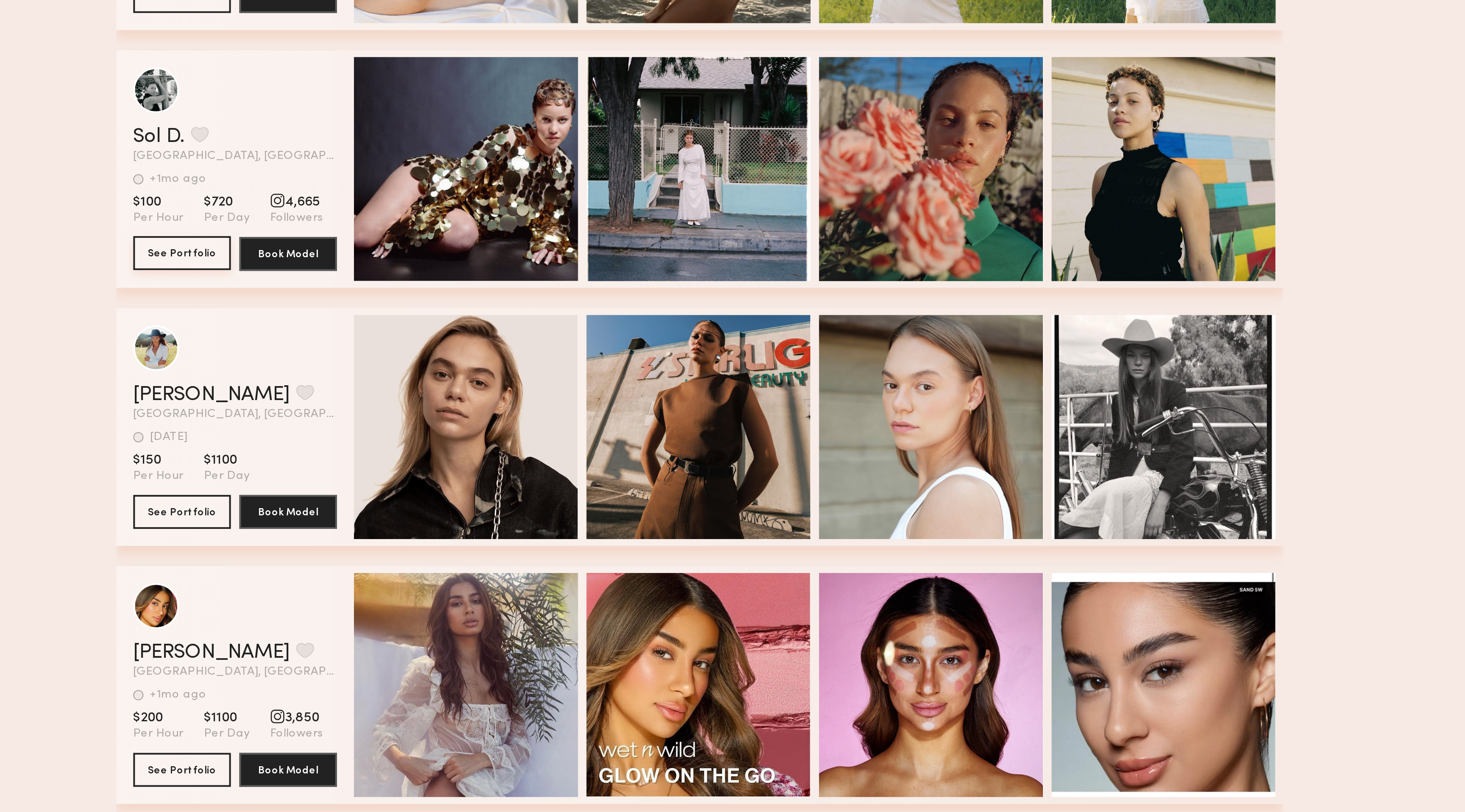
click at [470, 532] on button "See Portfolio" at bounding box center [473, 532] width 49 height 17
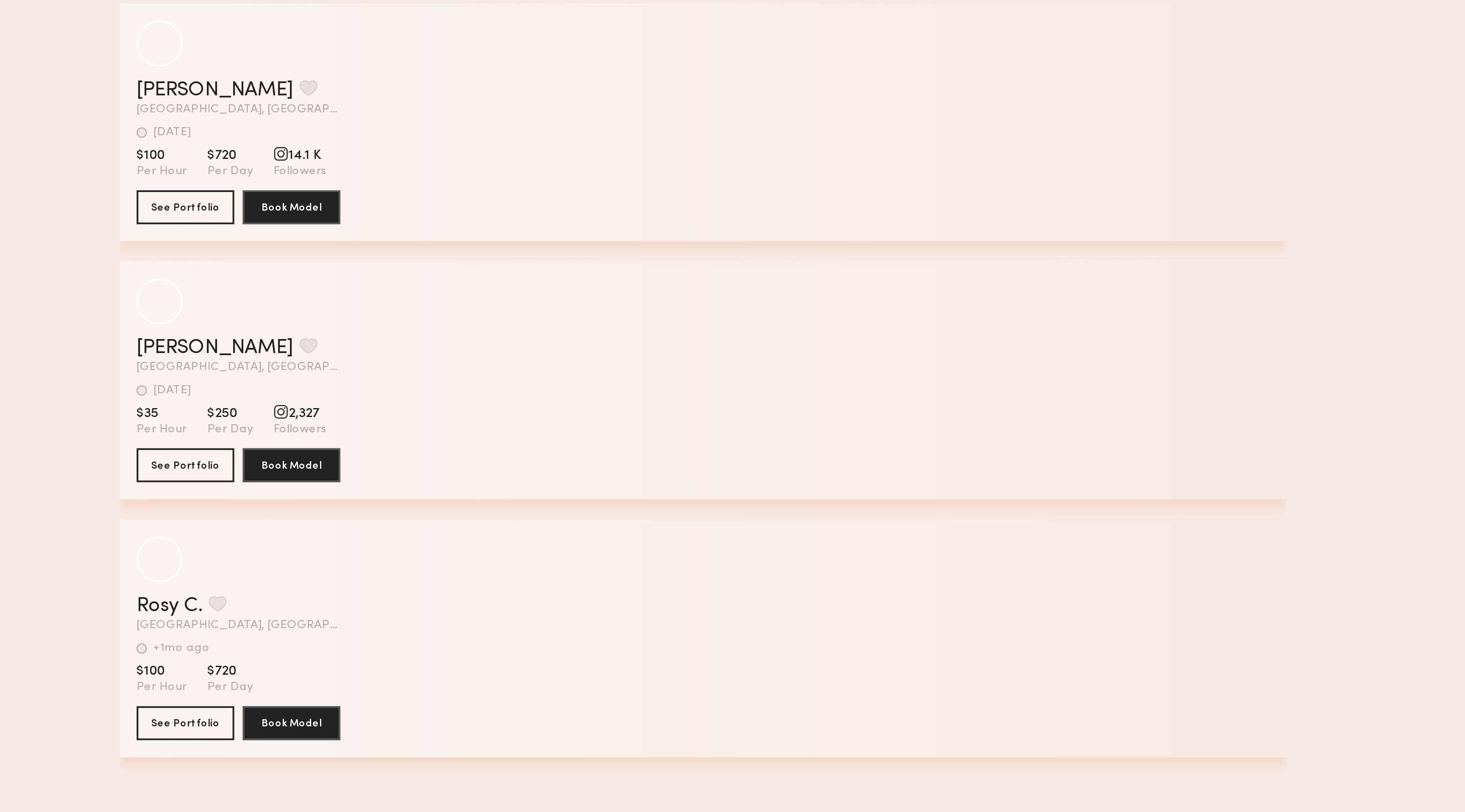
scroll to position [34826, 0]
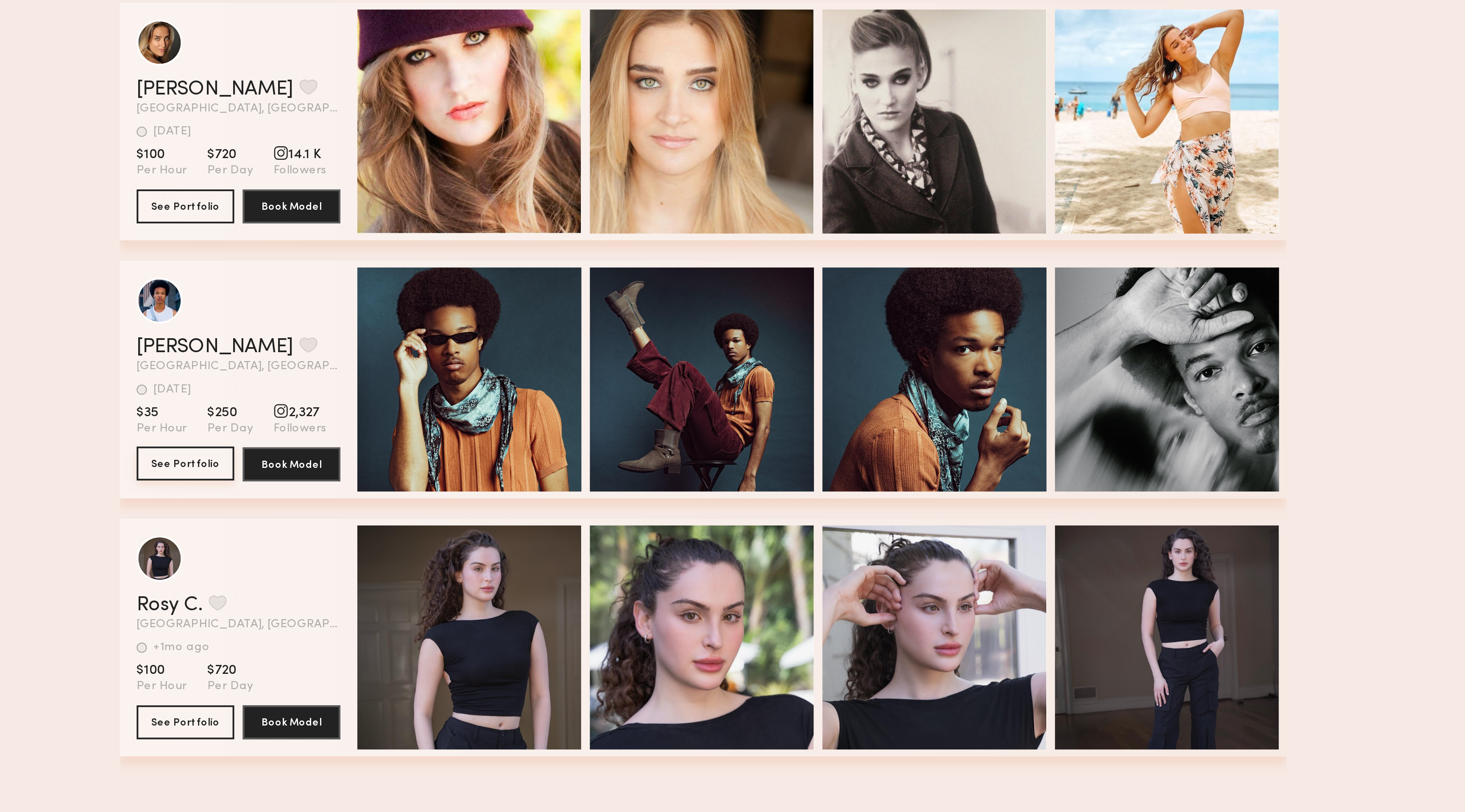
click at [476, 638] on button "See Portfolio" at bounding box center [473, 637] width 49 height 17
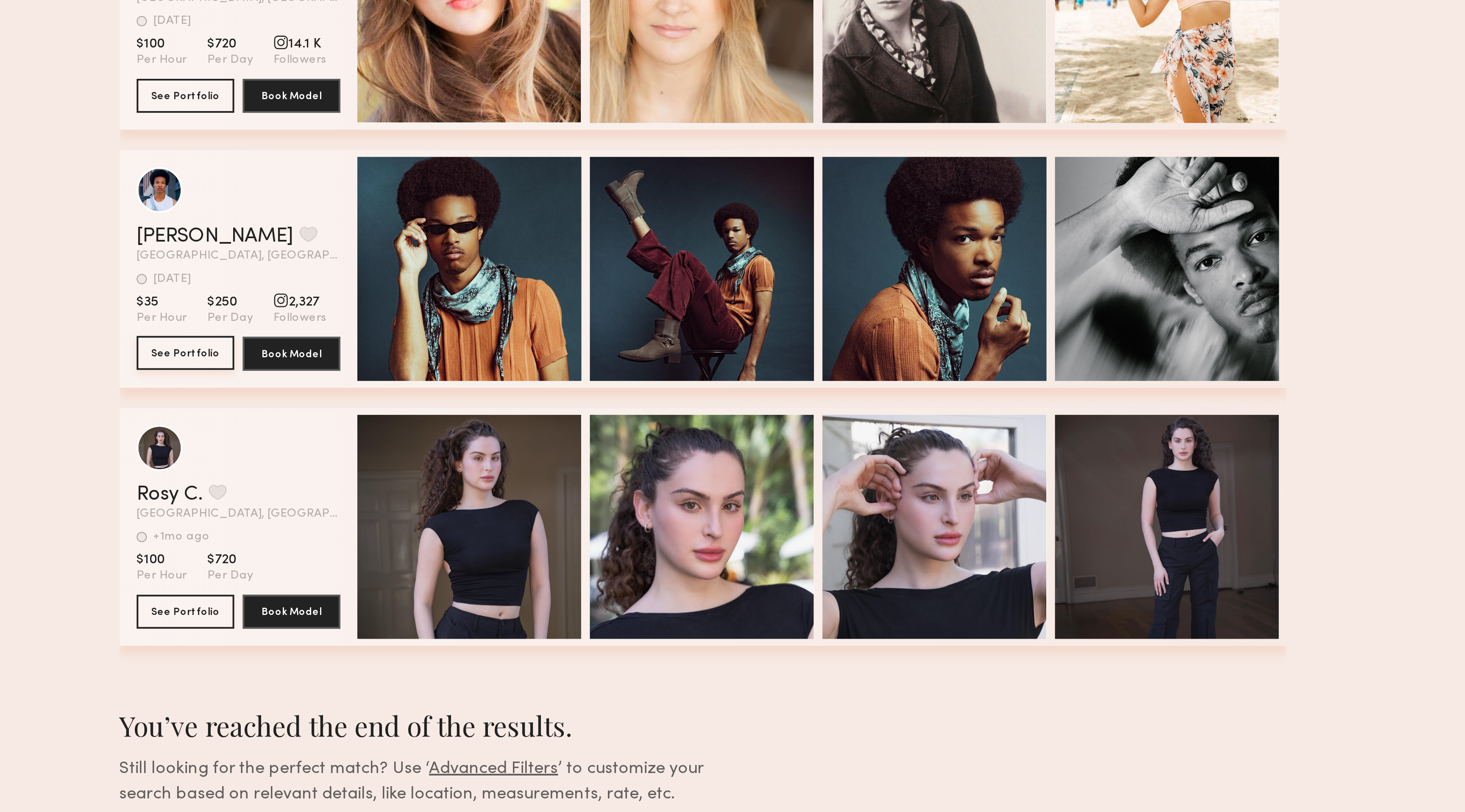
scroll to position [34943, 0]
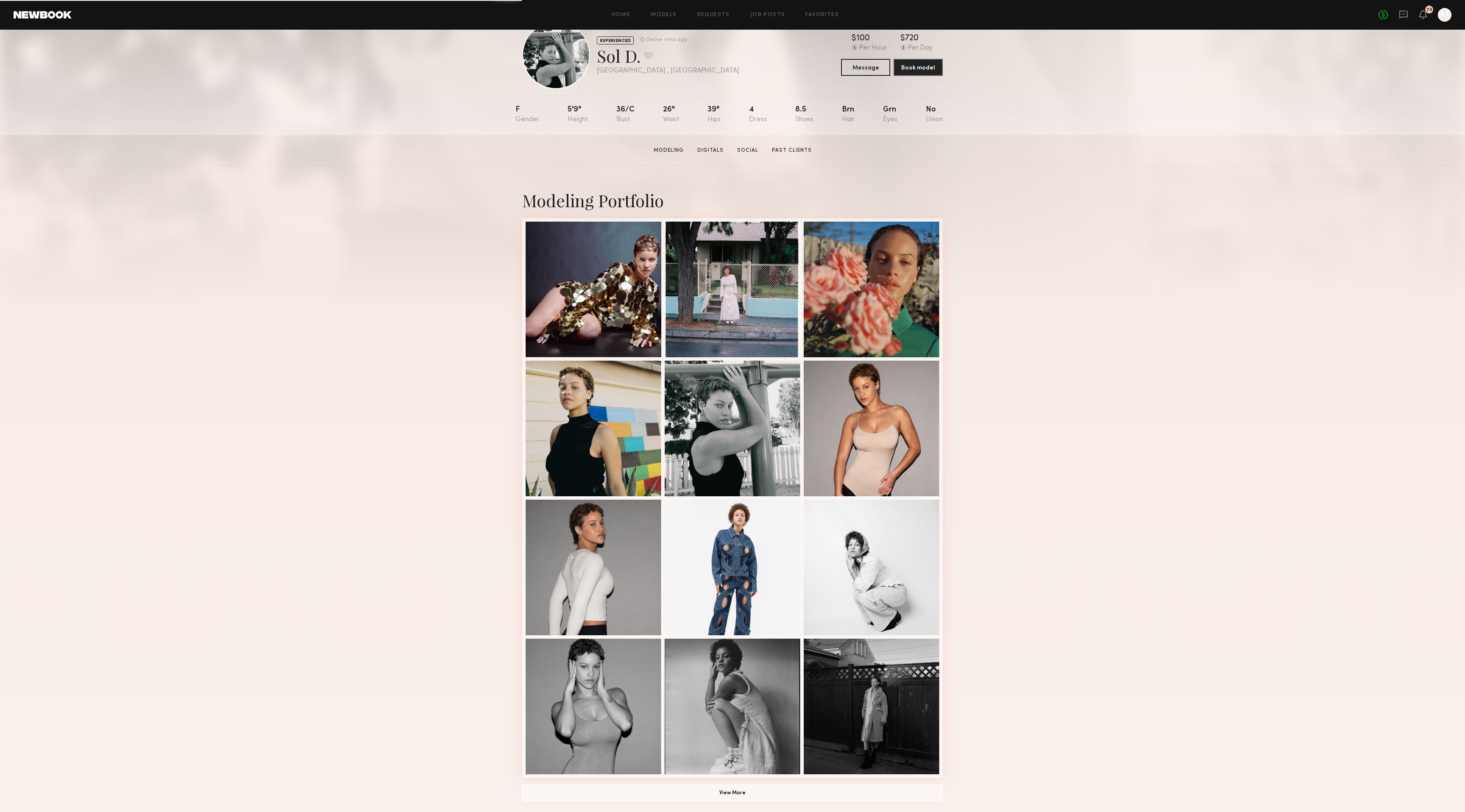
scroll to position [26, 0]
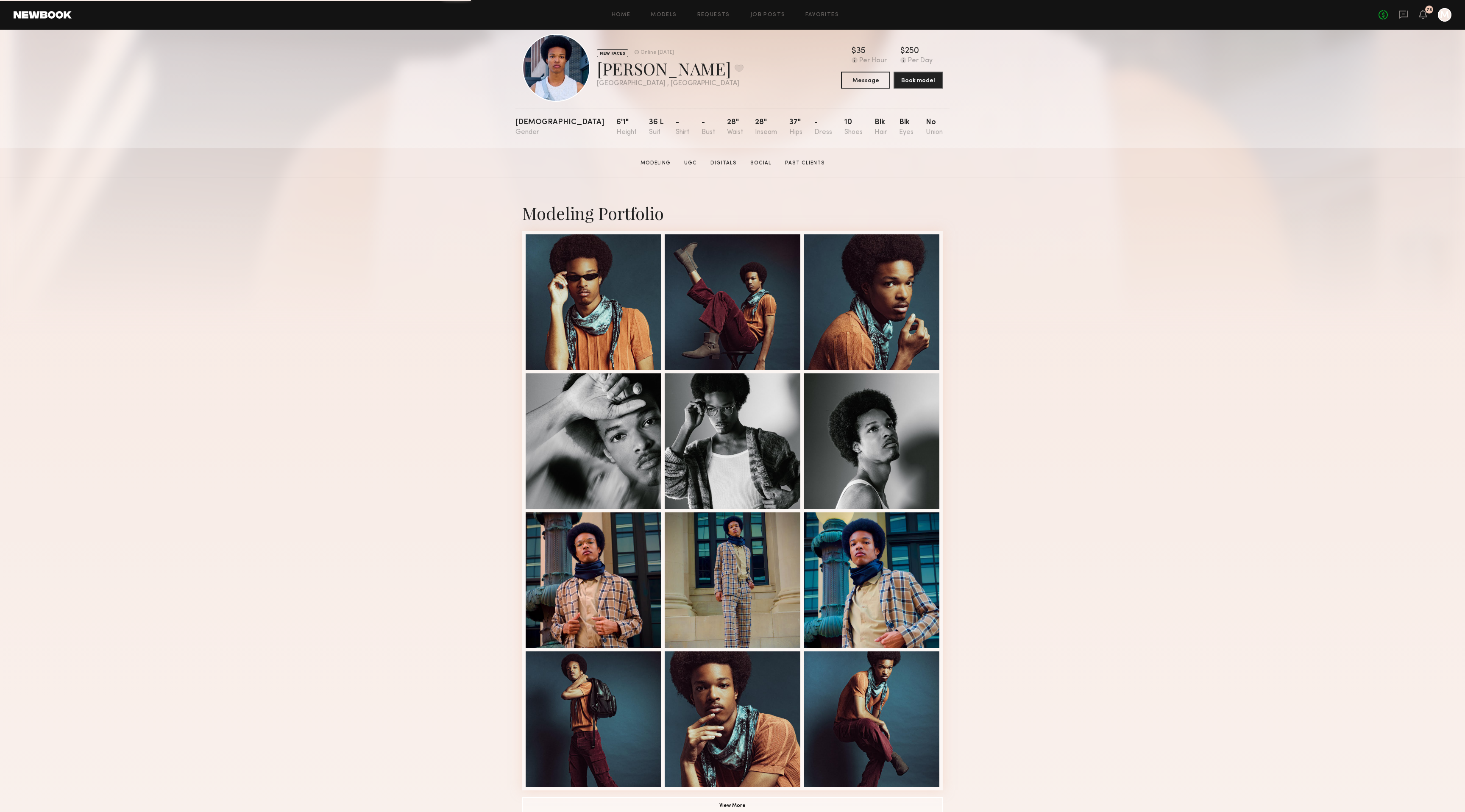
scroll to position [13, 0]
